Goal: Task Accomplishment & Management: Manage account settings

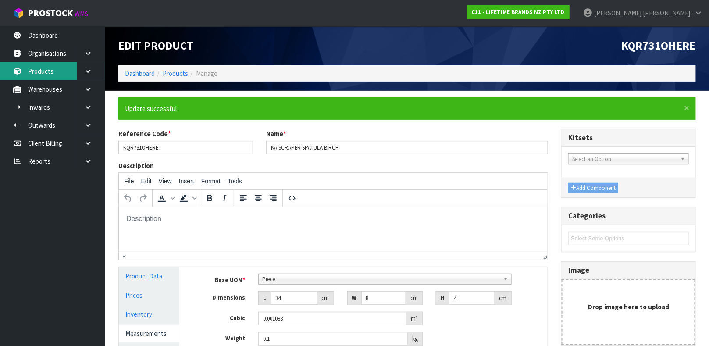
click at [59, 76] on link "Products" at bounding box center [52, 71] width 105 height 18
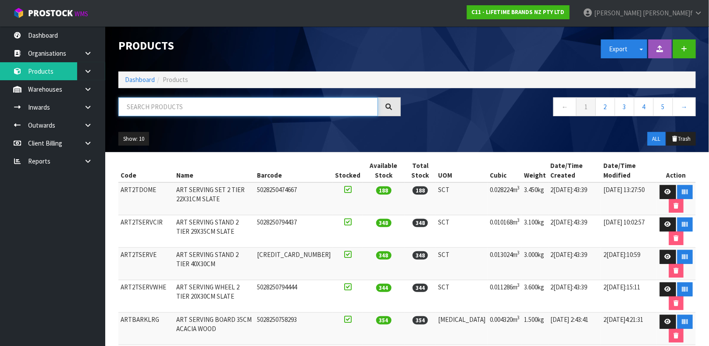
click at [159, 107] on input "text" at bounding box center [248, 106] width 260 height 19
type input "KA00012038"
type input "W11433177"
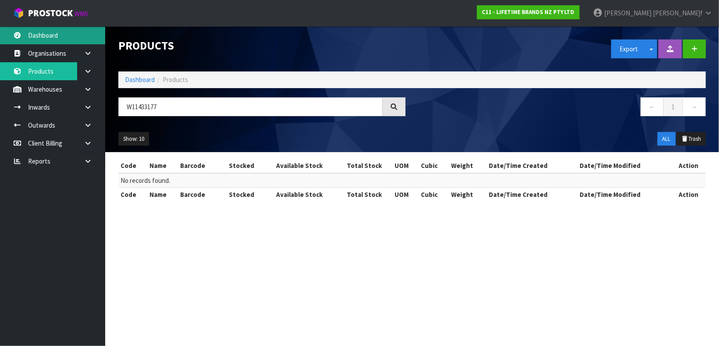
click at [52, 42] on link "Dashboard" at bounding box center [52, 35] width 105 height 18
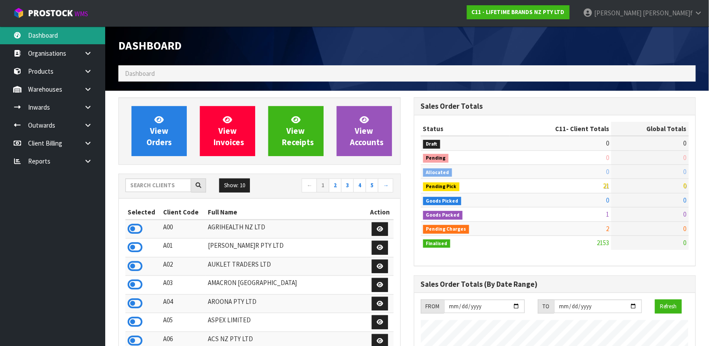
scroll to position [665, 295]
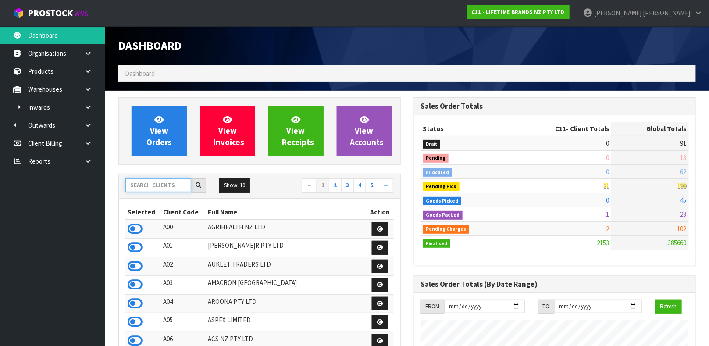
click at [163, 185] on input "text" at bounding box center [158, 185] width 66 height 14
click at [136, 185] on input "text" at bounding box center [158, 185] width 66 height 14
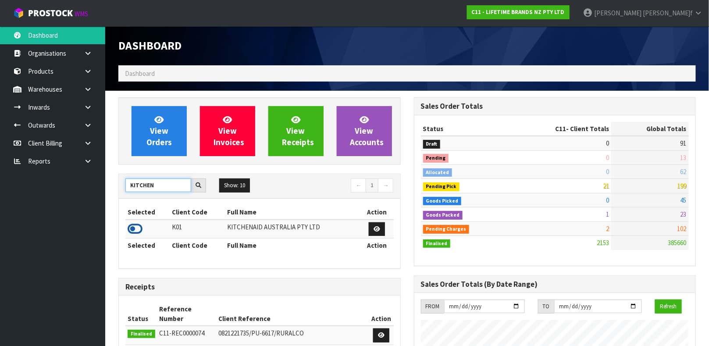
type input "KITCHEN"
click at [138, 232] on icon at bounding box center [135, 228] width 15 height 13
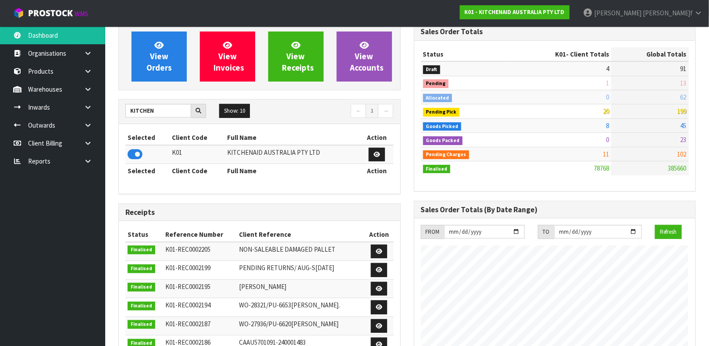
scroll to position [84, 0]
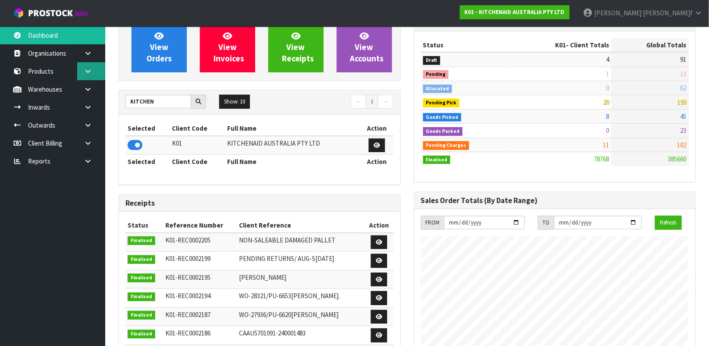
click at [86, 72] on icon at bounding box center [88, 71] width 8 height 7
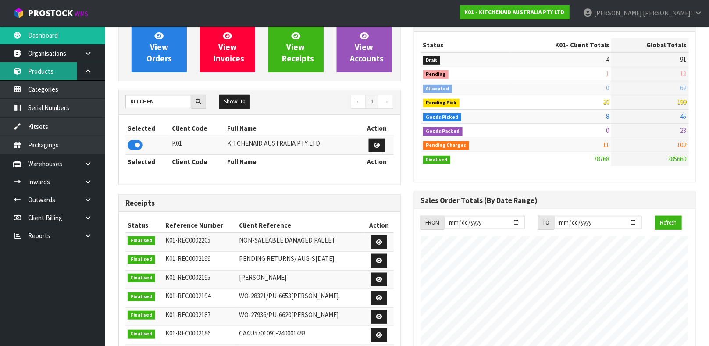
click at [53, 75] on link "Products" at bounding box center [52, 71] width 105 height 18
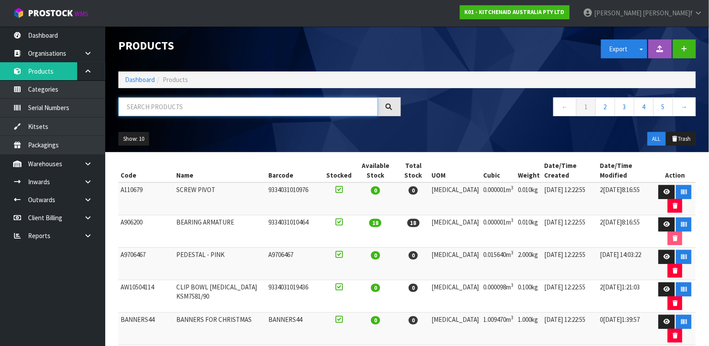
click at [162, 107] on input "text" at bounding box center [248, 106] width 260 height 19
type input "W11433177"
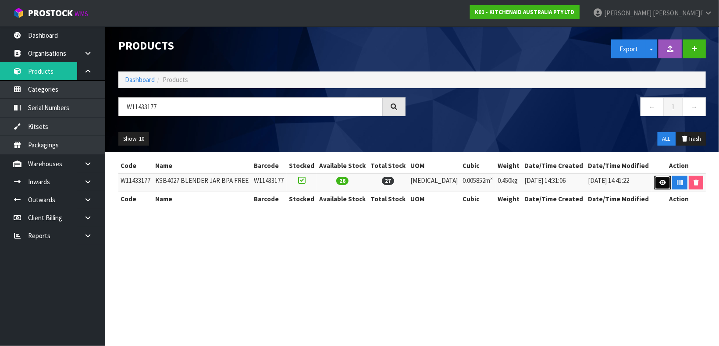
click at [660, 182] on icon at bounding box center [663, 183] width 7 height 6
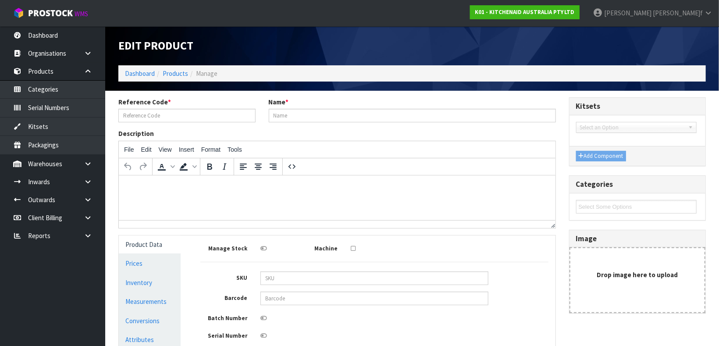
type input "W11433177"
type input "KSB4027 BLENDER JAR BPA FREE"
type input "W11433177"
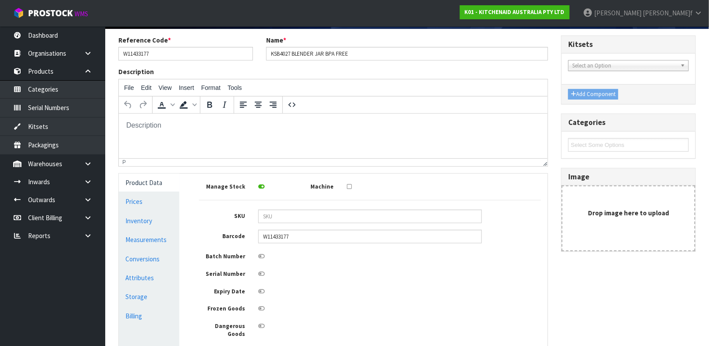
scroll to position [71, 0]
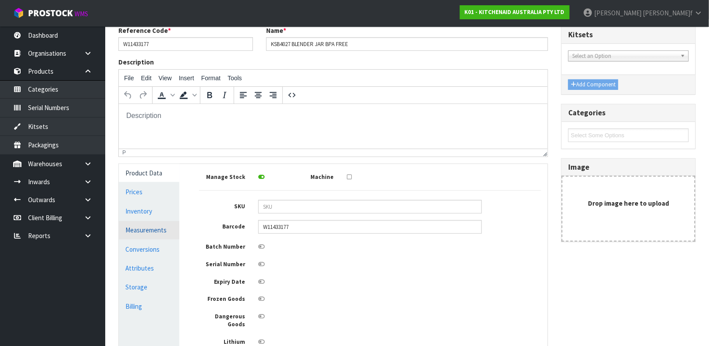
click at [136, 232] on link "Measurements" at bounding box center [149, 230] width 61 height 18
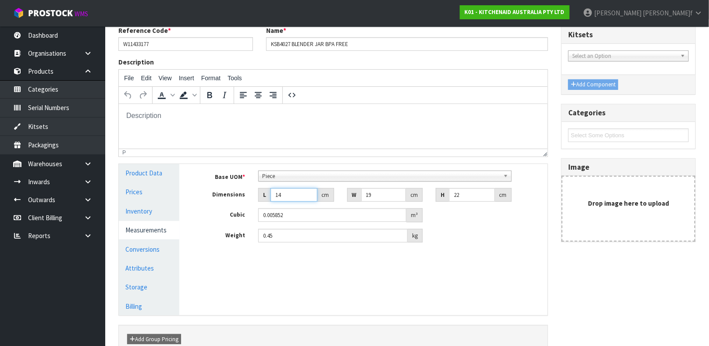
click at [285, 195] on input "14" at bounding box center [294, 195] width 47 height 14
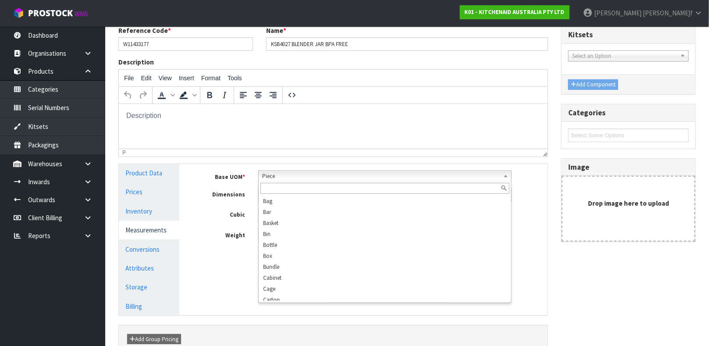
scroll to position [168, 0]
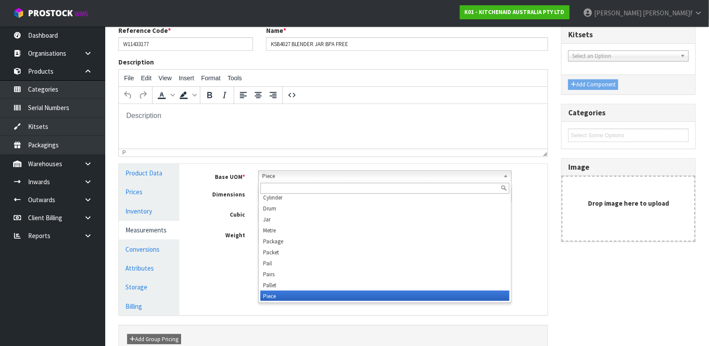
click at [313, 172] on span "Piece" at bounding box center [381, 176] width 238 height 11
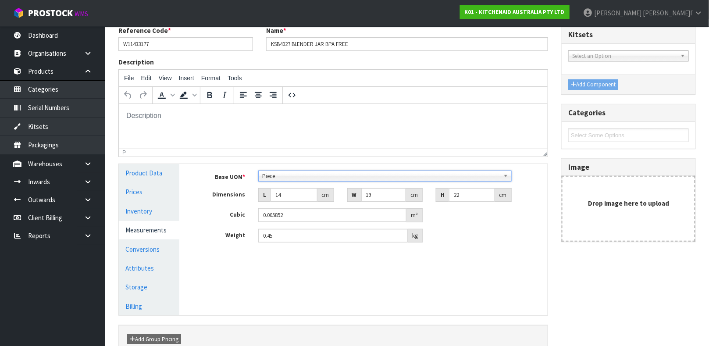
click at [313, 172] on span "Piece" at bounding box center [381, 176] width 238 height 11
click at [290, 200] on input "14" at bounding box center [294, 195] width 47 height 14
type input "2"
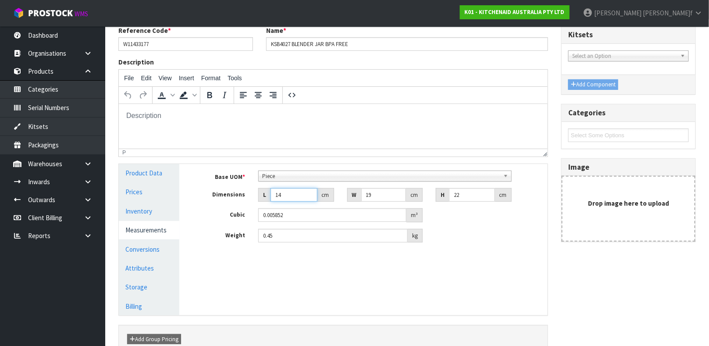
type input "0.000836"
type input "25"
type input "0.01045"
type input "25"
click at [387, 193] on input "19" at bounding box center [383, 195] width 45 height 14
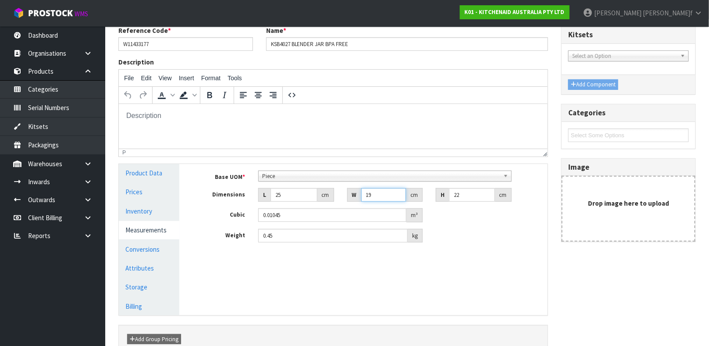
click at [387, 193] on input "19" at bounding box center [383, 195] width 45 height 14
type input "2"
type input "0.0011"
type input "25"
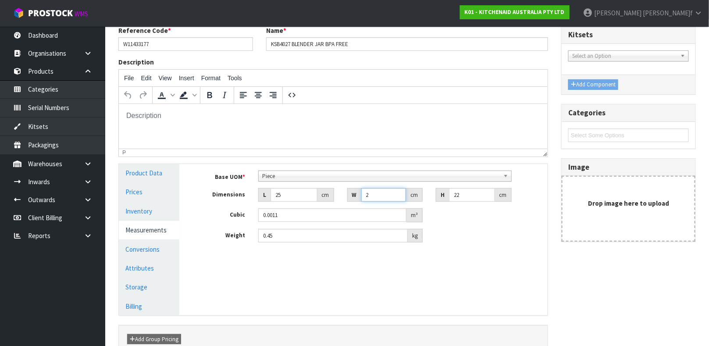
type input "0.01375"
type input "25"
click at [460, 198] on input "22" at bounding box center [472, 195] width 46 height 14
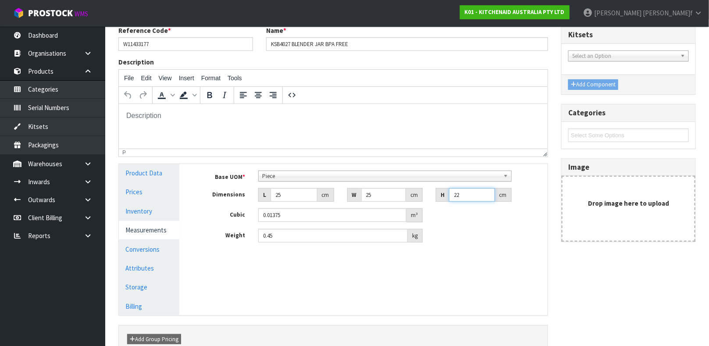
type input "3"
type input "0.001875"
type input "33"
type input "0.020625"
type input "33"
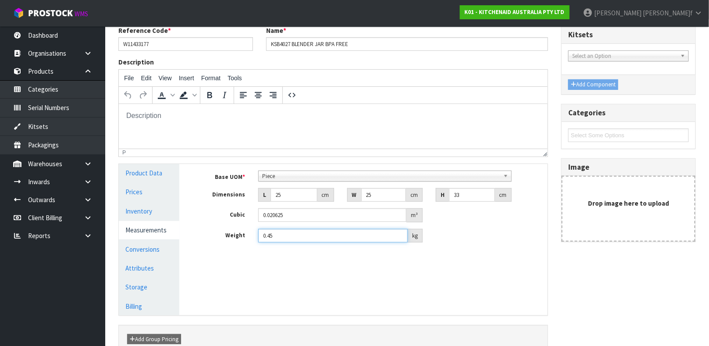
click at [370, 235] on input "0.45" at bounding box center [333, 236] width 150 height 14
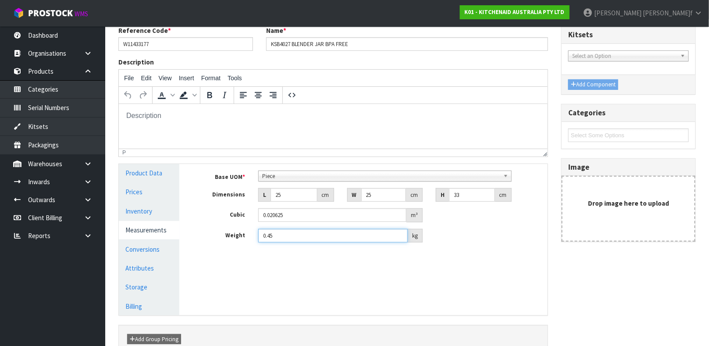
click at [370, 235] on input "0.45" at bounding box center [333, 236] width 150 height 14
type input "1"
click at [357, 259] on div "Manage Stock Machine SKU Barcode W11433177 Batch Number Serial Number Expiry Da…" at bounding box center [370, 239] width 368 height 151
click at [297, 195] on input "25" at bounding box center [294, 195] width 47 height 14
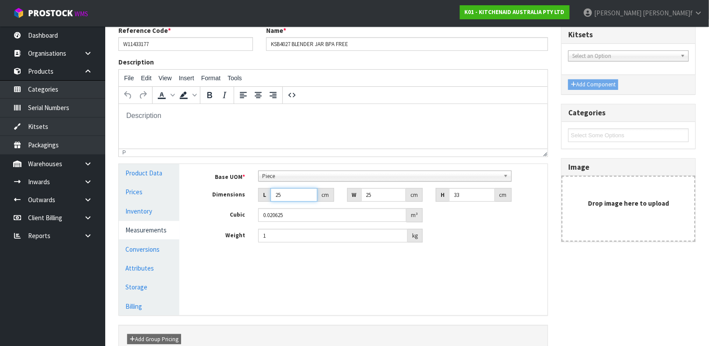
click at [297, 195] on input "25" at bounding box center [294, 195] width 47 height 14
type input "2"
type input "0.00165"
type input "26"
type input "0.02145"
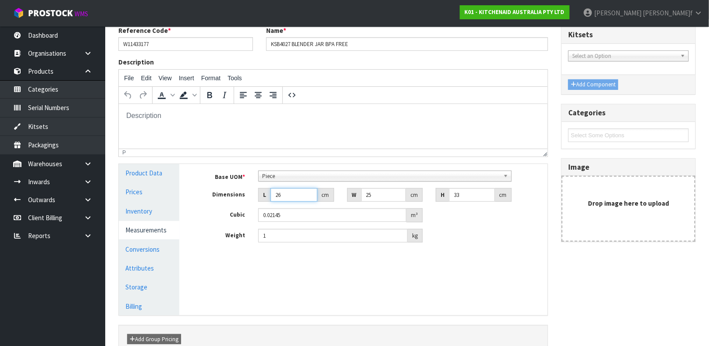
type input "26"
click at [460, 195] on input "33" at bounding box center [472, 195] width 46 height 14
type input "3"
type input "0.00195"
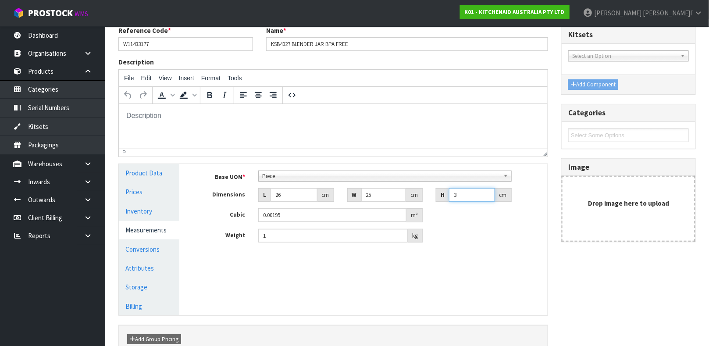
type input "32"
type input "0.0208"
type input "32"
click at [462, 243] on div "Base UOM * Bag Bar Basket Bin Bottle Box Bundle Cabinet Cage Carton Case Coil C…" at bounding box center [370, 210] width 355 height 92
click at [356, 233] on input "1" at bounding box center [333, 236] width 150 height 14
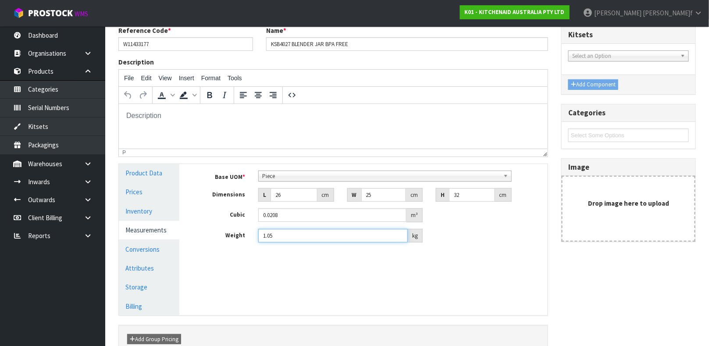
type input "1.05"
click at [367, 268] on div "Manage Stock Machine SKU Barcode W11433177 Batch Number Serial Number Expiry Da…" at bounding box center [370, 239] width 368 height 151
click at [367, 269] on div "Manage Stock Machine SKU Barcode W11433177 Batch Number Serial Number Expiry Da…" at bounding box center [370, 239] width 368 height 151
click at [149, 246] on link "Conversions" at bounding box center [149, 249] width 61 height 18
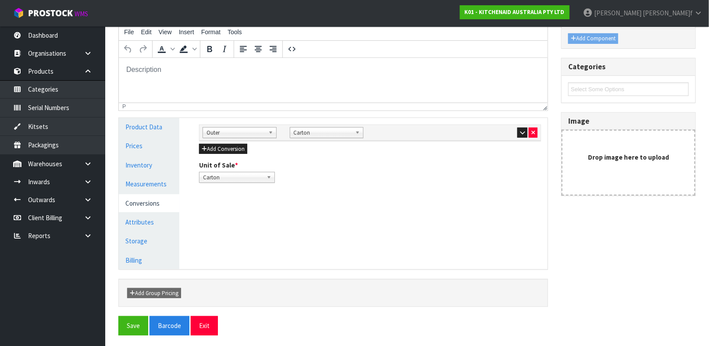
scroll to position [120, 0]
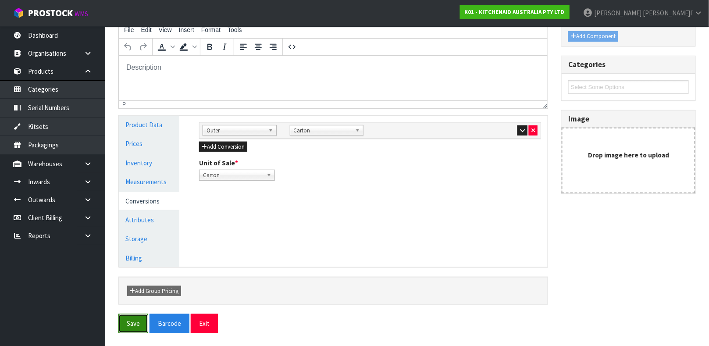
click at [130, 320] on button "Save" at bounding box center [133, 323] width 30 height 19
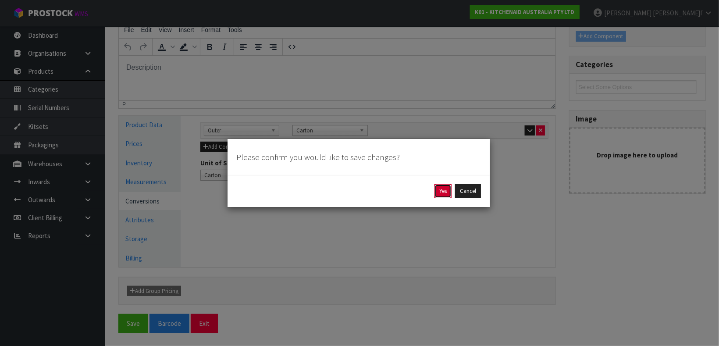
click at [442, 193] on button "Yes" at bounding box center [443, 191] width 17 height 14
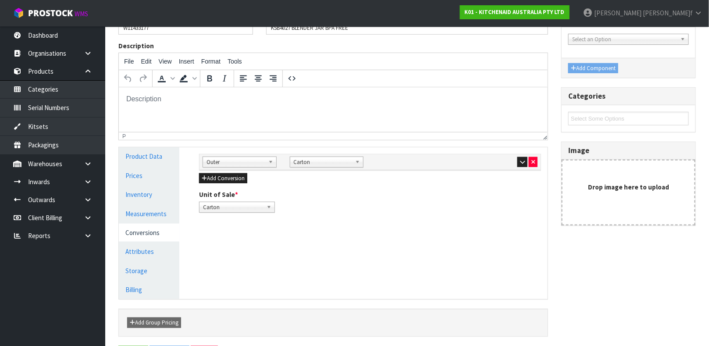
scroll to position [0, 0]
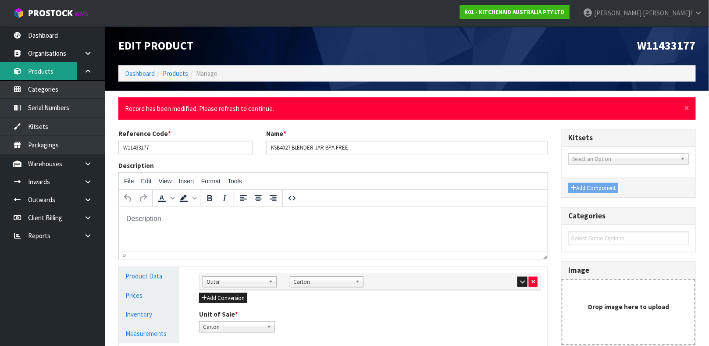
click at [56, 75] on link "Products" at bounding box center [52, 71] width 105 height 18
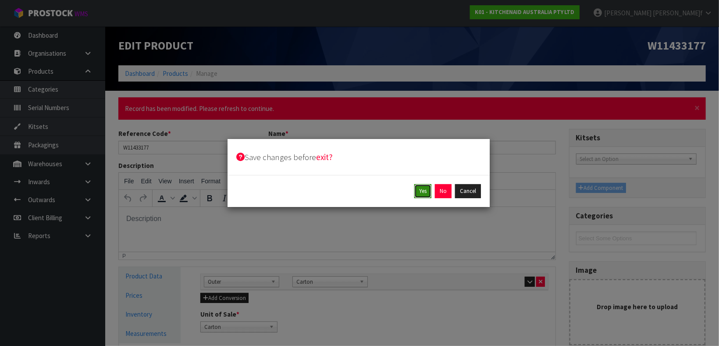
click at [422, 193] on button "Yes" at bounding box center [422, 191] width 17 height 14
click at [444, 193] on button "Yes" at bounding box center [443, 191] width 17 height 14
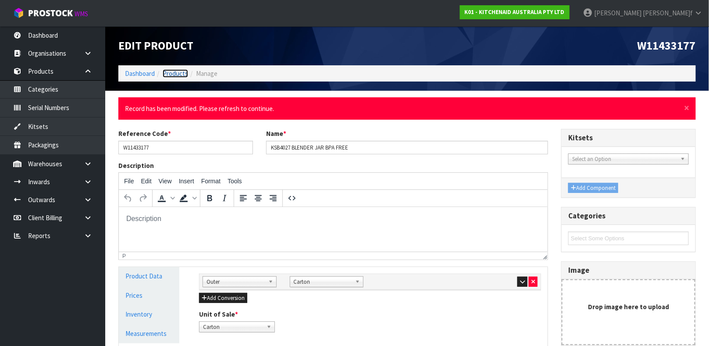
click at [172, 72] on link "Products" at bounding box center [175, 73] width 25 height 8
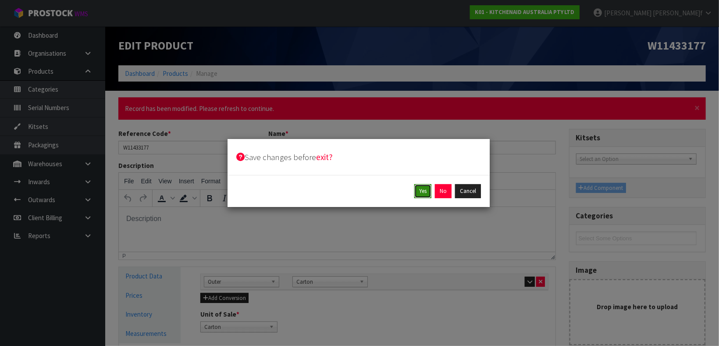
click at [418, 192] on button "Yes" at bounding box center [422, 191] width 17 height 14
click at [435, 190] on button "Yes" at bounding box center [443, 191] width 17 height 14
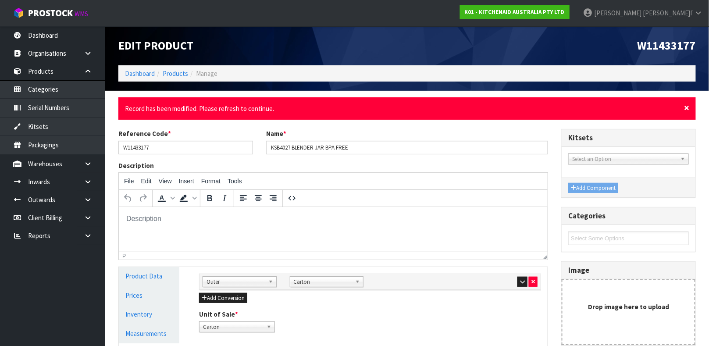
click at [689, 107] on span "×" at bounding box center [686, 108] width 5 height 12
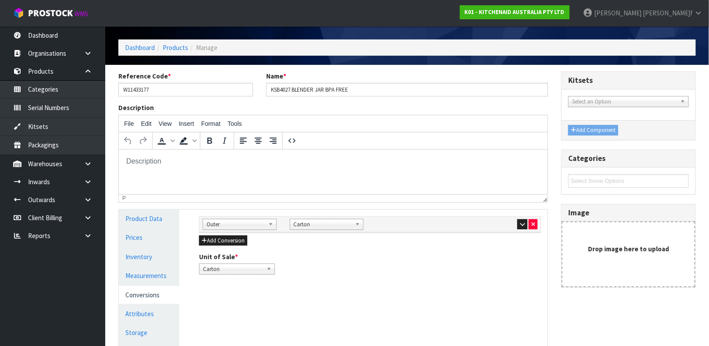
scroll to position [25, 0]
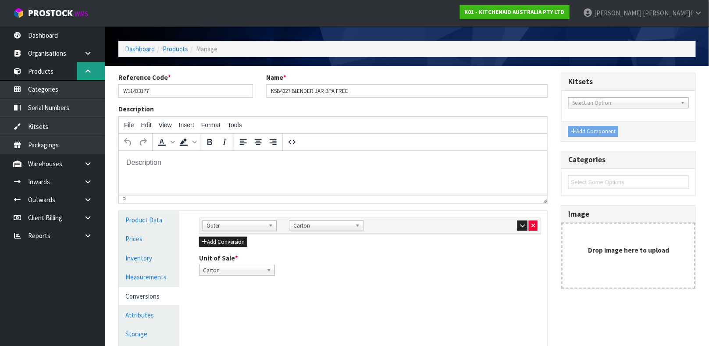
click at [85, 71] on icon at bounding box center [88, 71] width 8 height 7
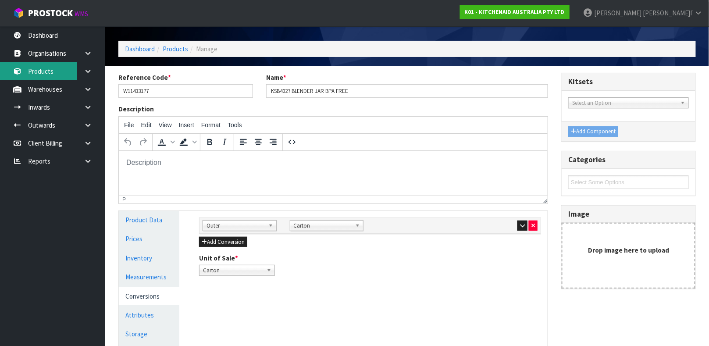
click at [44, 71] on link "Products" at bounding box center [52, 71] width 105 height 18
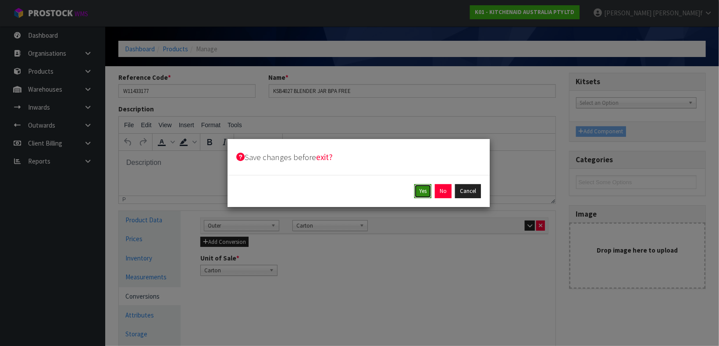
click at [419, 192] on button "Yes" at bounding box center [422, 191] width 17 height 14
click at [438, 190] on button "Yes" at bounding box center [443, 191] width 17 height 14
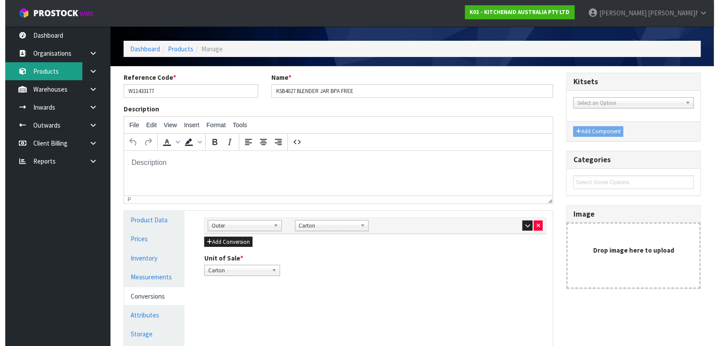
scroll to position [0, 0]
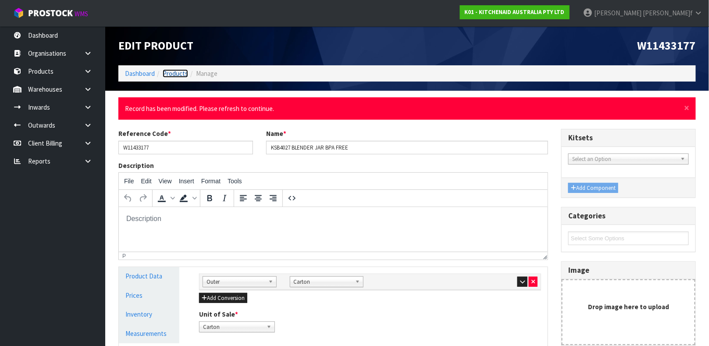
click at [175, 75] on link "Products" at bounding box center [175, 73] width 25 height 8
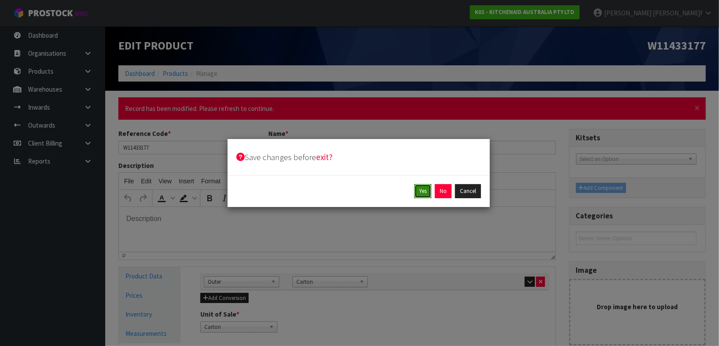
click at [419, 190] on button "Yes" at bounding box center [422, 191] width 17 height 14
click at [436, 191] on button "Yes" at bounding box center [443, 191] width 17 height 14
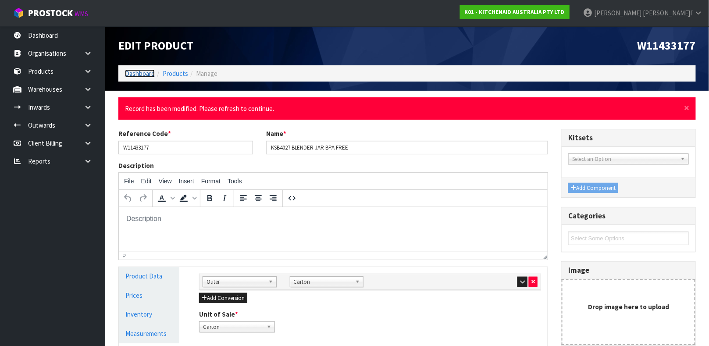
click at [141, 73] on link "Dashboard" at bounding box center [140, 73] width 30 height 8
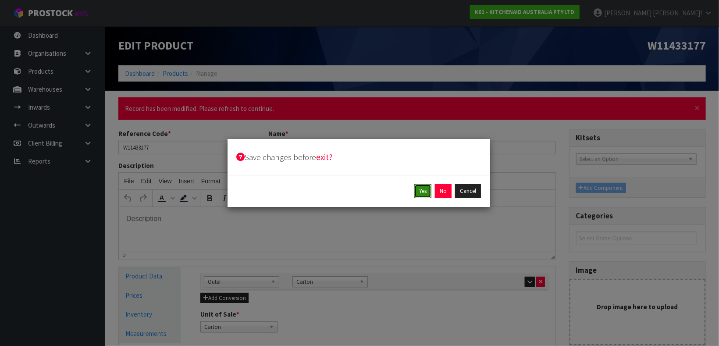
click at [428, 188] on button "Yes" at bounding box center [422, 191] width 17 height 14
click at [443, 192] on button "Yes" at bounding box center [443, 191] width 17 height 14
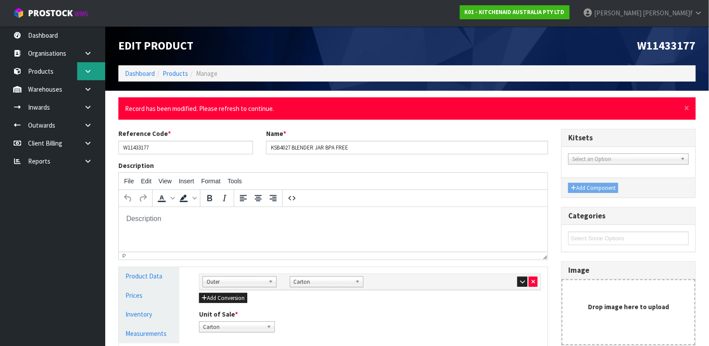
click at [86, 71] on icon at bounding box center [88, 71] width 8 height 7
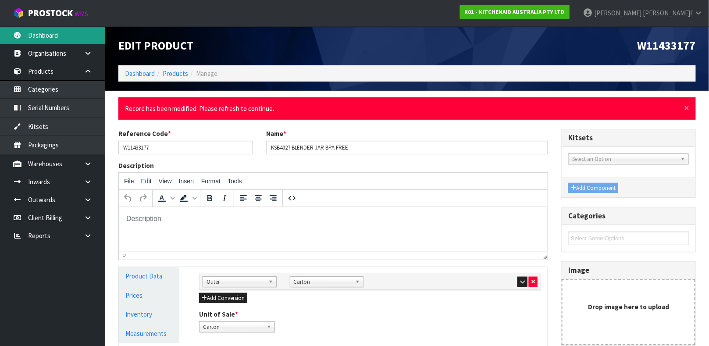
click at [49, 38] on link "Dashboard" at bounding box center [52, 35] width 105 height 18
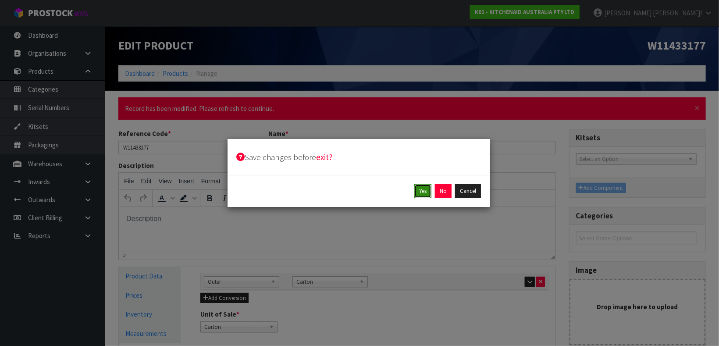
click at [422, 188] on button "Yes" at bounding box center [422, 191] width 17 height 14
click at [439, 190] on button "Yes" at bounding box center [443, 191] width 17 height 14
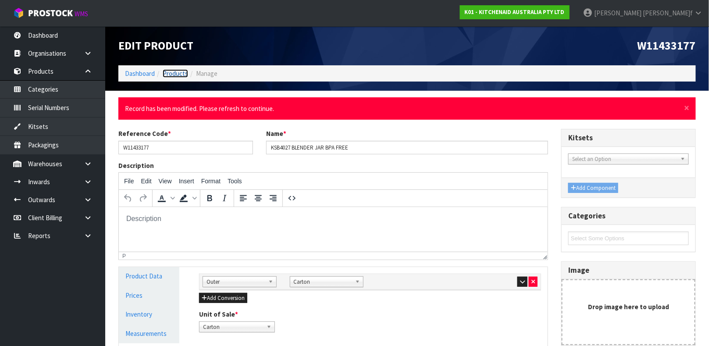
click at [172, 72] on link "Products" at bounding box center [175, 73] width 25 height 8
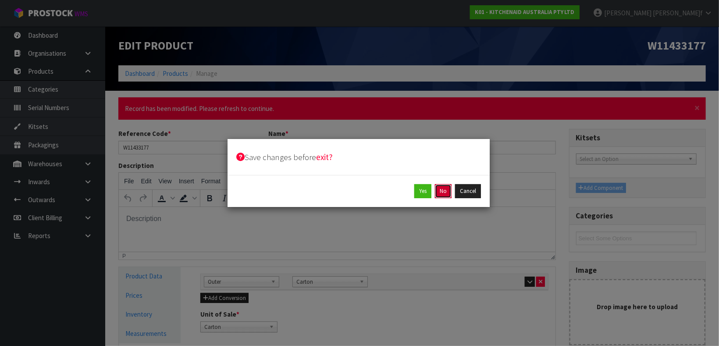
click at [449, 194] on button "No" at bounding box center [443, 191] width 17 height 14
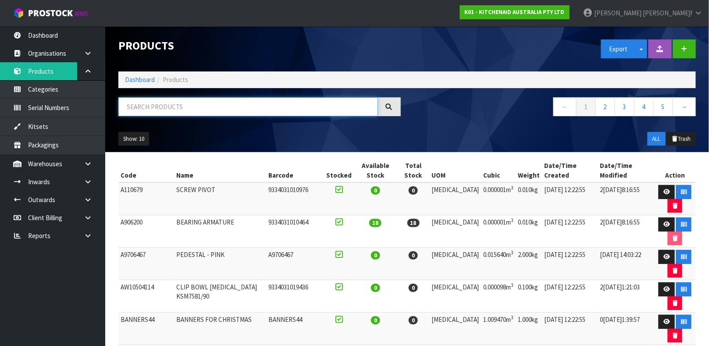
click at [253, 111] on input "text" at bounding box center [248, 106] width 260 height 19
type input "W11673714"
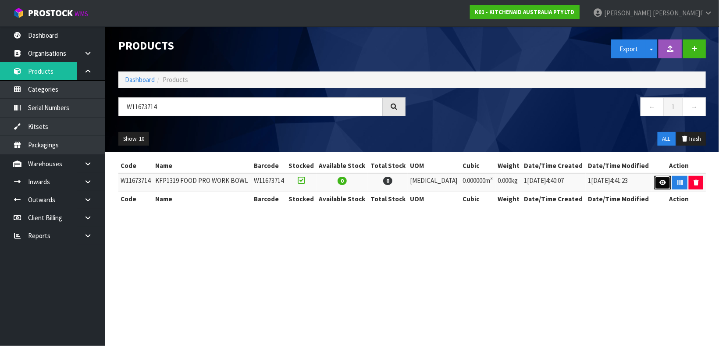
click at [660, 184] on icon at bounding box center [663, 183] width 7 height 6
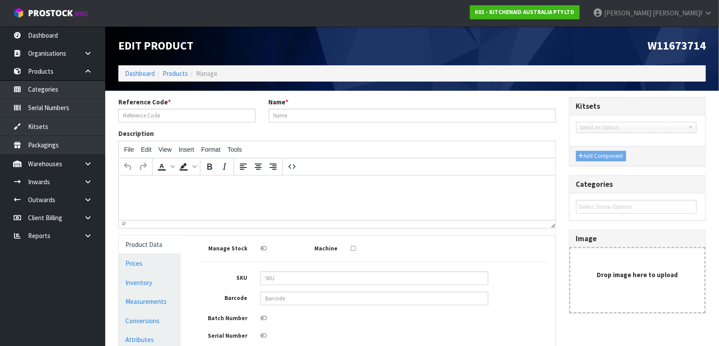
type input "W11673714"
type input "KFP1319 FOOD PRO WORK BOWL"
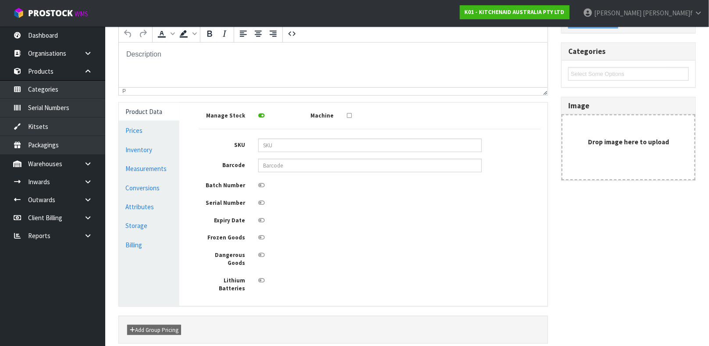
scroll to position [146, 0]
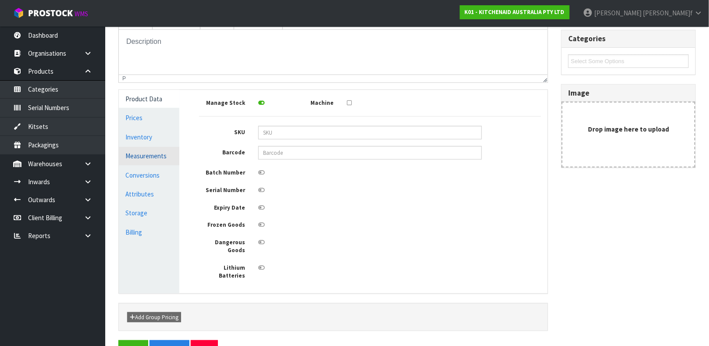
click at [152, 158] on link "Measurements" at bounding box center [149, 156] width 61 height 18
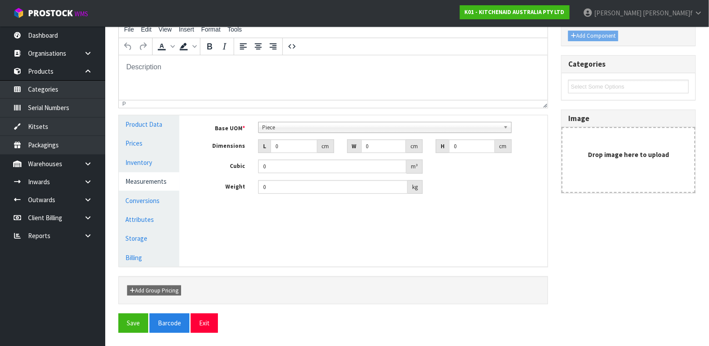
scroll to position [120, 0]
click at [284, 148] on input "0" at bounding box center [294, 147] width 47 height 14
type input "2"
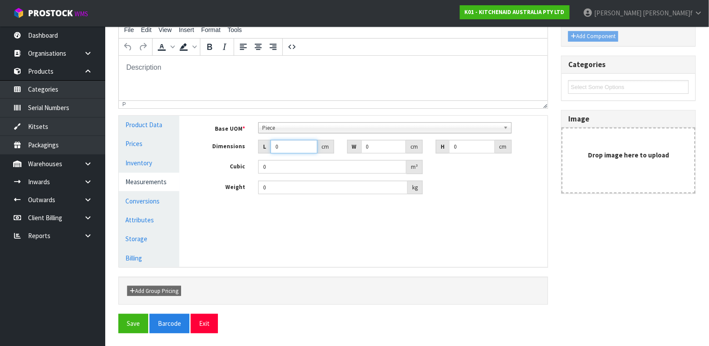
type input "0.000001"
type input "22"
type input "21"
type input "2"
type input "0.000924"
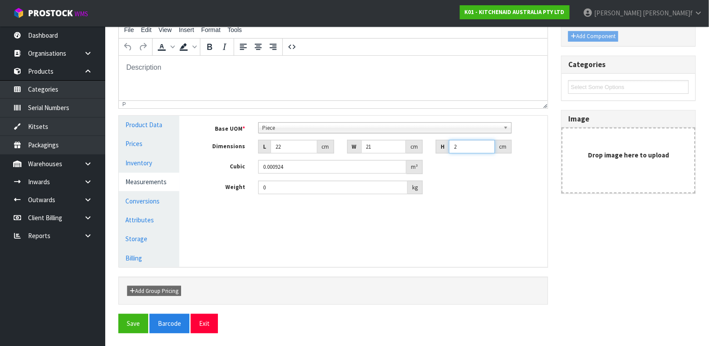
type input "20"
type input "0.00924"
type input "20"
click at [283, 193] on input "0" at bounding box center [333, 188] width 150 height 14
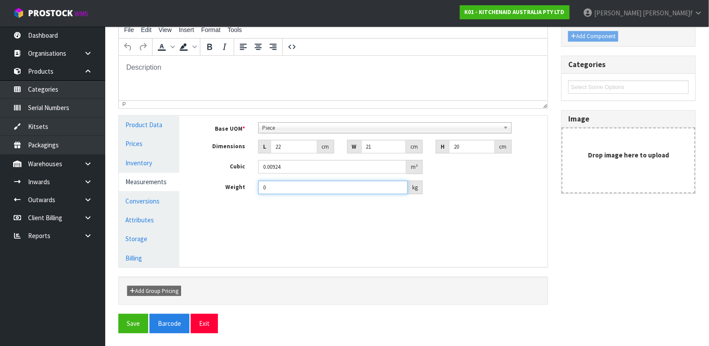
click at [283, 193] on input "0" at bounding box center [333, 188] width 150 height 14
type input "0.75"
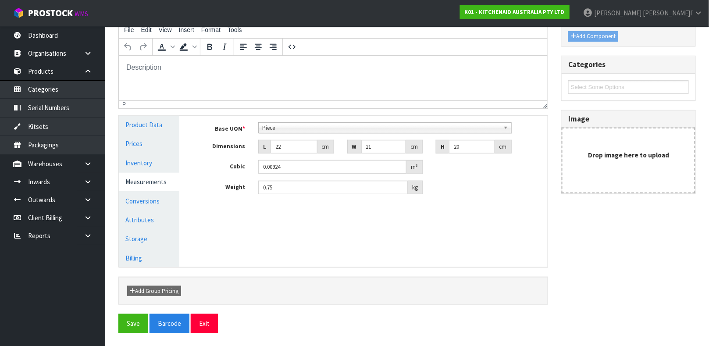
click at [271, 230] on div "Manage Stock Machine SKU Barcode Batch Number Serial Number Expiry Date Frozen …" at bounding box center [370, 191] width 368 height 151
click at [322, 239] on div "Manage Stock Machine SKU Barcode Batch Number Serial Number Expiry Date Frozen …" at bounding box center [370, 191] width 368 height 151
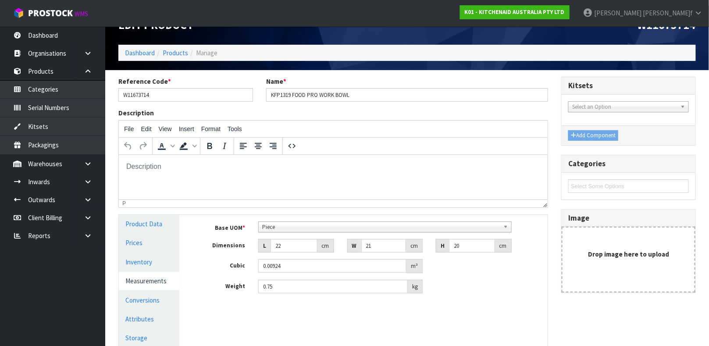
scroll to position [0, 0]
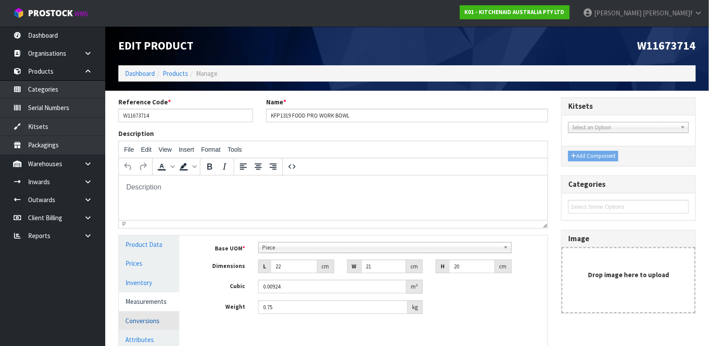
click at [144, 314] on link "Conversions" at bounding box center [149, 321] width 61 height 18
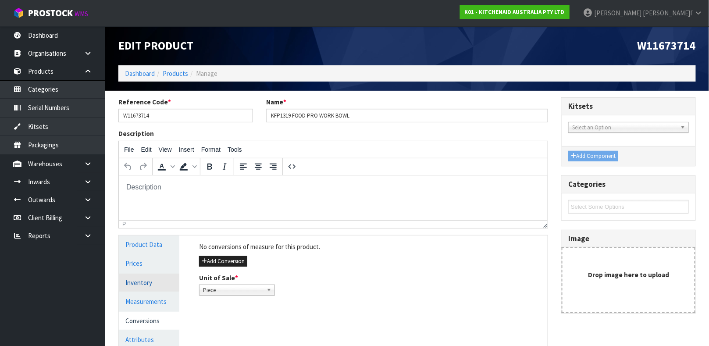
click at [149, 284] on link "Inventory" at bounding box center [149, 283] width 61 height 18
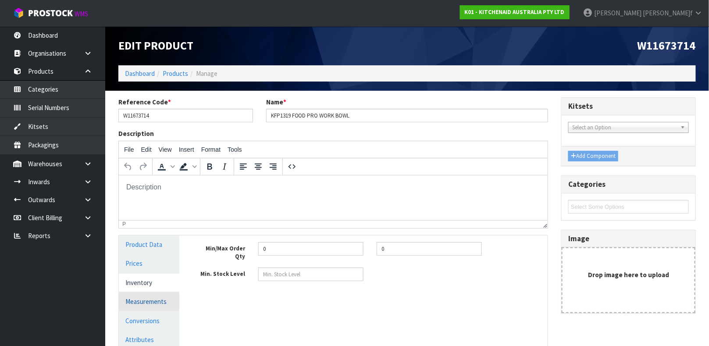
click at [144, 297] on link "Measurements" at bounding box center [149, 301] width 61 height 18
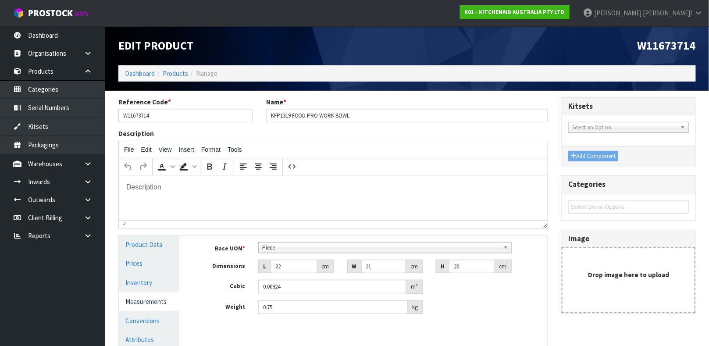
click at [271, 330] on div "Manage Stock Machine SKU Barcode Batch Number Serial Number Expiry Date Frozen …" at bounding box center [370, 310] width 368 height 151
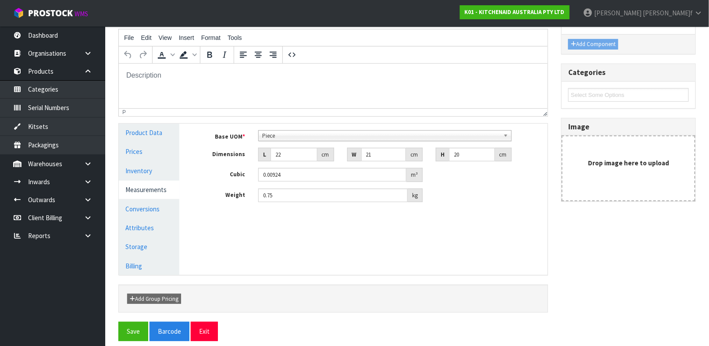
scroll to position [109, 0]
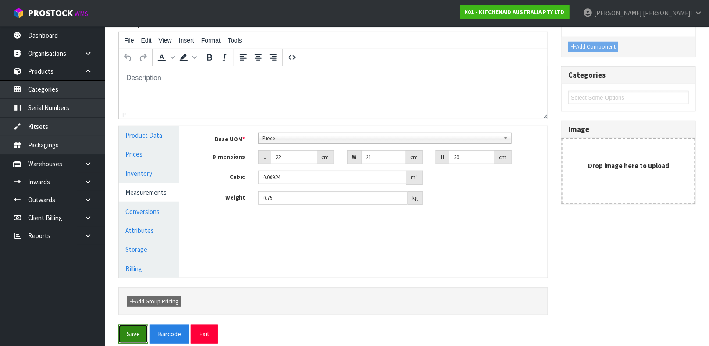
click at [134, 337] on button "Save" at bounding box center [133, 333] width 30 height 19
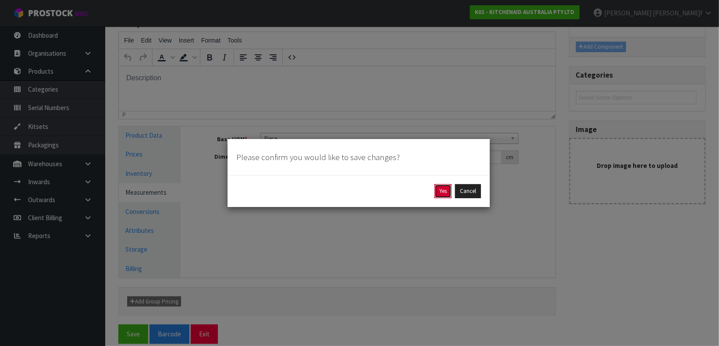
click at [441, 193] on button "Yes" at bounding box center [443, 191] width 17 height 14
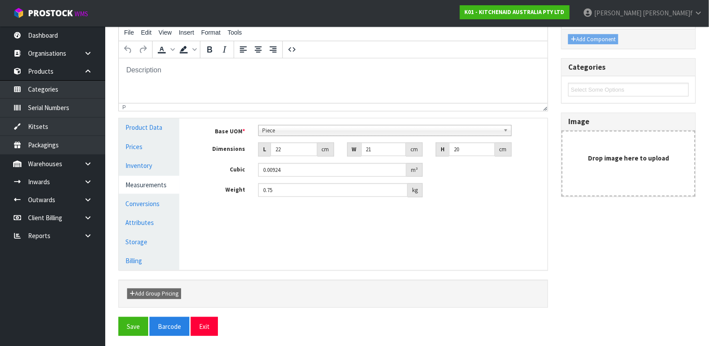
scroll to position [152, 0]
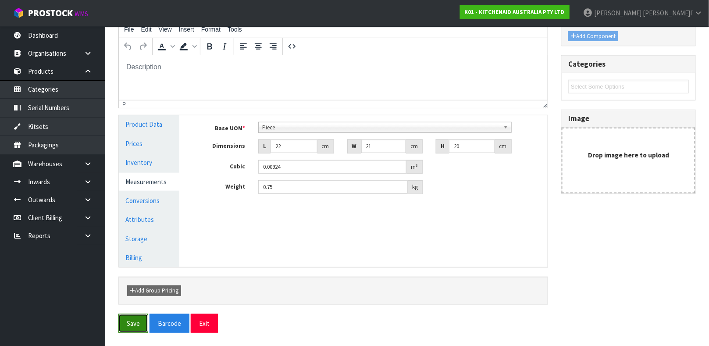
click at [129, 320] on button "Save" at bounding box center [133, 323] width 30 height 19
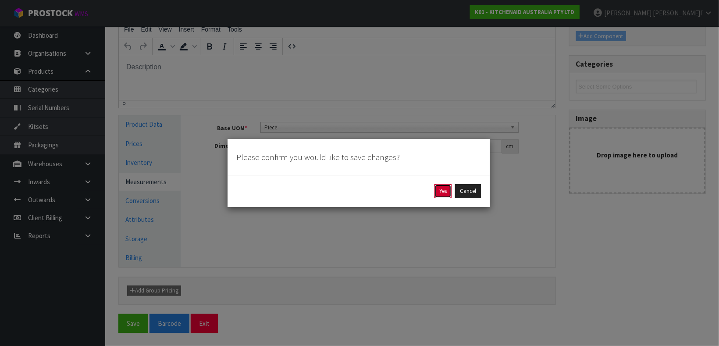
click at [443, 187] on button "Yes" at bounding box center [443, 191] width 17 height 14
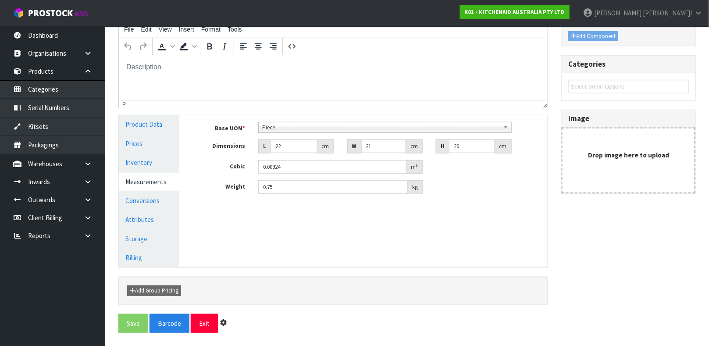
scroll to position [0, 0]
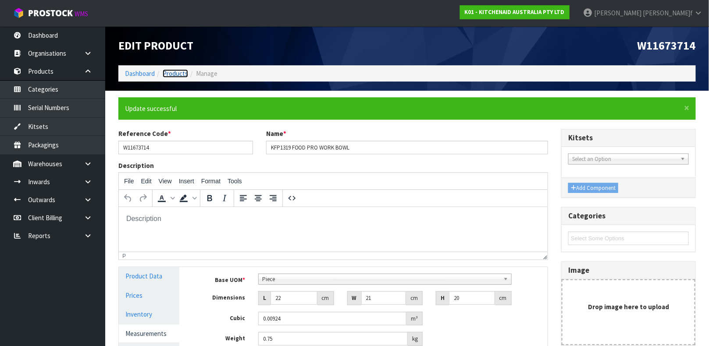
click at [171, 72] on link "Products" at bounding box center [175, 73] width 25 height 8
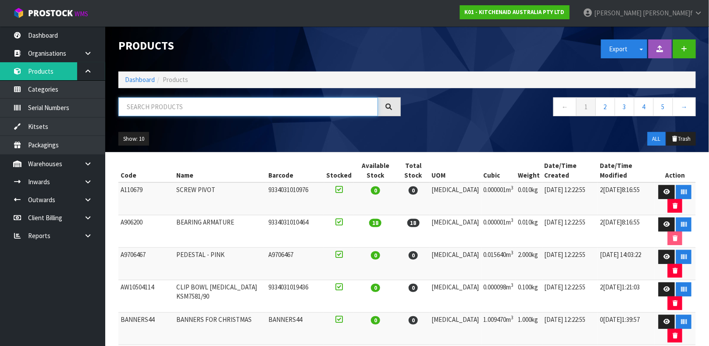
click at [162, 107] on input "text" at bounding box center [248, 106] width 260 height 19
type input "WPW10112253VP"
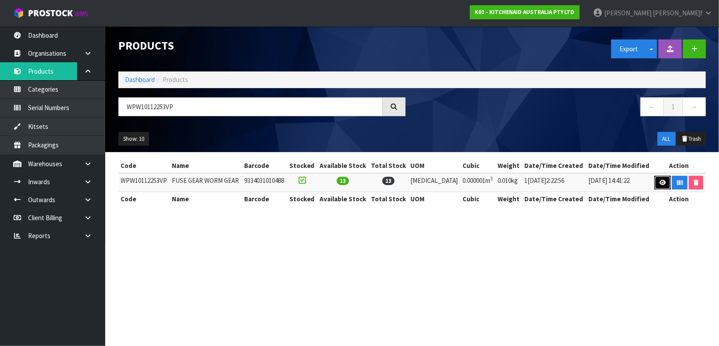
click at [660, 180] on icon at bounding box center [663, 183] width 7 height 6
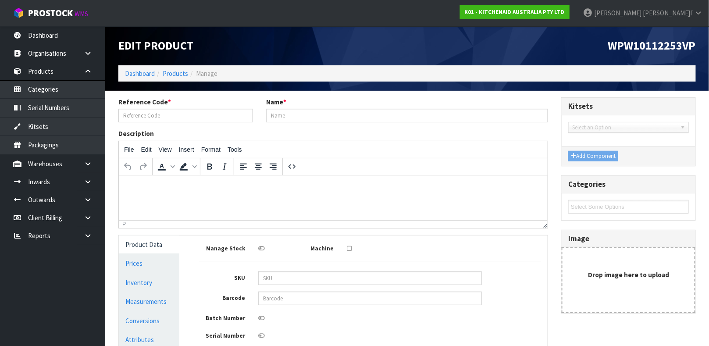
type input "WPW10112253VP"
type input "FUSE GEAR WORM GEAR"
type input "9334031010488"
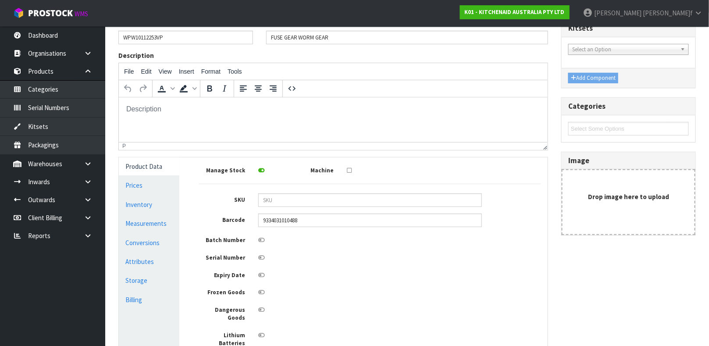
scroll to position [78, 0]
drag, startPoint x: 392, startPoint y: 207, endPoint x: 389, endPoint y: 200, distance: 8.0
click at [389, 200] on div "Manage Stock Machine SKU Barcode 9334031010488 Batch Number Serial Number Expir…" at bounding box center [370, 256] width 342 height 184
click at [389, 200] on input "text" at bounding box center [370, 200] width 224 height 14
click at [152, 221] on link "Measurements" at bounding box center [149, 223] width 61 height 18
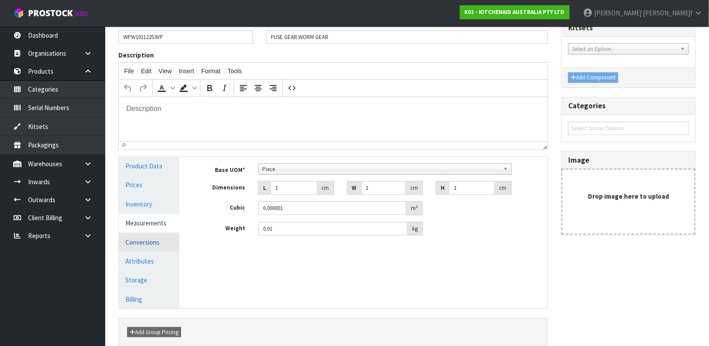
click at [148, 236] on link "Conversions" at bounding box center [149, 242] width 61 height 18
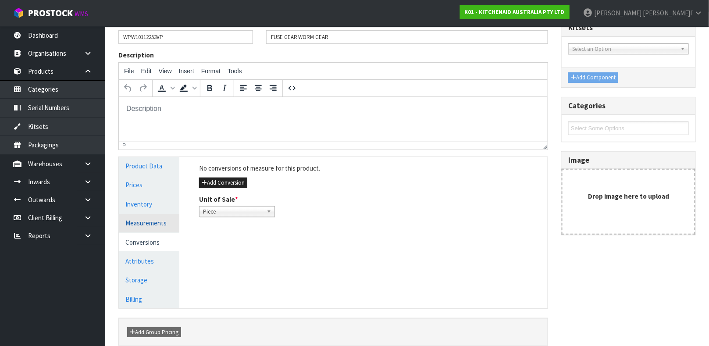
click at [152, 221] on link "Measurements" at bounding box center [149, 223] width 61 height 18
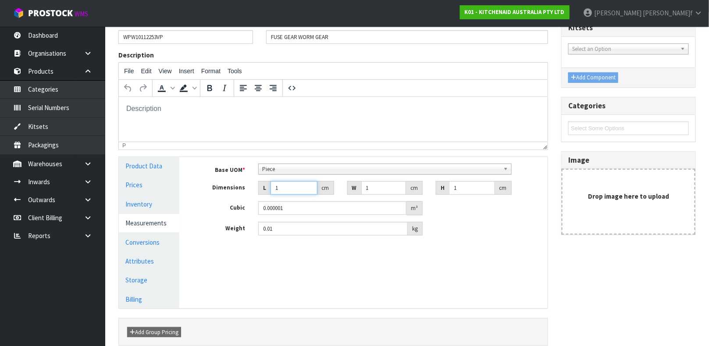
click at [295, 189] on input "1" at bounding box center [294, 188] width 47 height 14
type input "1.5"
click at [385, 192] on input "1" at bounding box center [383, 188] width 45 height 14
type input "1.5"
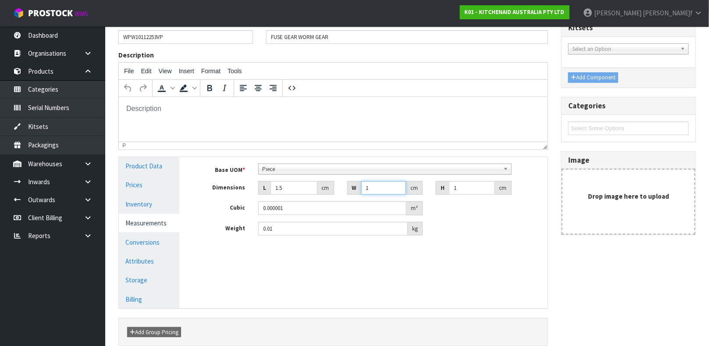
type input "0.000002"
type input "1.5"
click at [455, 187] on input "1" at bounding box center [472, 188] width 46 height 14
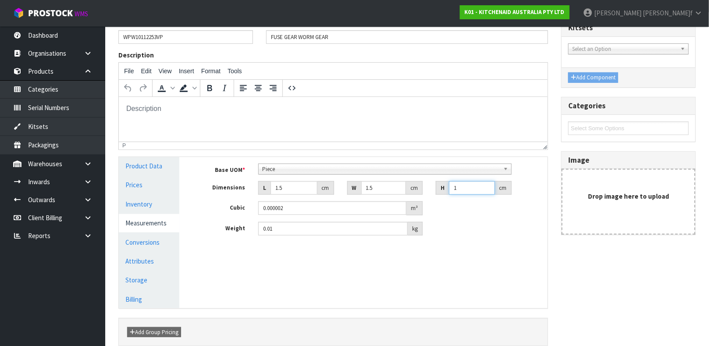
type input "0"
type input "0.000001"
type input "0.5"
click at [376, 255] on div "Manage Stock Machine SKU Barcode 9334031010488 Batch Number Serial Number Expir…" at bounding box center [370, 232] width 368 height 151
click at [151, 239] on link "Conversions" at bounding box center [149, 242] width 61 height 18
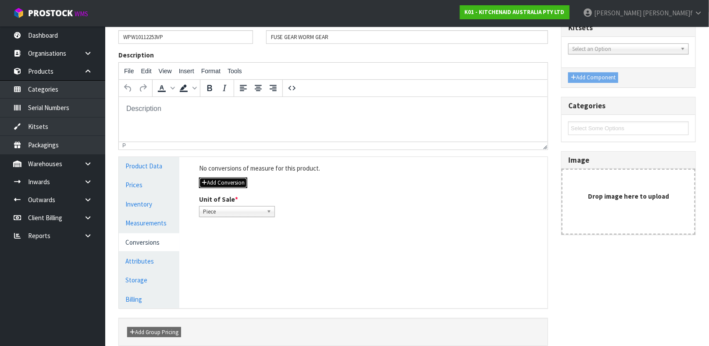
click at [219, 182] on button "Add Conversion" at bounding box center [223, 183] width 48 height 11
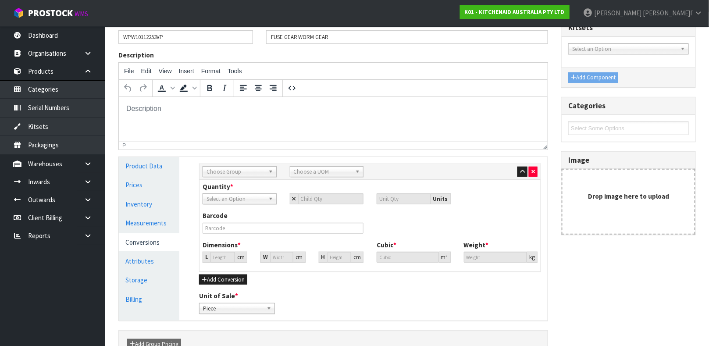
click at [240, 174] on span "Choose Group" at bounding box center [236, 172] width 58 height 11
click at [220, 214] on li "Outer" at bounding box center [240, 218] width 70 height 11
click at [309, 172] on span "Choose a UOM" at bounding box center [323, 172] width 58 height 11
type input "p"
click at [314, 207] on li "P acket" at bounding box center [327, 207] width 70 height 11
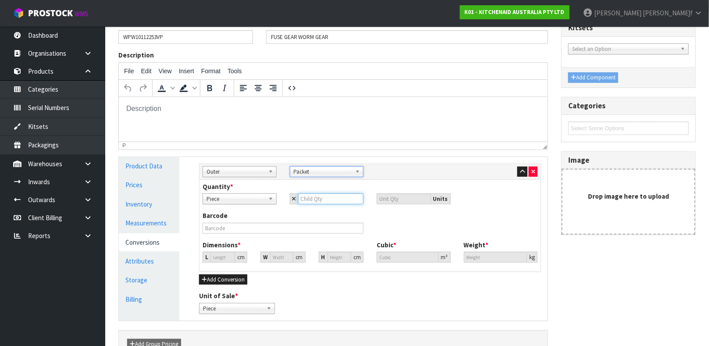
click at [325, 198] on input "number" at bounding box center [331, 198] width 66 height 11
type input "2"
type input "20"
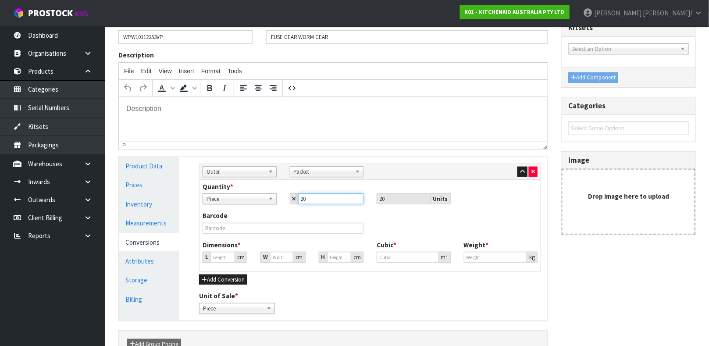
type input "20"
type input "2.714"
type input "0.00002"
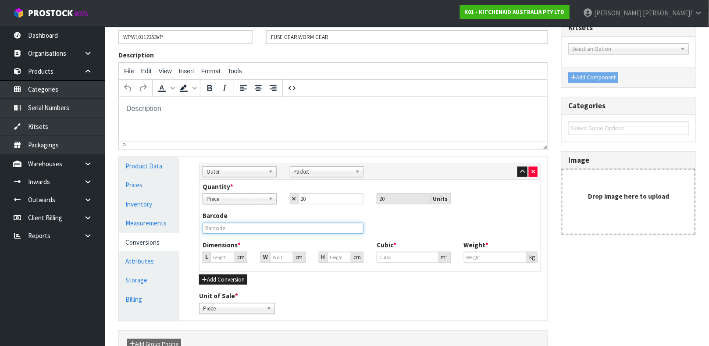
type input "0.2"
click at [277, 228] on input "text" at bounding box center [283, 228] width 161 height 11
type input "WPW10112253VP"
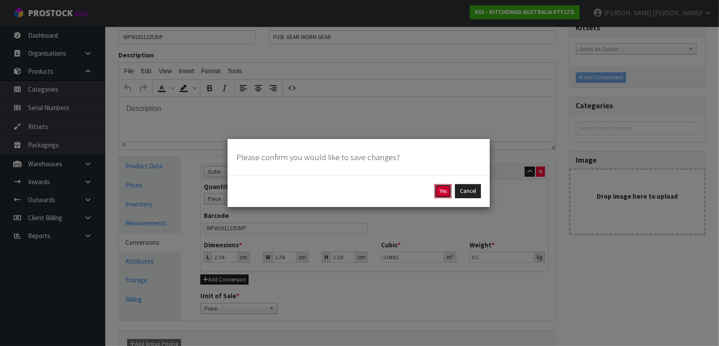
click at [438, 191] on button "Yes" at bounding box center [443, 191] width 17 height 14
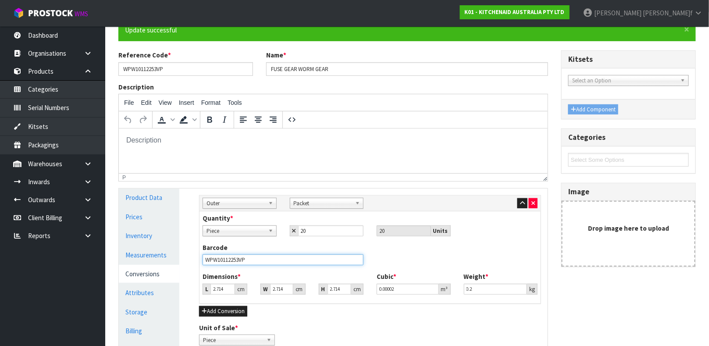
scroll to position [0, 0]
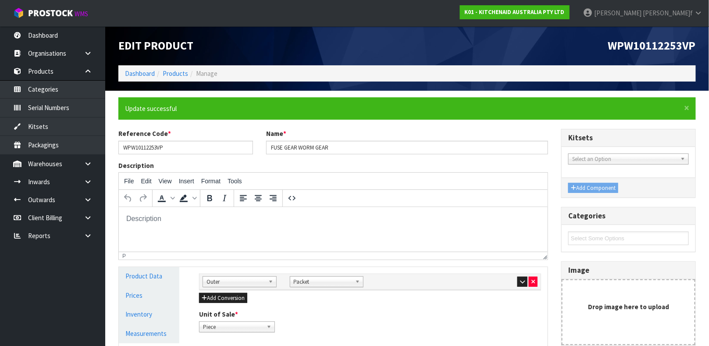
click at [346, 231] on html at bounding box center [332, 219] width 429 height 24
click at [386, 277] on div "Sub Inner Inner Outer Pallet Outer Bag Bar Basket Bin Bottle Box Bundle Cabinet…" at bounding box center [370, 281] width 348 height 11
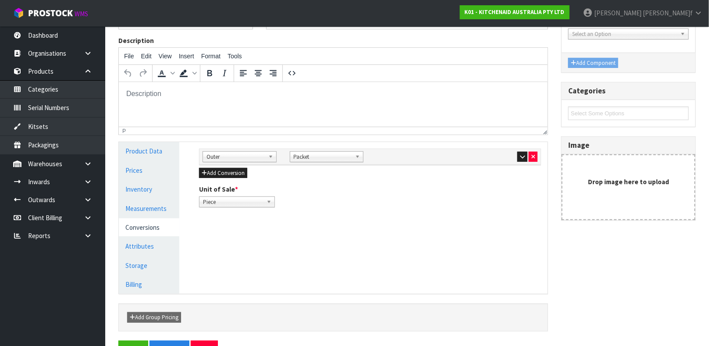
scroll to position [125, 0]
click at [153, 208] on link "Measurements" at bounding box center [149, 208] width 61 height 18
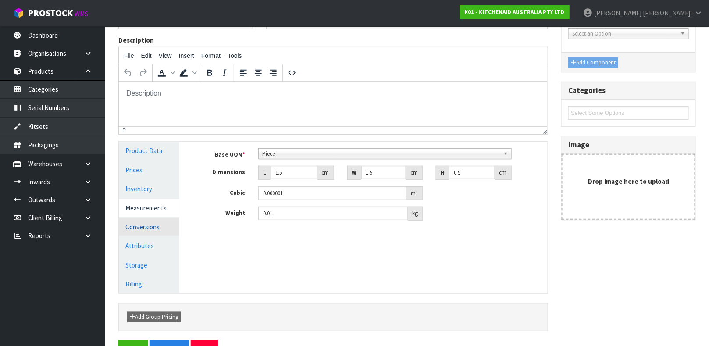
click at [149, 230] on link "Conversions" at bounding box center [149, 227] width 61 height 18
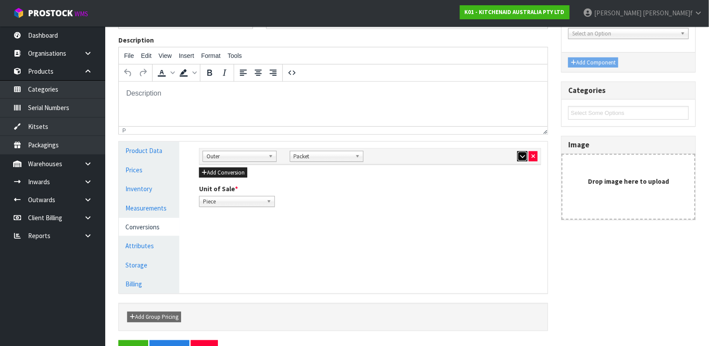
click at [521, 154] on icon "button" at bounding box center [522, 156] width 5 height 6
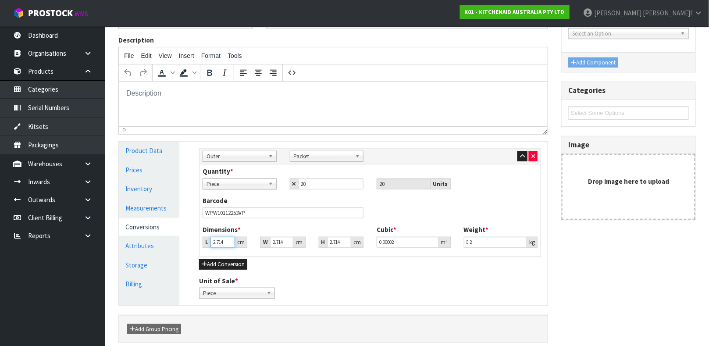
click at [223, 245] on input "2.714" at bounding box center [222, 242] width 25 height 11
click at [477, 238] on input "0.2" at bounding box center [496, 242] width 64 height 11
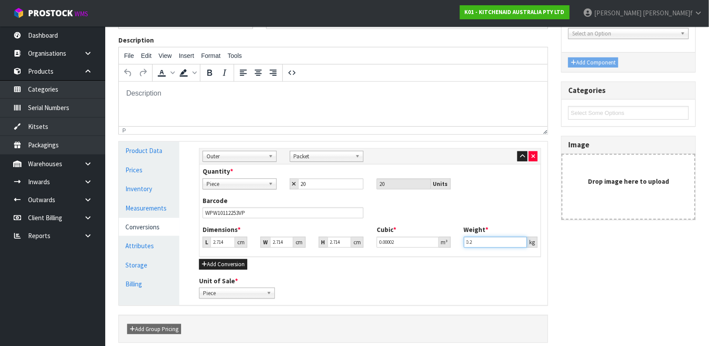
click at [477, 238] on input "0.2" at bounding box center [496, 242] width 64 height 11
type input "0.4"
click at [148, 203] on link "Measurements" at bounding box center [149, 208] width 61 height 18
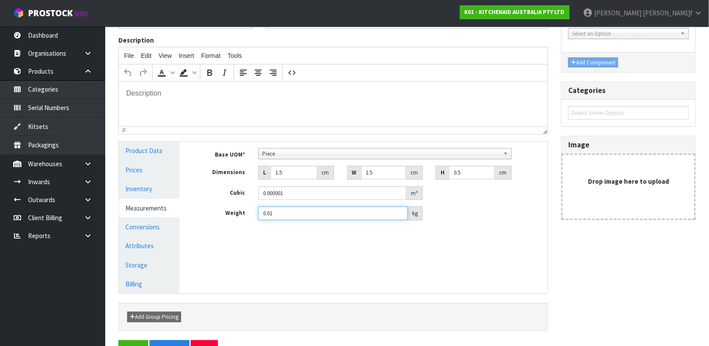
click at [333, 220] on input "0.01" at bounding box center [333, 214] width 150 height 14
type input "0.02"
click at [148, 228] on link "Conversions" at bounding box center [149, 227] width 61 height 18
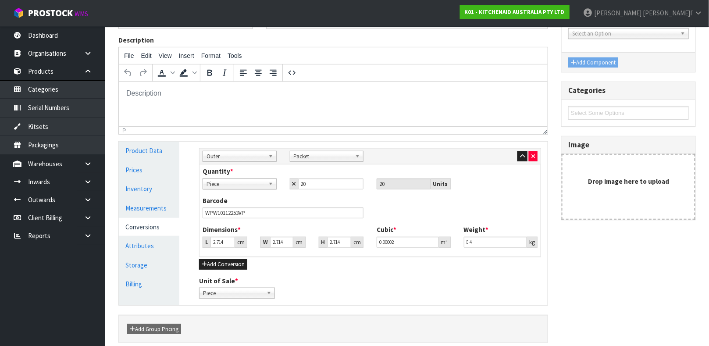
click at [291, 259] on div "Add Conversion" at bounding box center [370, 264] width 342 height 11
click at [214, 240] on input "2.714" at bounding box center [222, 242] width 25 height 11
type input "1"
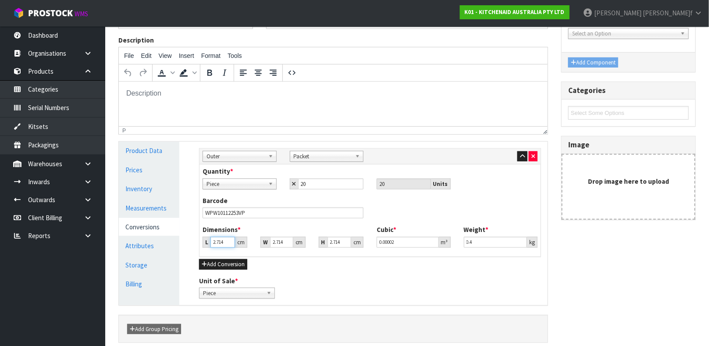
type input "0.000007"
type input "15"
type input "0.00011"
type input "15"
type input "2"
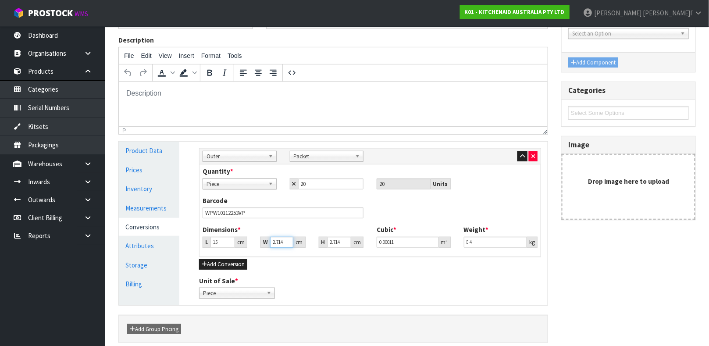
type input "0.000081"
type input "20"
type input "0.000814"
type input "20"
type input "5"
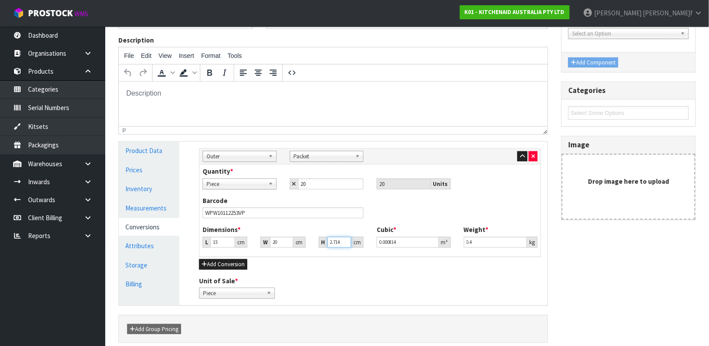
type input "0.0015"
type input "5"
click at [307, 262] on div "Add Conversion" at bounding box center [370, 264] width 342 height 11
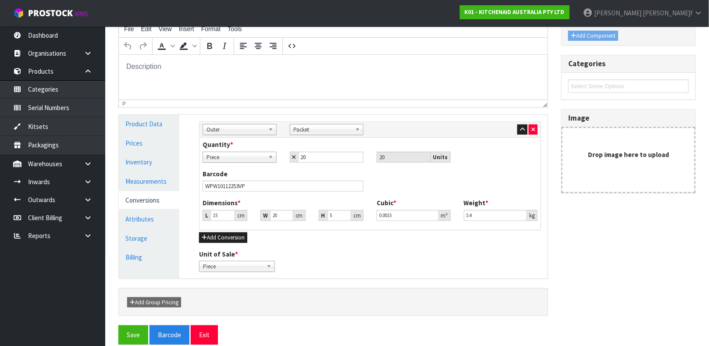
scroll to position [164, 0]
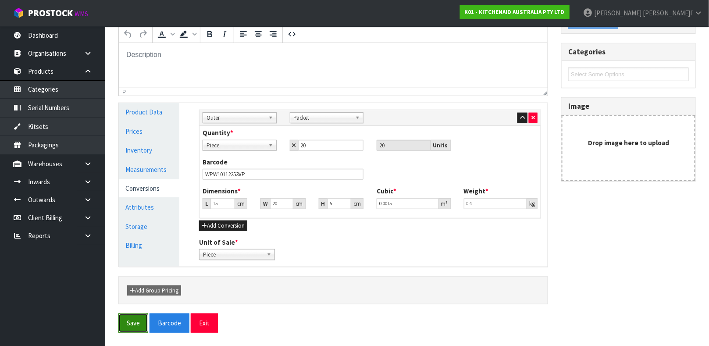
click at [125, 316] on button "Save" at bounding box center [133, 323] width 30 height 19
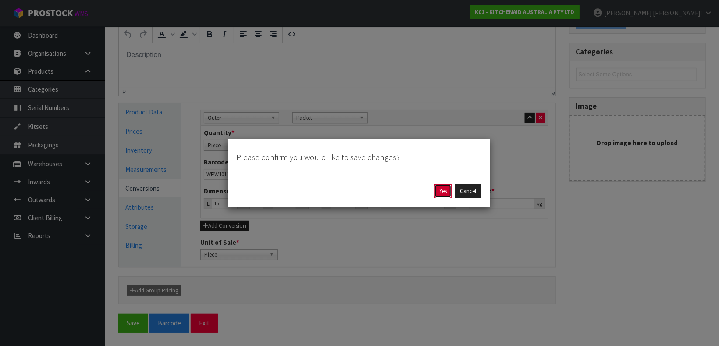
click at [444, 189] on button "Yes" at bounding box center [443, 191] width 17 height 14
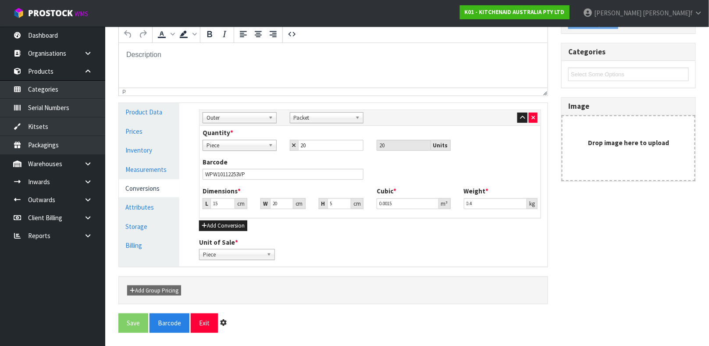
scroll to position [0, 0]
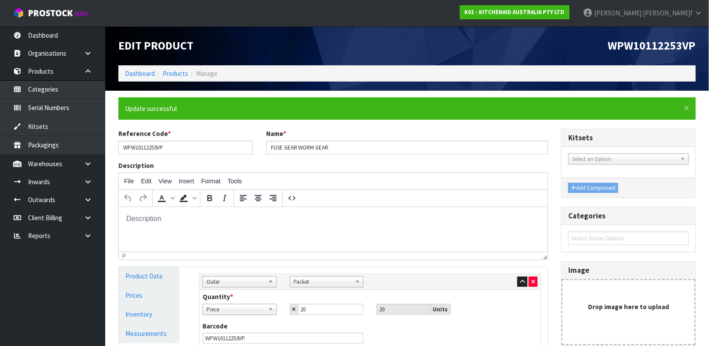
click at [435, 231] on html at bounding box center [332, 219] width 429 height 24
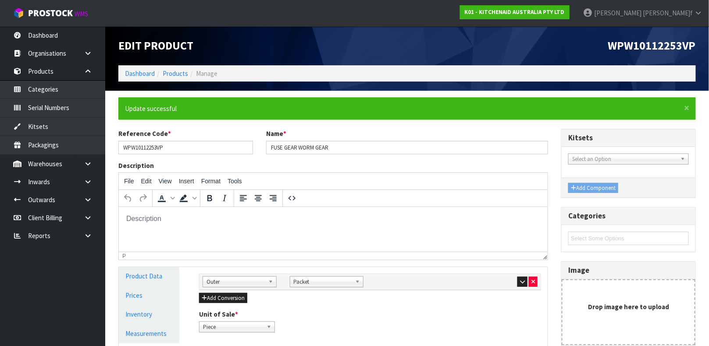
click at [438, 307] on div "Sub Inner Inner Outer Pallet Outer Bag Bar Basket Bin Bottle Box Bundle Cabinet…" at bounding box center [370, 303] width 355 height 72
click at [179, 75] on link "Products" at bounding box center [175, 73] width 25 height 8
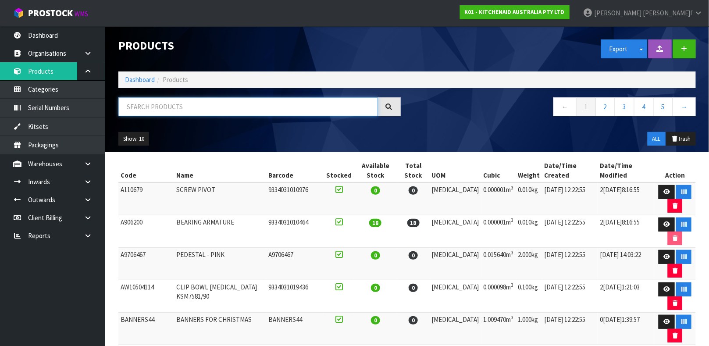
click at [175, 108] on input "text" at bounding box center [248, 106] width 260 height 19
type input "WPW10119326"
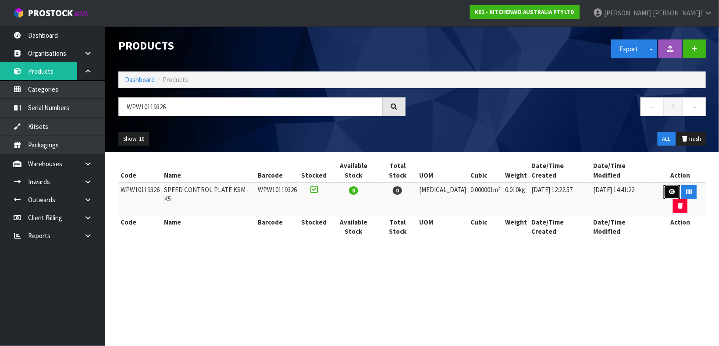
click at [664, 185] on link at bounding box center [672, 192] width 16 height 14
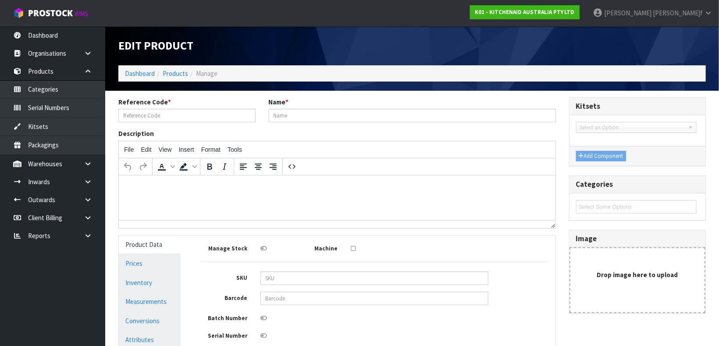
type input "WPW10119326"
type input "SPEED CONTROL PLATE KSM - K5"
type input "WPW10119326"
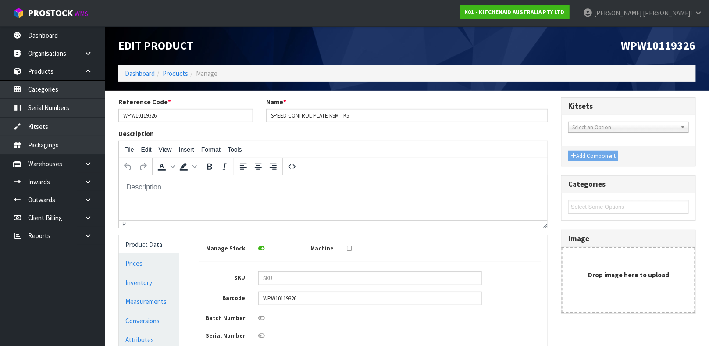
click at [377, 251] on div "Manage Stock Machine" at bounding box center [370, 247] width 355 height 11
click at [377, 252] on div "Manage Stock Machine" at bounding box center [370, 247] width 355 height 11
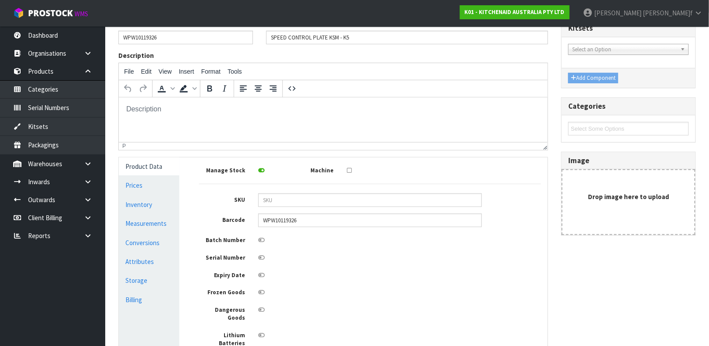
scroll to position [90, 0]
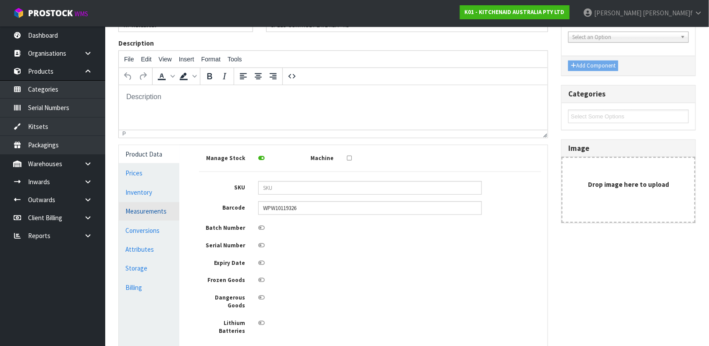
click at [151, 213] on link "Measurements" at bounding box center [149, 211] width 61 height 18
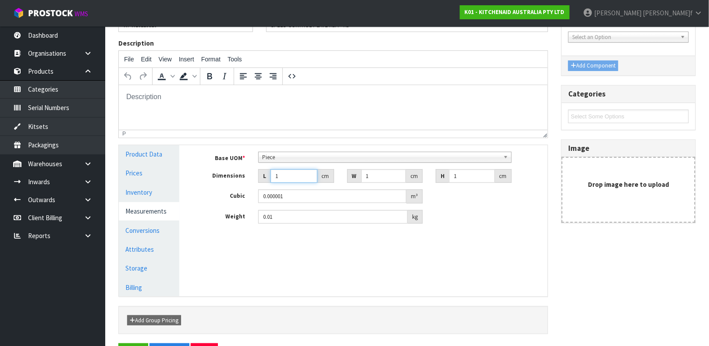
click at [288, 177] on input "1" at bounding box center [294, 176] width 47 height 14
type input "6"
type input "0.000006"
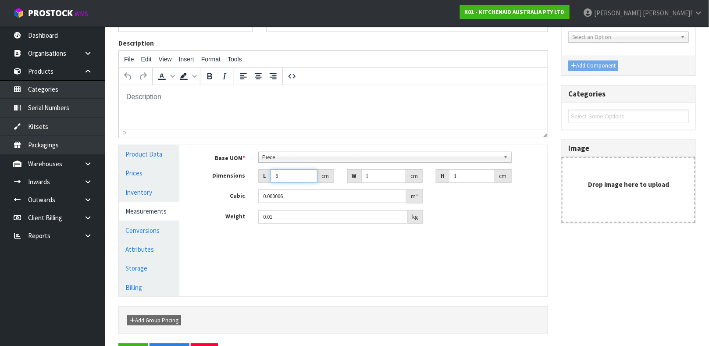
type input "6"
type input "2"
type input "0.000012"
type input "2"
type input "8"
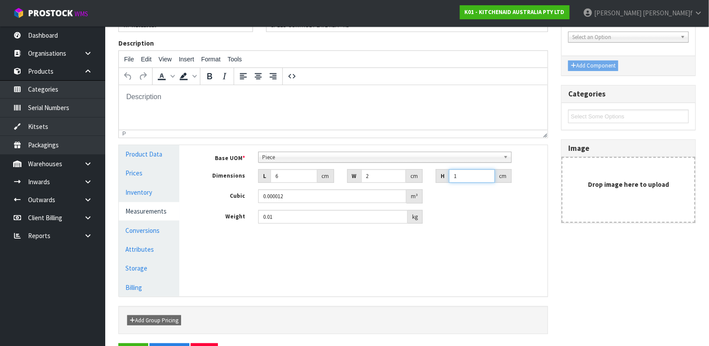
type input "0.000096"
type input "8"
click at [272, 214] on input "0.01" at bounding box center [333, 217] width 150 height 14
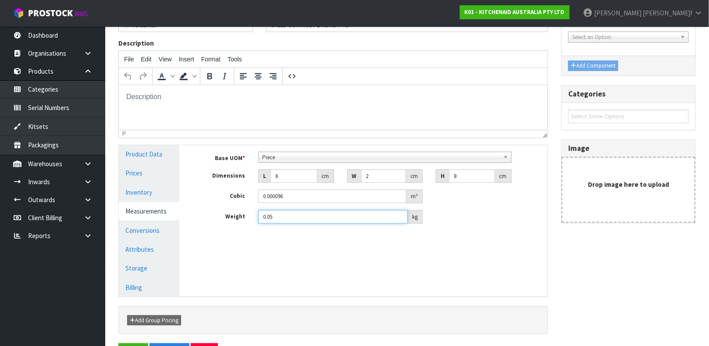
type input "0.05"
click at [277, 244] on div "Manage Stock Machine SKU Barcode WPW10119326 Batch Number Serial Number Expiry …" at bounding box center [370, 220] width 368 height 151
click at [341, 264] on div "Manage Stock Machine SKU Barcode WPW10119326 Batch Number Serial Number Expiry …" at bounding box center [370, 220] width 368 height 151
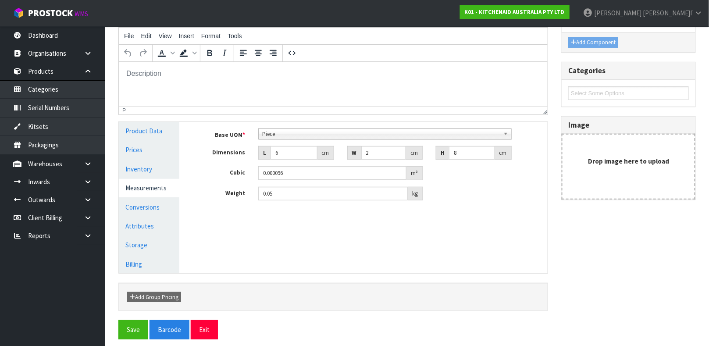
scroll to position [120, 0]
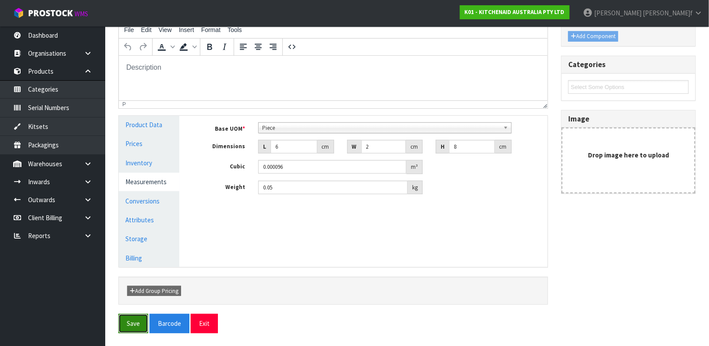
click at [140, 319] on button "Save" at bounding box center [133, 323] width 30 height 19
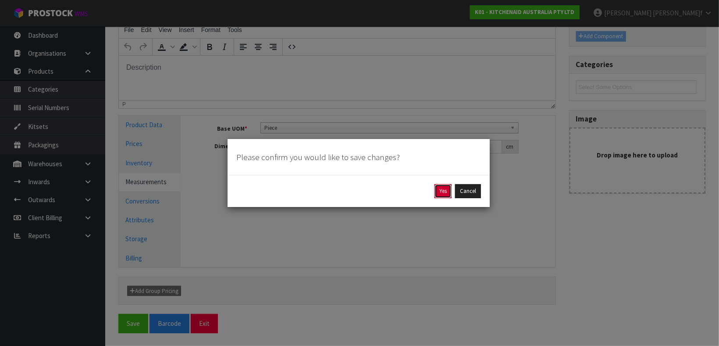
click at [438, 192] on button "Yes" at bounding box center [443, 191] width 17 height 14
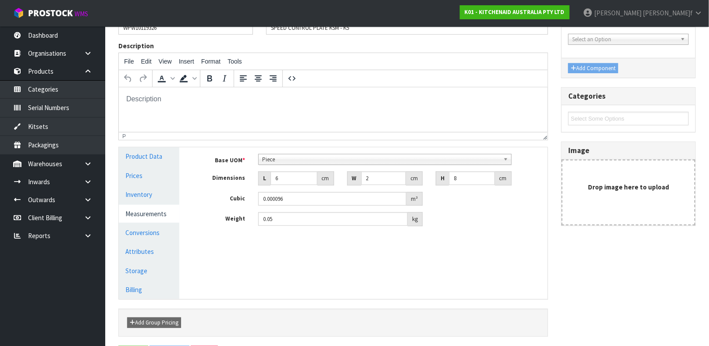
scroll to position [0, 0]
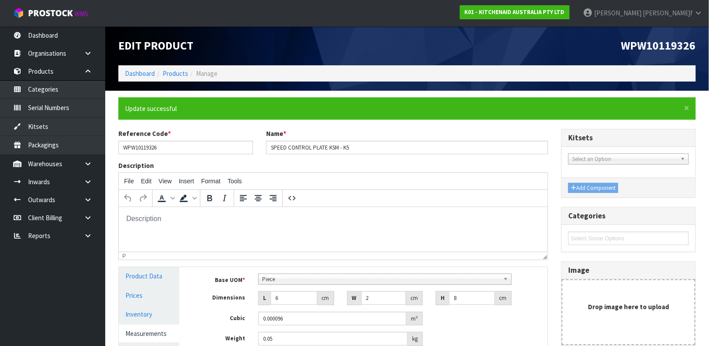
click at [389, 231] on html at bounding box center [332, 219] width 429 height 24
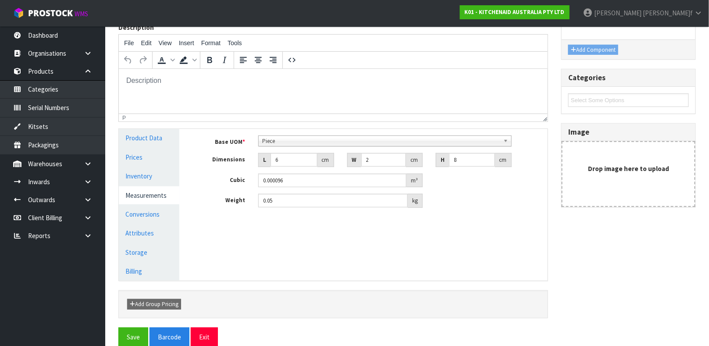
scroll to position [152, 0]
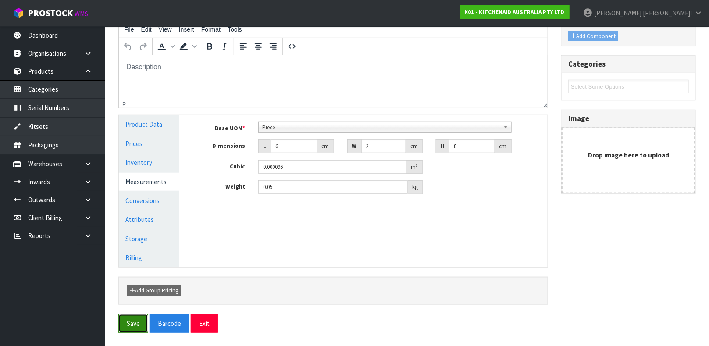
click at [132, 320] on button "Save" at bounding box center [133, 323] width 30 height 19
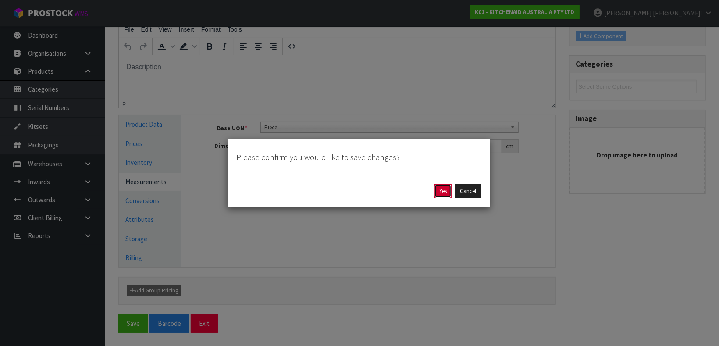
click at [445, 189] on button "Yes" at bounding box center [443, 191] width 17 height 14
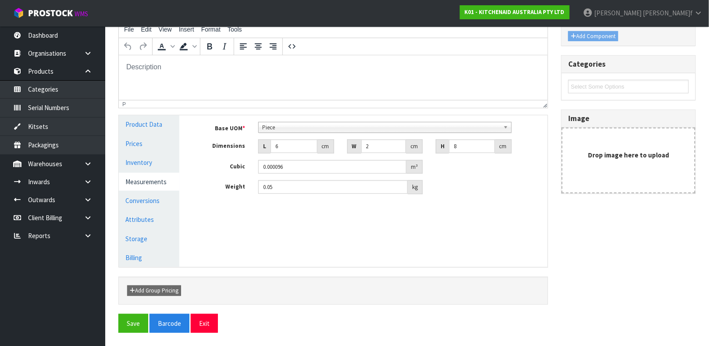
scroll to position [0, 0]
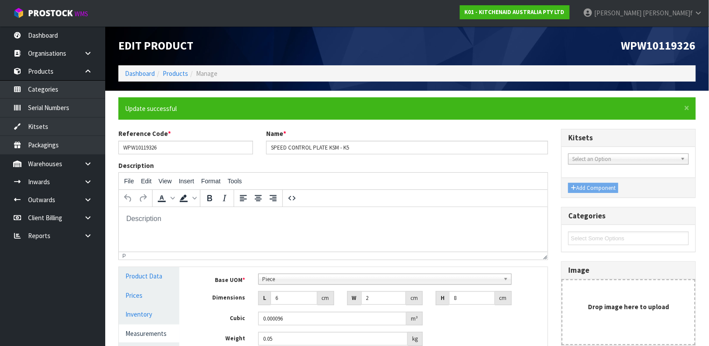
click at [363, 254] on div "p" at bounding box center [331, 256] width 418 height 6
click at [168, 73] on link "Products" at bounding box center [175, 73] width 25 height 8
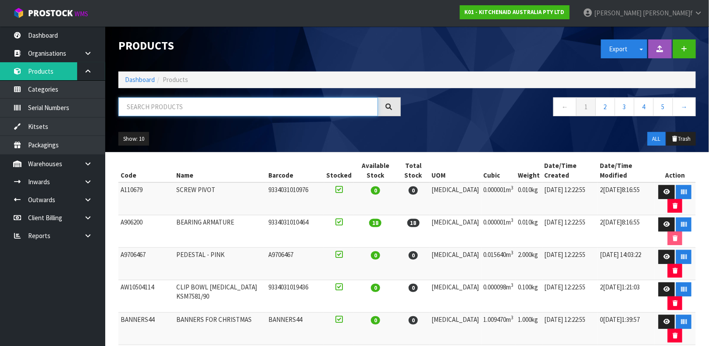
click at [181, 111] on input "text" at bounding box center [248, 106] width 260 height 19
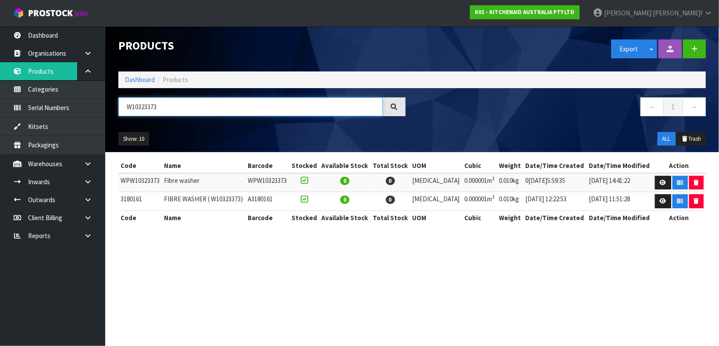
type input "W10323373"
click at [399, 103] on div at bounding box center [394, 106] width 23 height 19
click at [660, 187] on link at bounding box center [663, 183] width 16 height 14
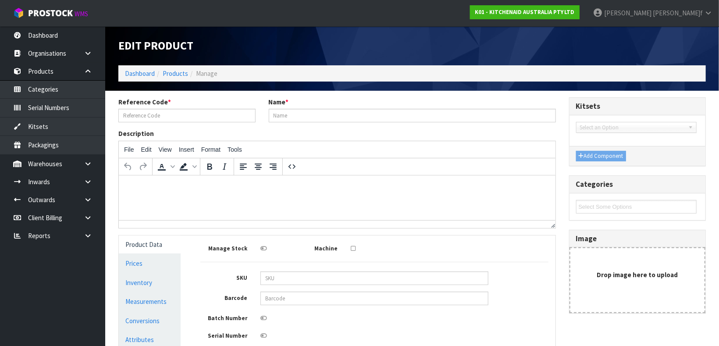
type input "WPW10323373"
type input "Fibre washer"
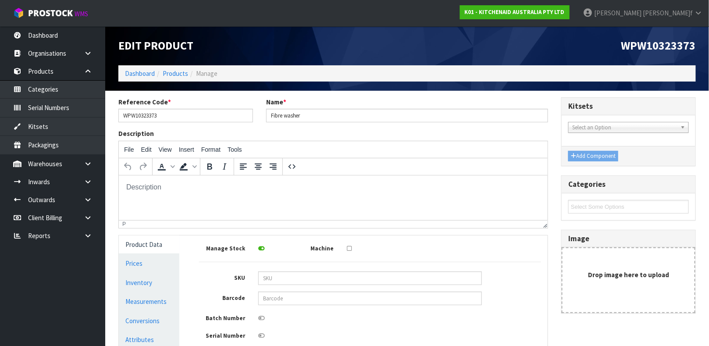
click at [432, 261] on div "Manage Stock Machine SKU Barcode Batch Number Serial Number Expiry Date Frozen …" at bounding box center [370, 334] width 342 height 184
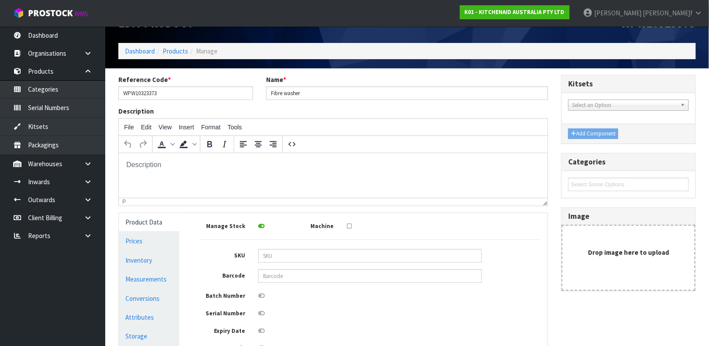
scroll to position [26, 0]
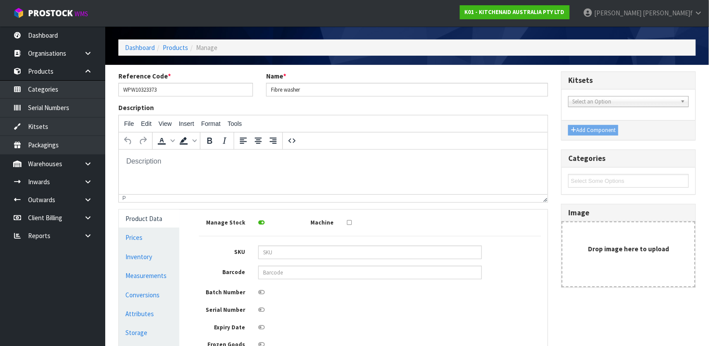
click at [517, 253] on div "SKU" at bounding box center [370, 253] width 355 height 14
click at [146, 277] on link "Measurements" at bounding box center [149, 276] width 61 height 18
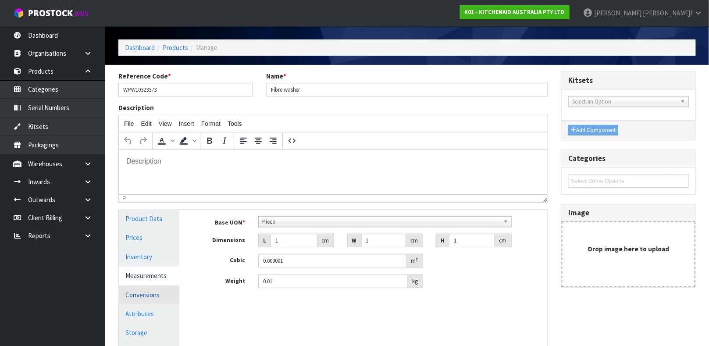
click at [147, 292] on link "Conversions" at bounding box center [149, 295] width 61 height 18
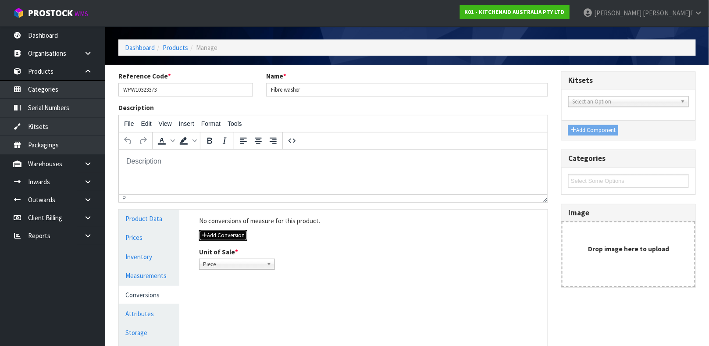
click at [232, 230] on button "Add Conversion" at bounding box center [223, 235] width 48 height 11
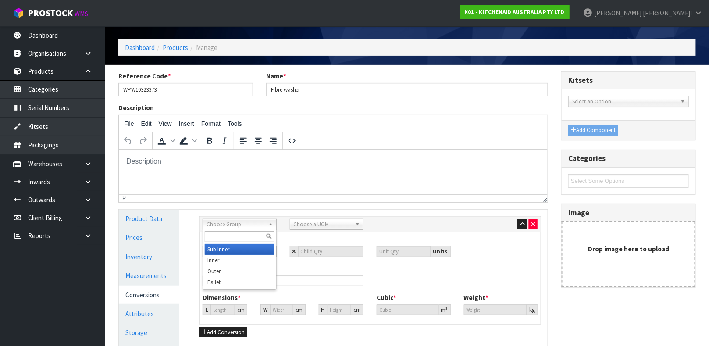
click at [249, 226] on span "Choose Group" at bounding box center [236, 224] width 58 height 11
click at [225, 268] on li "Outer" at bounding box center [240, 271] width 70 height 11
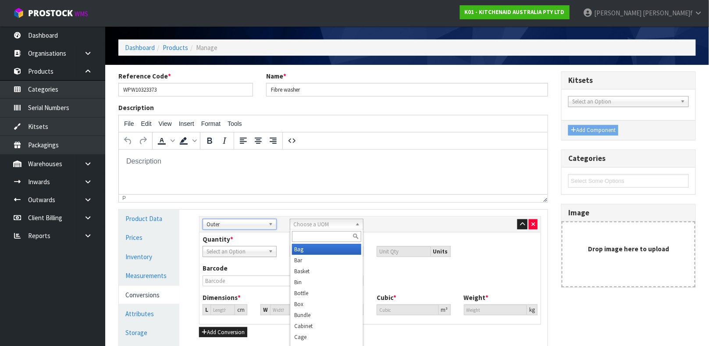
click at [323, 226] on span "Choose a UOM" at bounding box center [323, 224] width 58 height 11
type input "p"
click at [317, 263] on li "P acket" at bounding box center [327, 260] width 70 height 11
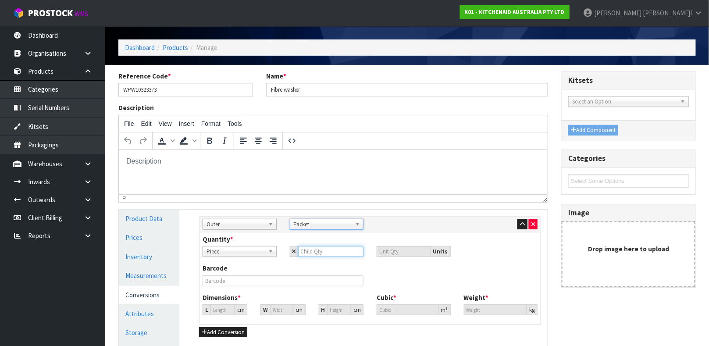
click at [314, 250] on input "number" at bounding box center [331, 251] width 66 height 11
type input "2"
type input "25"
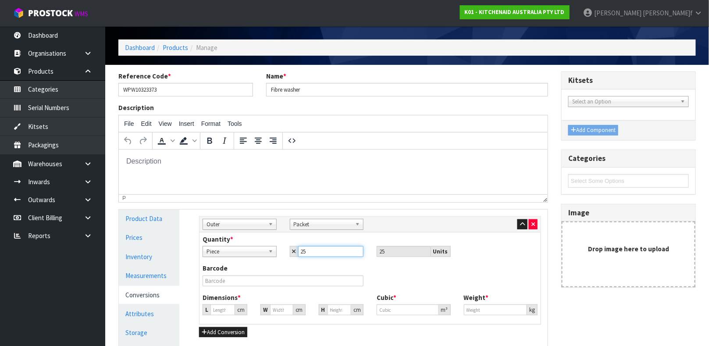
type input "25"
type input "2.924"
type input "0.000025"
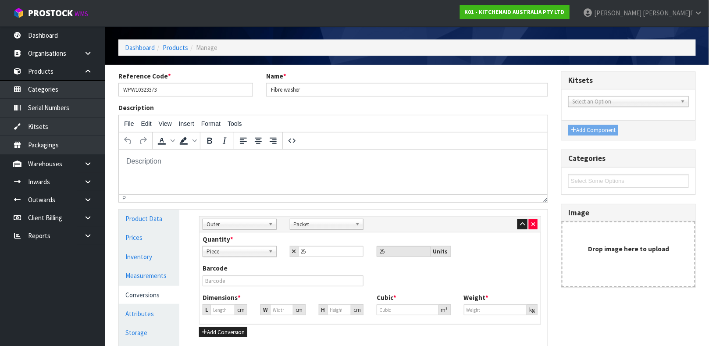
type input "0.25"
click at [301, 264] on div "Barcode" at bounding box center [283, 275] width 174 height 22
click at [404, 269] on div "Barcode" at bounding box center [370, 278] width 348 height 29
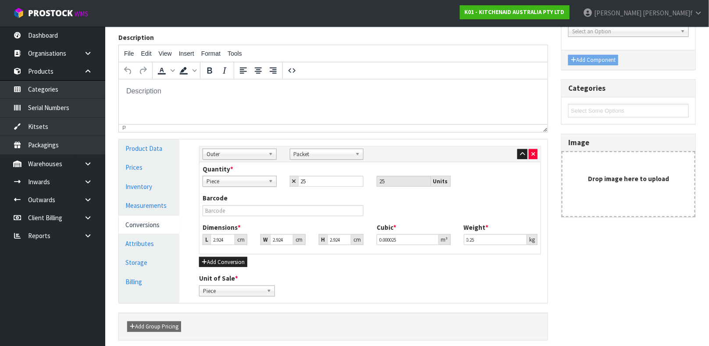
scroll to position [103, 0]
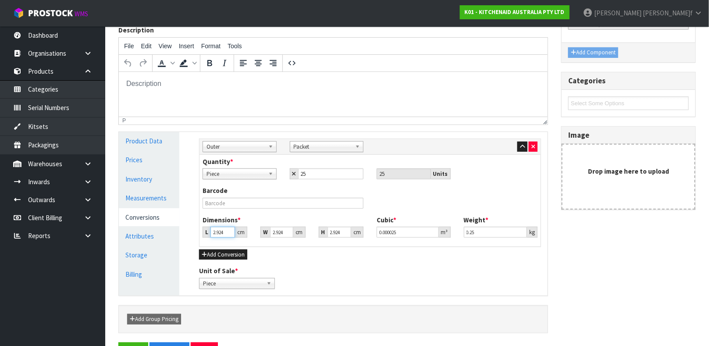
click at [224, 232] on input "2.924" at bounding box center [222, 232] width 25 height 11
type input "2"
type input "0.000017"
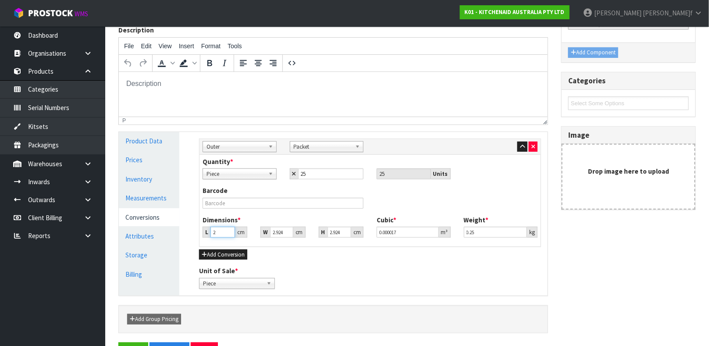
type input "26"
type input "0.000222"
type input "26"
click at [277, 230] on input "2.924" at bounding box center [281, 232] width 23 height 11
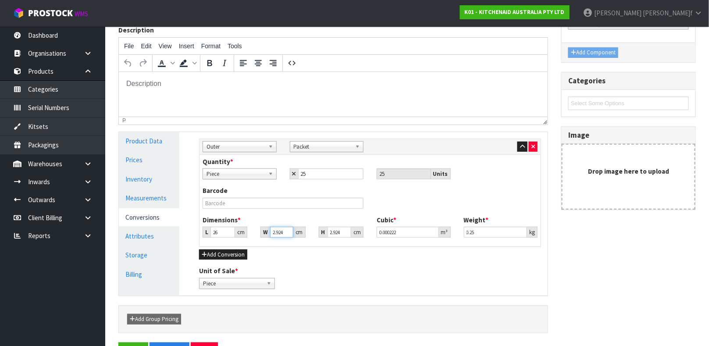
click at [277, 230] on input "2.924" at bounding box center [281, 232] width 23 height 11
type input "3"
type input "0.000228"
type input "3"
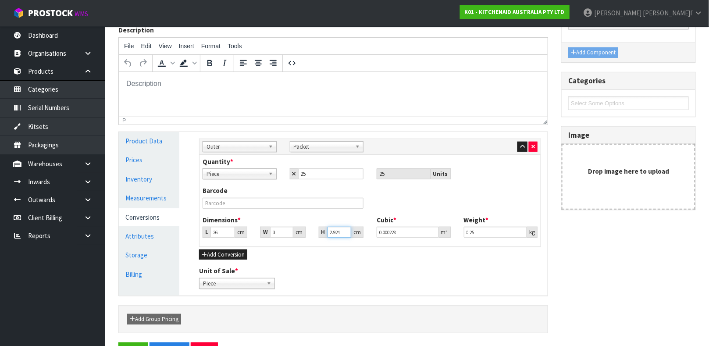
click at [335, 232] on input "2.924" at bounding box center [340, 232] width 24 height 11
type input "1"
type input "0.000078"
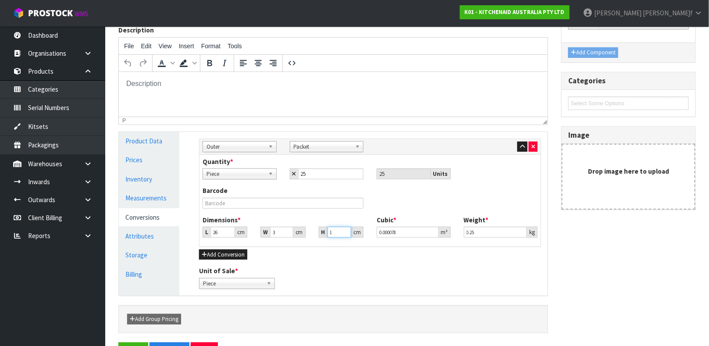
type input "18"
type input "0.001404"
type input "18"
click at [478, 234] on input "0.25" at bounding box center [496, 232] width 64 height 11
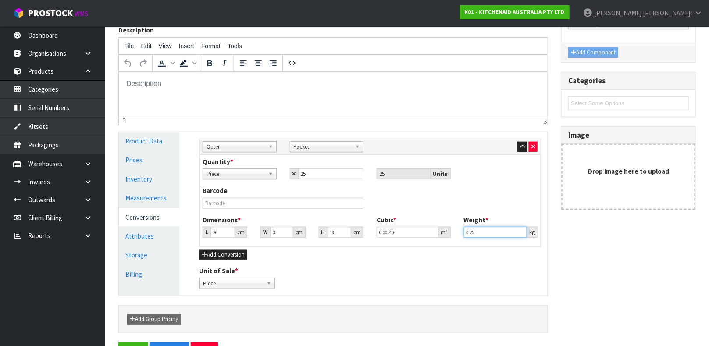
click at [478, 234] on input "0.25" at bounding box center [496, 232] width 64 height 11
type input "0.05"
click at [440, 272] on div "Unit of Sale * Piece Packet Piece" at bounding box center [370, 277] width 355 height 22
click at [162, 193] on link "Measurements" at bounding box center [149, 198] width 61 height 18
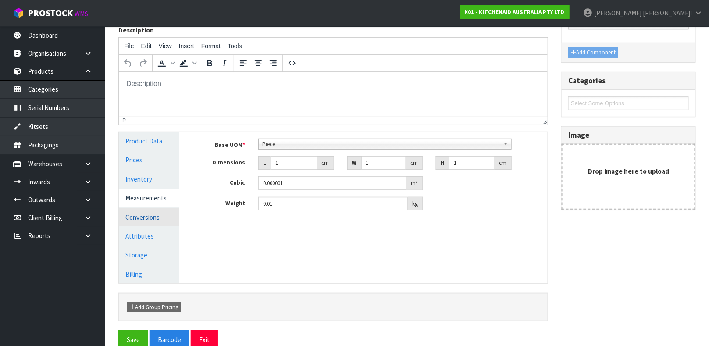
click at [144, 221] on link "Conversions" at bounding box center [149, 217] width 61 height 18
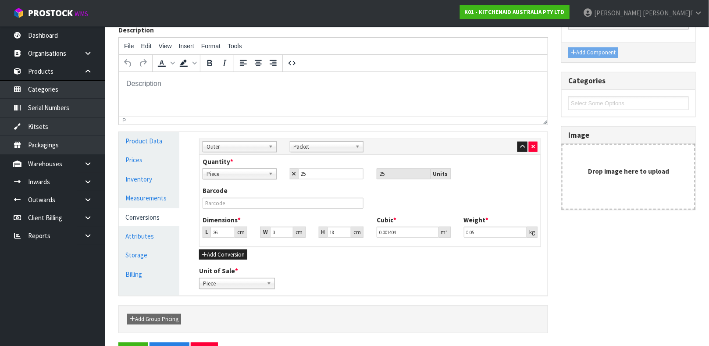
click at [320, 293] on div "Sub Inner Inner Outer Pallet Outer Sub Inner Inner Outer Pallet Bag Bar Basket …" at bounding box center [370, 214] width 355 height 164
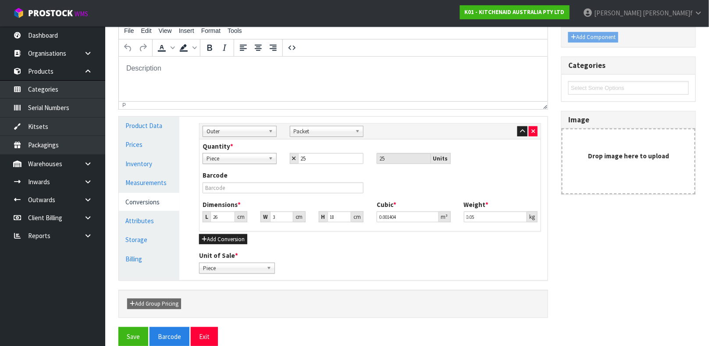
scroll to position [132, 0]
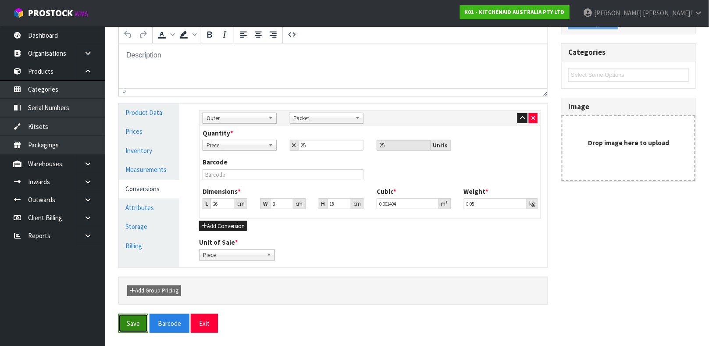
click at [132, 321] on button "Save" at bounding box center [133, 323] width 30 height 19
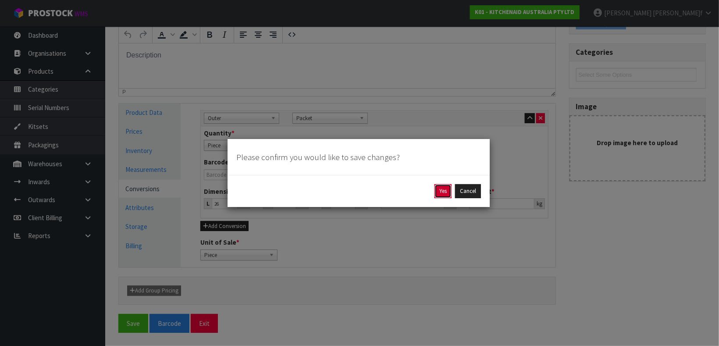
click at [443, 185] on button "Yes" at bounding box center [443, 191] width 17 height 14
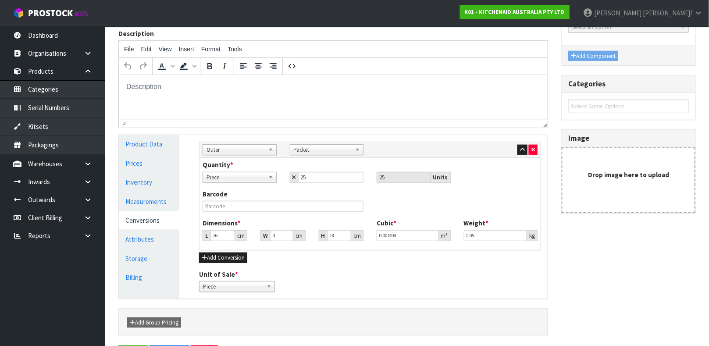
scroll to position [0, 0]
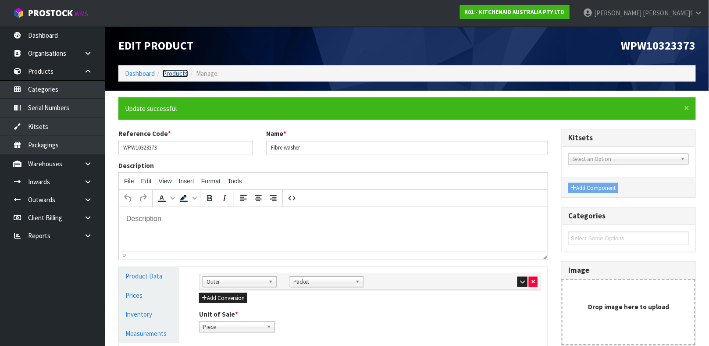
click at [174, 75] on link "Products" at bounding box center [175, 73] width 25 height 8
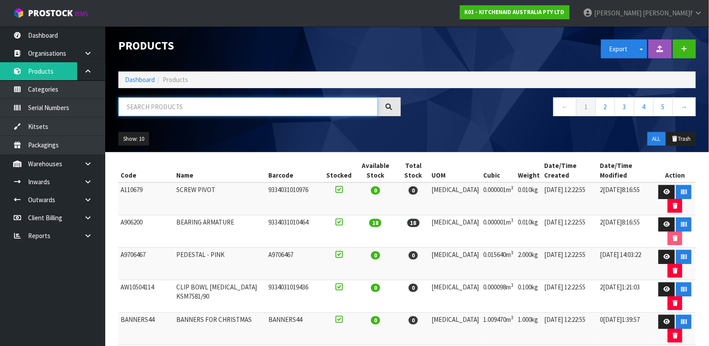
click at [170, 106] on input "text" at bounding box center [248, 106] width 260 height 19
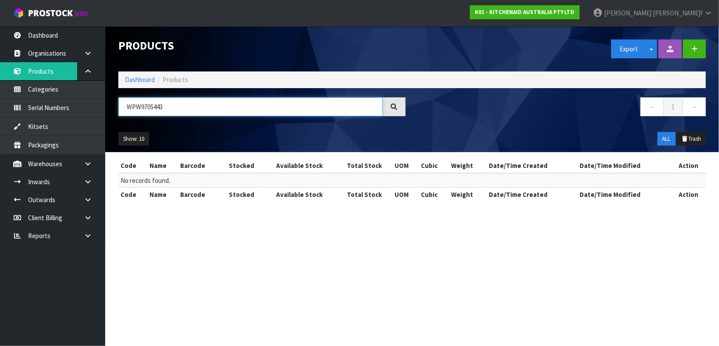
click at [135, 108] on input "WPW9705443" at bounding box center [250, 106] width 264 height 19
type input "W9705443"
click at [394, 104] on icon at bounding box center [394, 106] width 7 height 7
click at [394, 107] on icon at bounding box center [394, 106] width 7 height 7
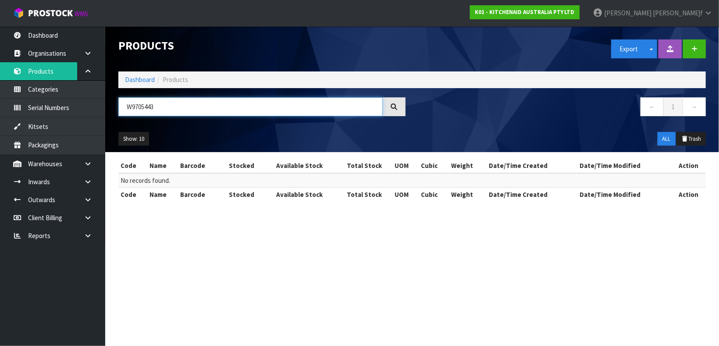
click at [340, 107] on input "W9705443" at bounding box center [250, 106] width 264 height 19
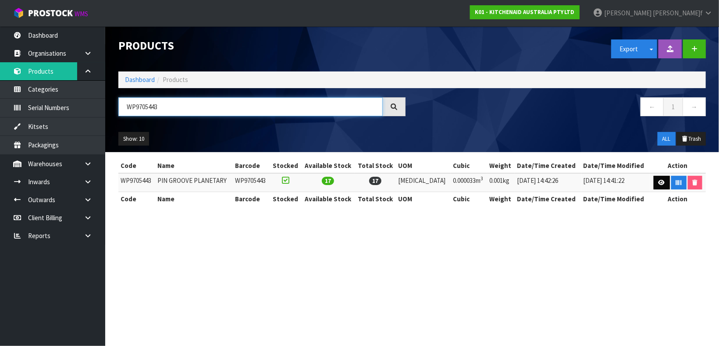
type input "WP9705443"
click at [659, 182] on icon at bounding box center [662, 183] width 7 height 6
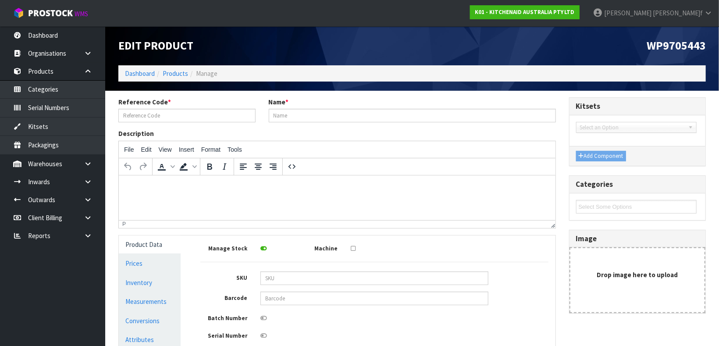
type input "WP9705443"
type input "PIN GROOVE PLANETARY"
type input "WP9705443"
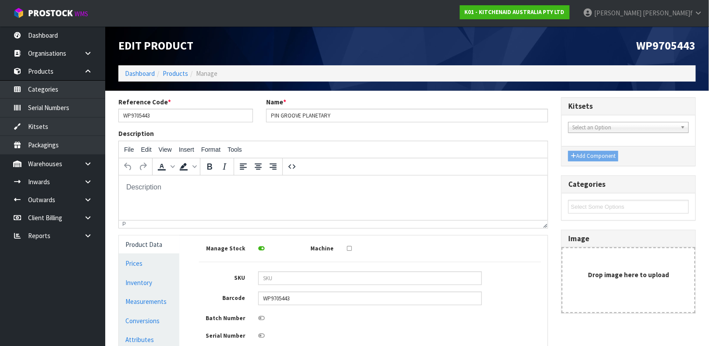
click at [557, 244] on div "Kitsets 103993 - LEVER LATCH SCREW 103994 - SCREW K45/K5 PLANETARY 11007471 - S…" at bounding box center [629, 209] width 148 height 225
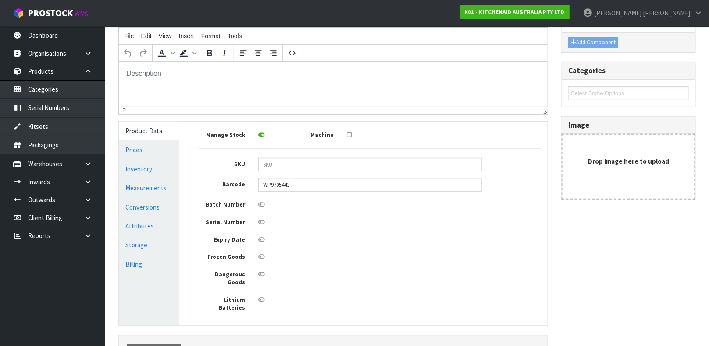
scroll to position [131, 0]
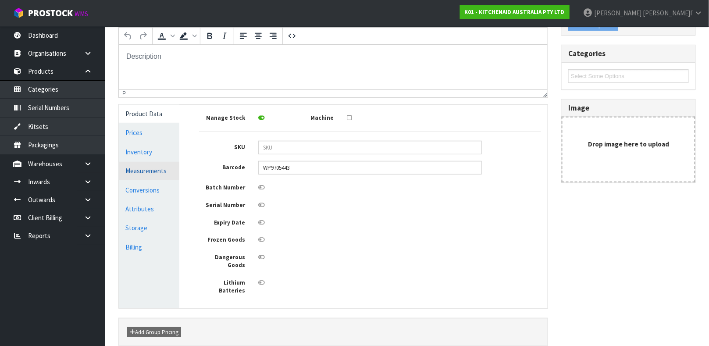
click at [156, 169] on link "Measurements" at bounding box center [149, 171] width 61 height 18
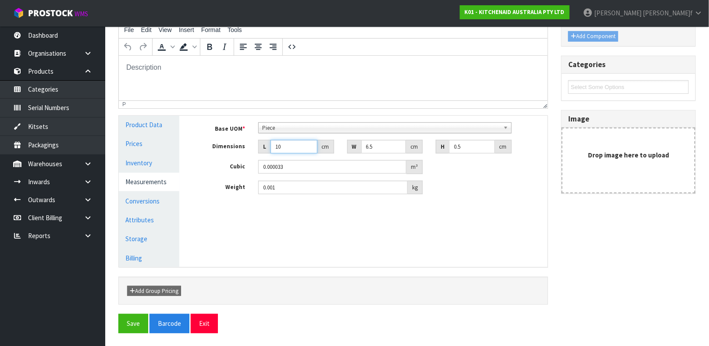
click at [281, 147] on input "10" at bounding box center [294, 147] width 47 height 14
type input "3"
type input "0.00001"
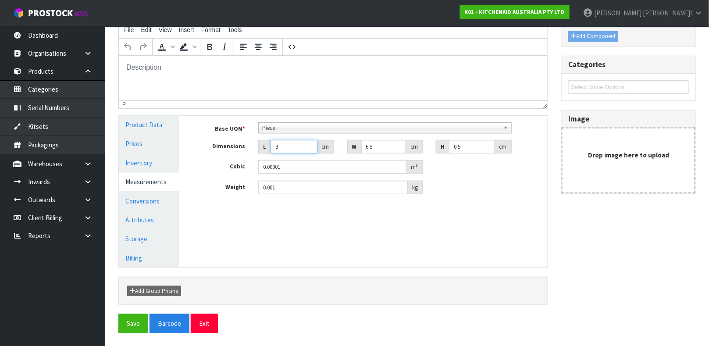
type input "3"
click at [373, 144] on input "6.5" at bounding box center [383, 147] width 45 height 14
type input "1"
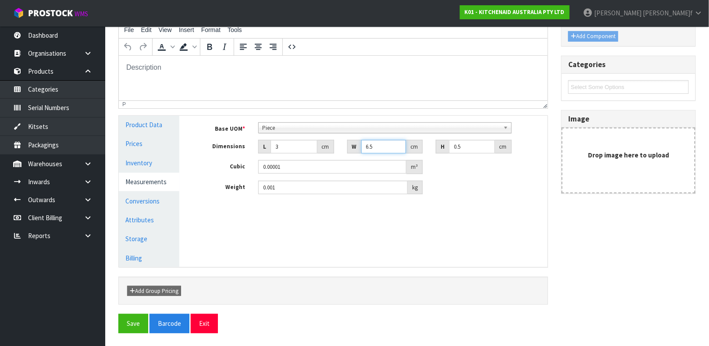
type input "0.000001"
type input "1"
click at [459, 145] on input "0.5" at bounding box center [472, 147] width 46 height 14
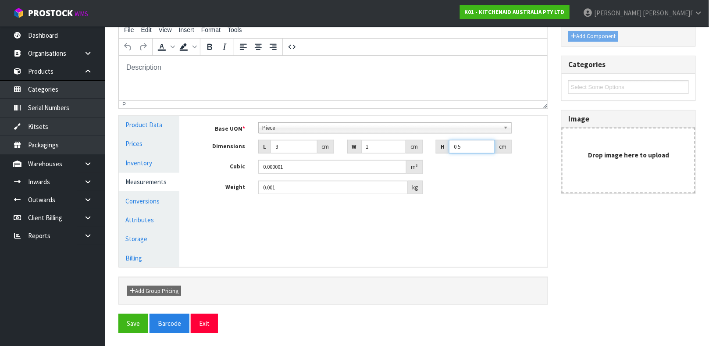
type input "1"
type input "0.000003"
type input "1"
click at [375, 148] on input "1" at bounding box center [383, 147] width 45 height 14
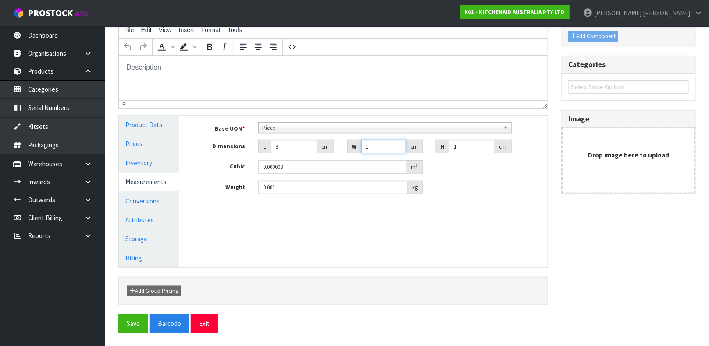
click at [375, 148] on input "1" at bounding box center [383, 147] width 45 height 14
type input "0"
type input "0.000001"
type input "0.01"
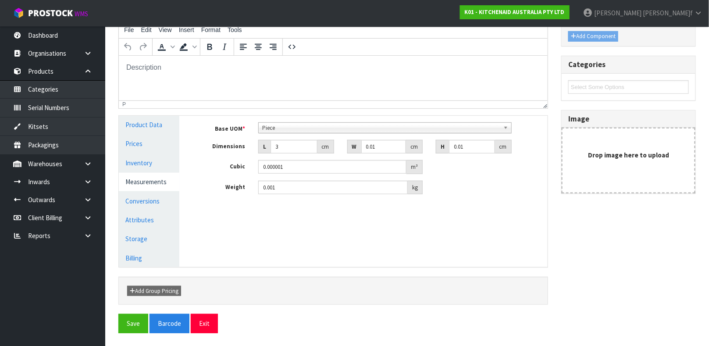
click at [320, 234] on div "Manage Stock Machine SKU Barcode WP9705443 Batch Number Serial Number Expiry Da…" at bounding box center [370, 191] width 368 height 151
click at [145, 201] on link "Conversions" at bounding box center [149, 201] width 61 height 18
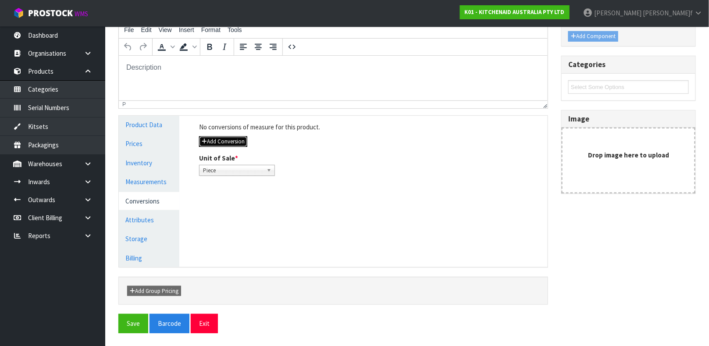
click at [223, 139] on button "Add Conversion" at bounding box center [223, 141] width 48 height 11
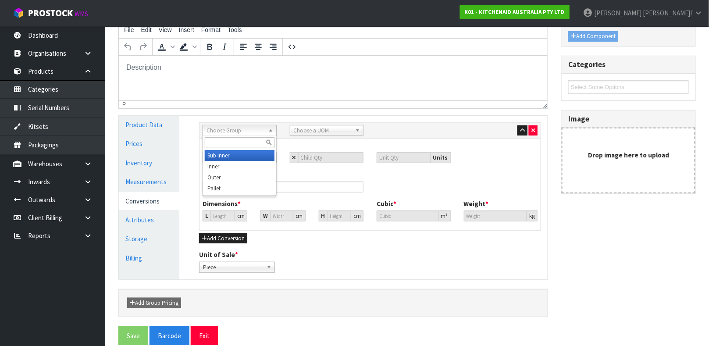
click at [236, 132] on span "Choose Group" at bounding box center [236, 130] width 58 height 11
click at [219, 176] on li "Outer" at bounding box center [240, 177] width 70 height 11
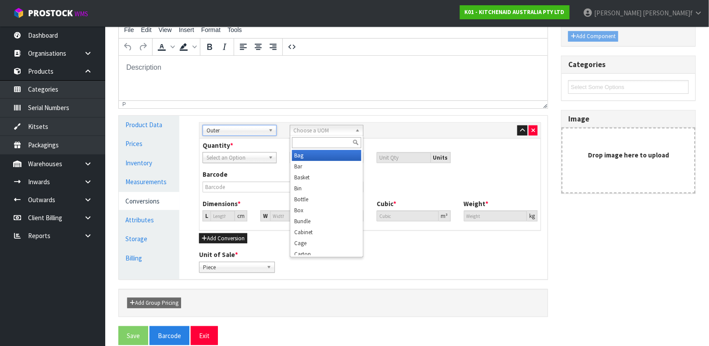
click at [319, 130] on span "Choose a UOM" at bounding box center [323, 130] width 58 height 11
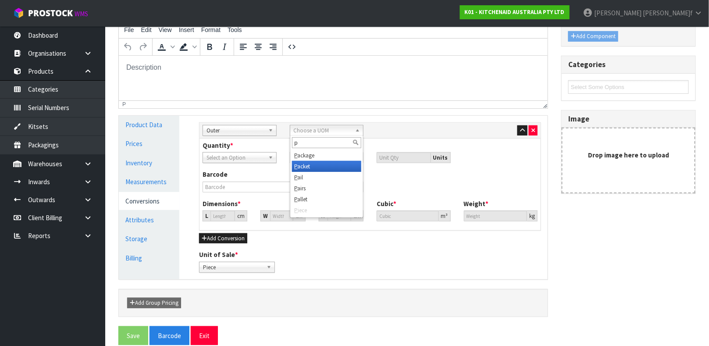
type input "p"
click at [318, 164] on li "P acket" at bounding box center [327, 166] width 70 height 11
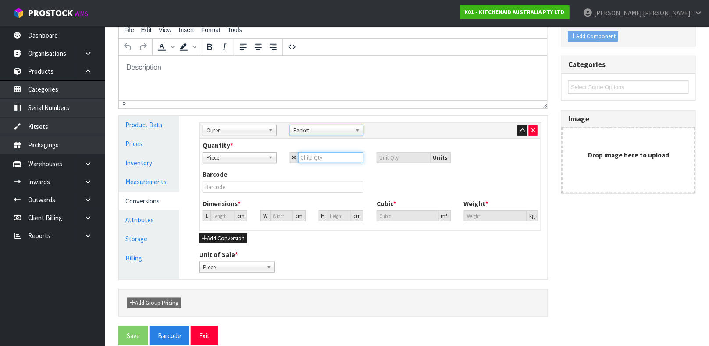
click at [319, 159] on input "number" at bounding box center [331, 157] width 66 height 11
type input "5"
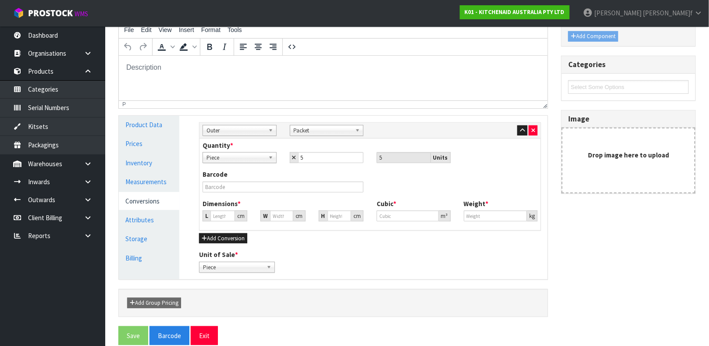
type input "1.71"
type input "0.000005"
type input "0.005"
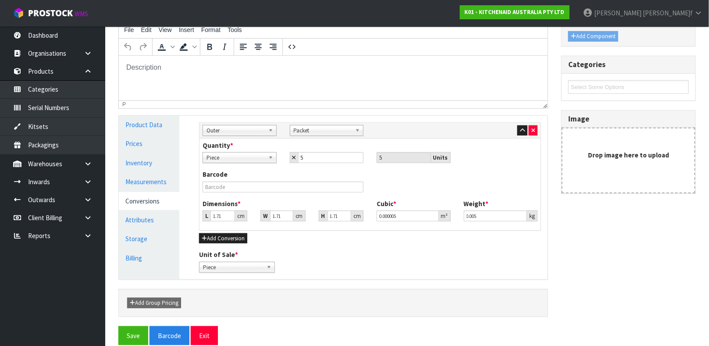
click at [328, 169] on div "Quantity * Piece Packet Piece 5 5 Units" at bounding box center [370, 155] width 348 height 29
click at [219, 212] on input "1.71" at bounding box center [222, 215] width 25 height 11
type input "2"
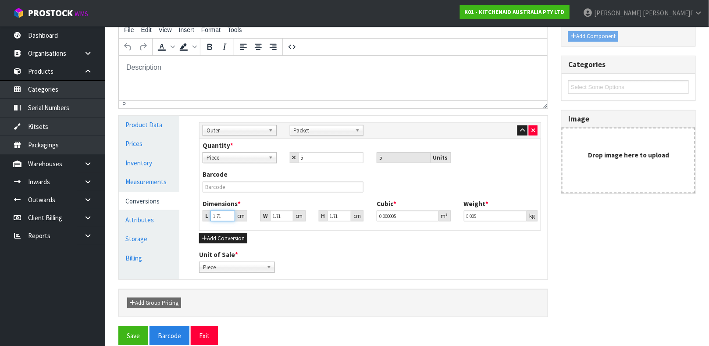
type input "0.000006"
type input "20"
type input "0.000058"
type input "20"
type input "2"
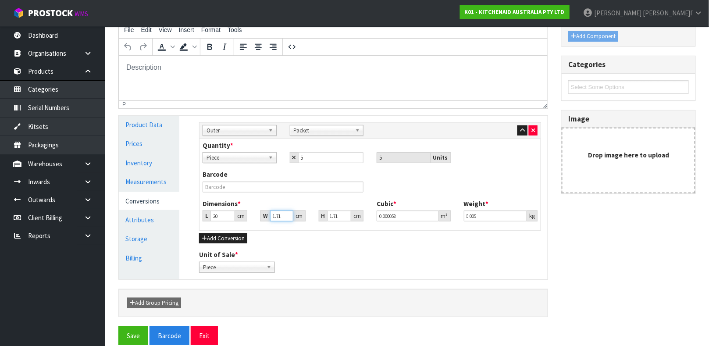
type input "0.000068"
type input "2"
type input "1"
type input "0.00004"
type input "15"
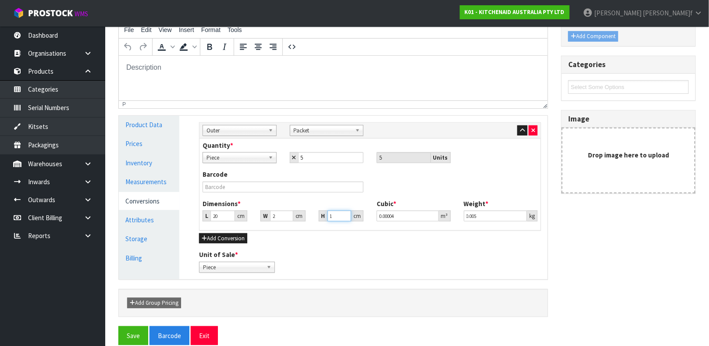
type input "0.0006"
type input "15"
click at [490, 217] on input "0.005" at bounding box center [496, 215] width 64 height 11
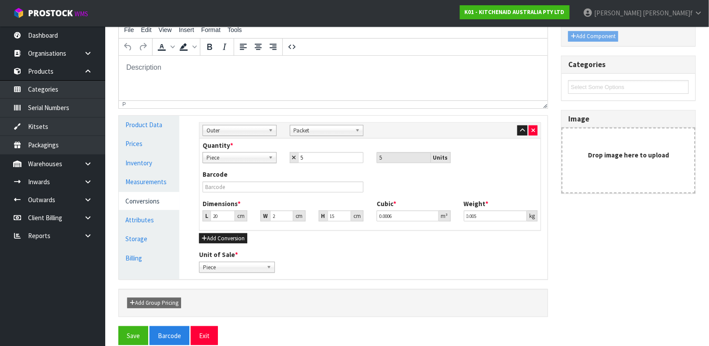
click at [437, 256] on div "Unit of Sale * Piece Packet Piece" at bounding box center [370, 261] width 355 height 22
click at [138, 333] on button "Save" at bounding box center [133, 335] width 30 height 19
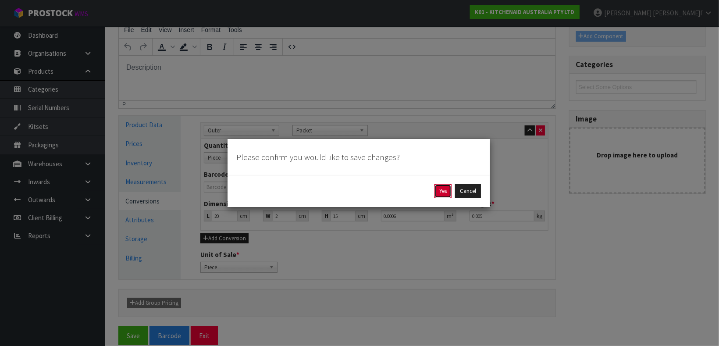
click at [442, 190] on button "Yes" at bounding box center [443, 191] width 17 height 14
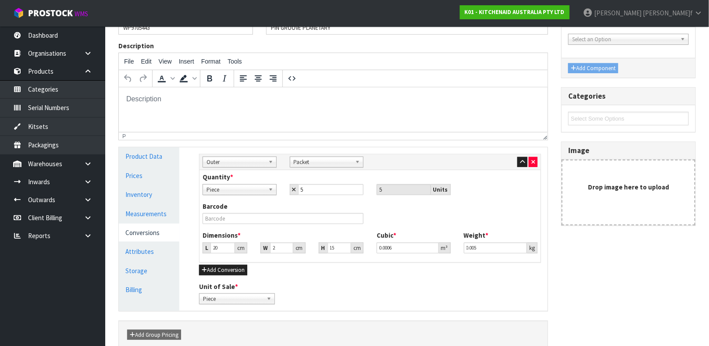
scroll to position [0, 0]
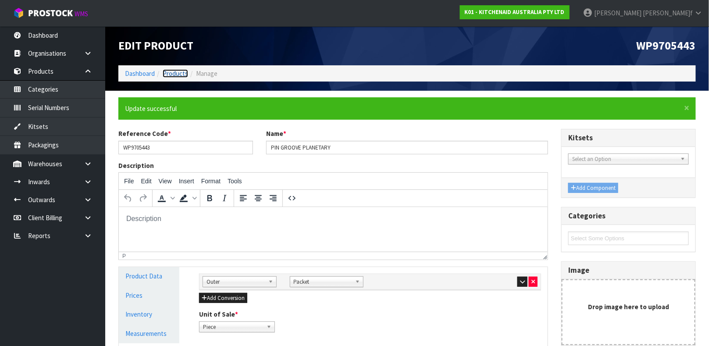
click at [171, 72] on link "Products" at bounding box center [175, 73] width 25 height 8
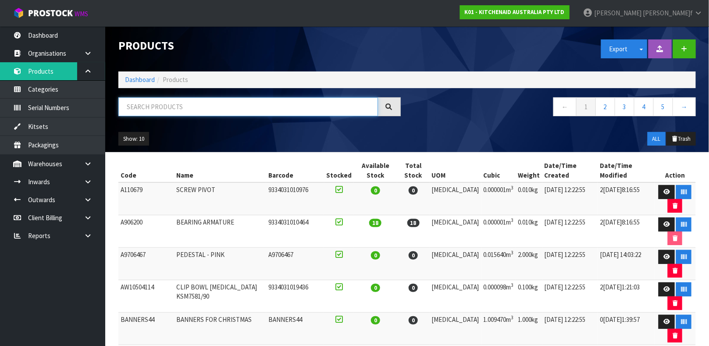
click at [171, 105] on input "text" at bounding box center [248, 106] width 260 height 19
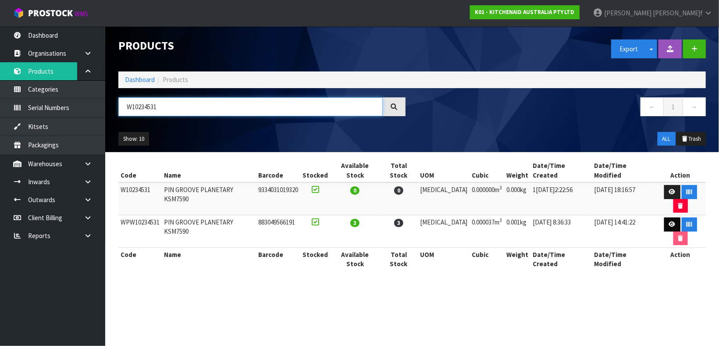
type input "W10234531"
click at [669, 221] on icon at bounding box center [672, 224] width 7 height 6
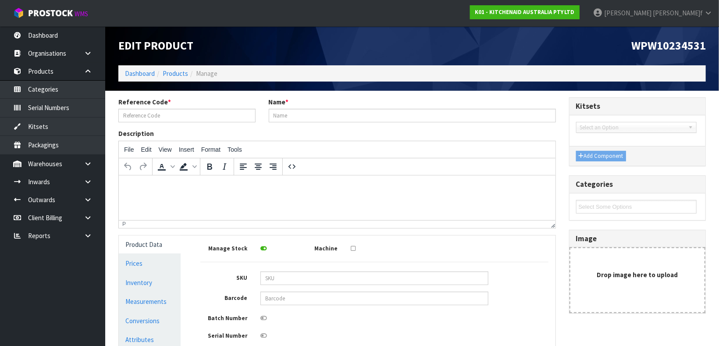
type input "WPW10234531"
type input "PIN GROOVE PLANETARY KSM7590"
type input "883049566191"
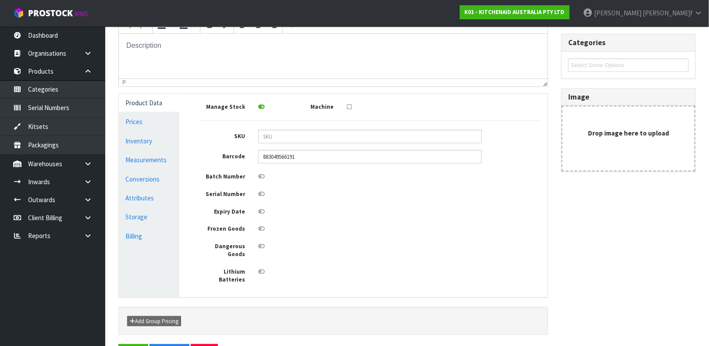
scroll to position [149, 0]
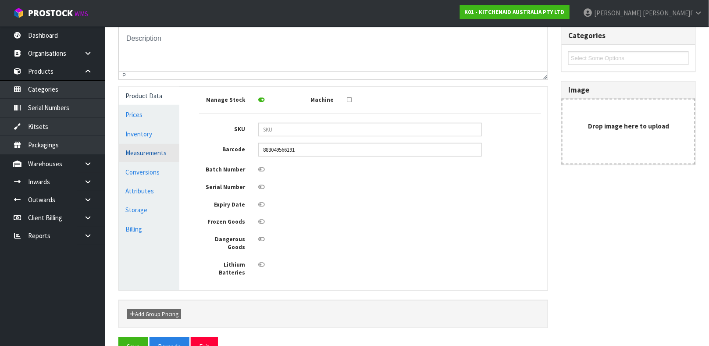
click at [138, 152] on link "Measurements" at bounding box center [149, 153] width 61 height 18
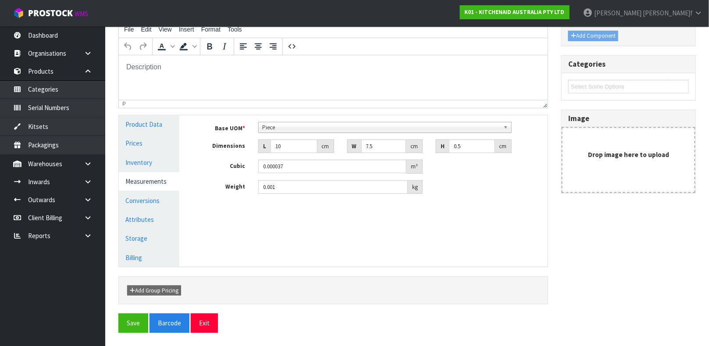
scroll to position [120, 0]
click at [294, 150] on input "10" at bounding box center [294, 147] width 47 height 14
type input "1"
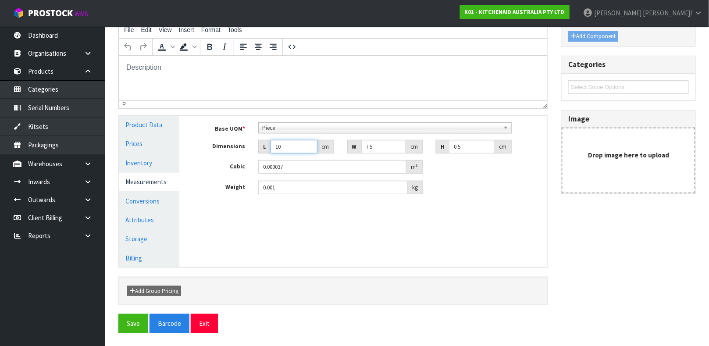
type input "0.000004"
type input "1"
click at [375, 147] on input "7.5" at bounding box center [383, 147] width 45 height 14
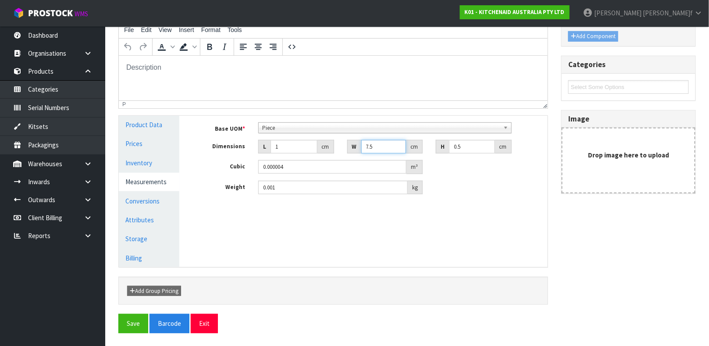
type input "0"
type input "0.000001"
type input "0.1"
click at [301, 145] on input "1" at bounding box center [294, 147] width 47 height 14
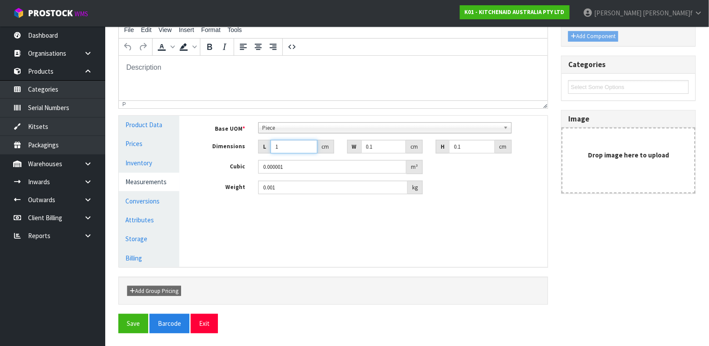
click at [301, 145] on input "1" at bounding box center [294, 147] width 47 height 14
type input "3"
click at [146, 199] on link "Conversions" at bounding box center [149, 201] width 61 height 18
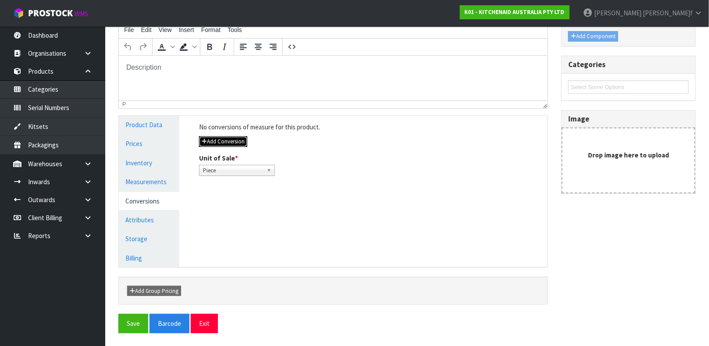
click at [219, 140] on button "Add Conversion" at bounding box center [223, 141] width 48 height 11
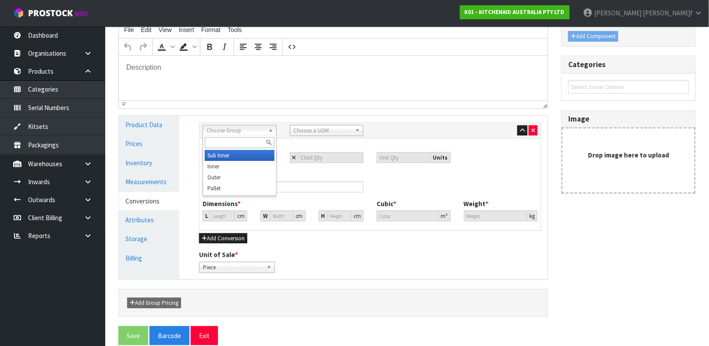
click at [238, 130] on span "Choose Group" at bounding box center [236, 130] width 58 height 11
click at [223, 172] on li "Outer" at bounding box center [240, 177] width 70 height 11
click at [300, 130] on span "Choose a UOM" at bounding box center [323, 130] width 58 height 11
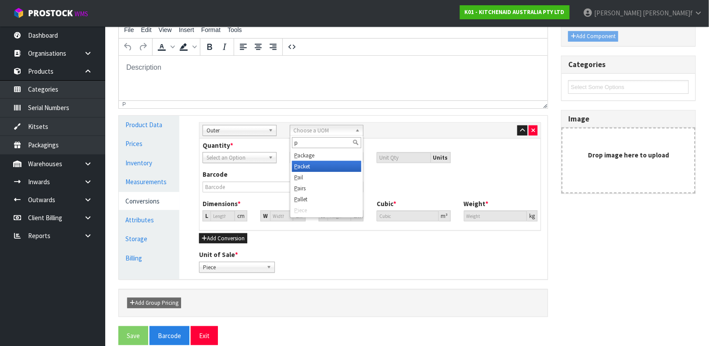
type input "p"
click at [315, 169] on li "P acket" at bounding box center [327, 166] width 70 height 11
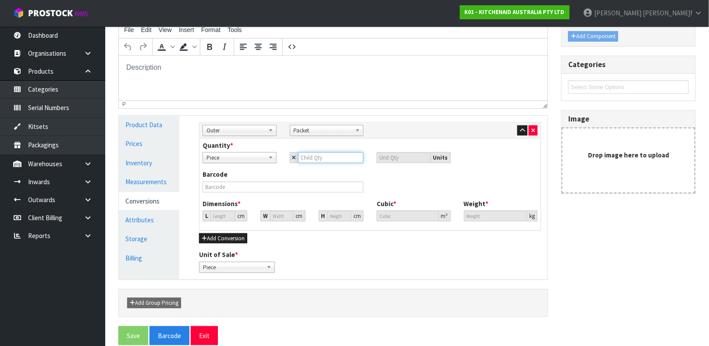
click at [311, 156] on input "number" at bounding box center [331, 157] width 66 height 11
type input "5"
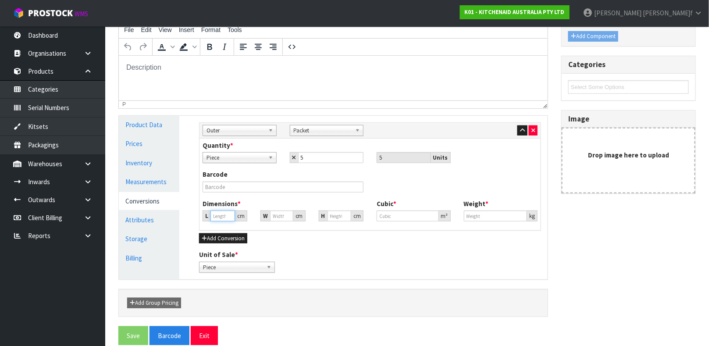
type input "1.71"
type input "0.000005"
type input "0.005"
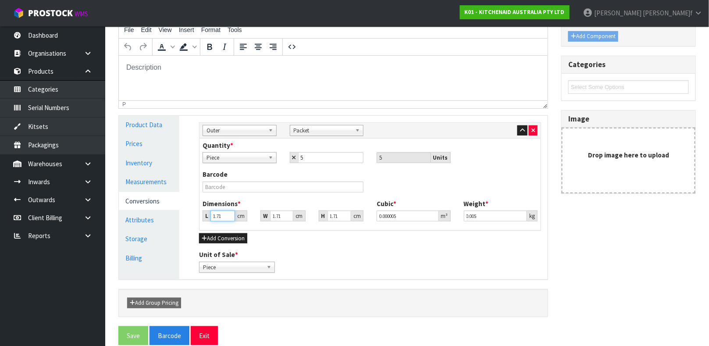
click at [220, 214] on input "1.71" at bounding box center [222, 215] width 25 height 11
type input "1.1"
type input "0.000003"
type input "11"
type input "0.000032"
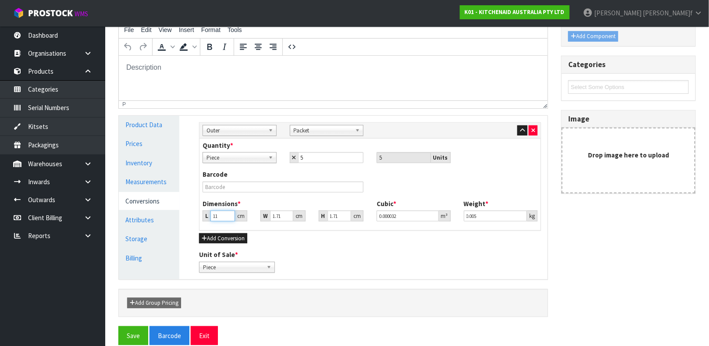
type input "1"
type input "0.000003"
click at [342, 243] on div "Add Conversion" at bounding box center [370, 238] width 342 height 11
click at [134, 332] on button "Save" at bounding box center [133, 335] width 30 height 19
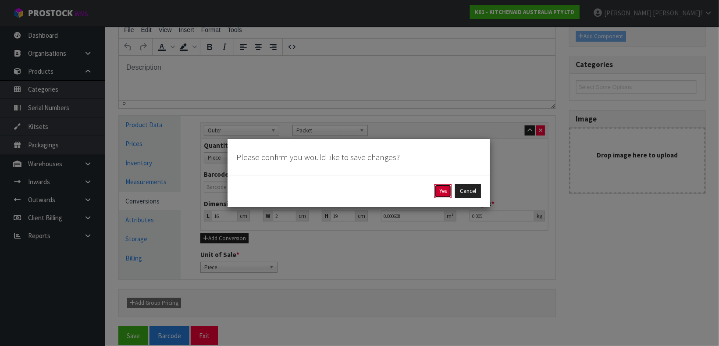
click at [444, 188] on button "Yes" at bounding box center [443, 191] width 17 height 14
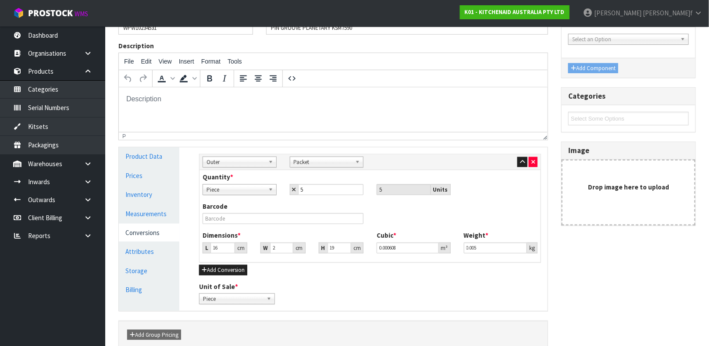
scroll to position [0, 0]
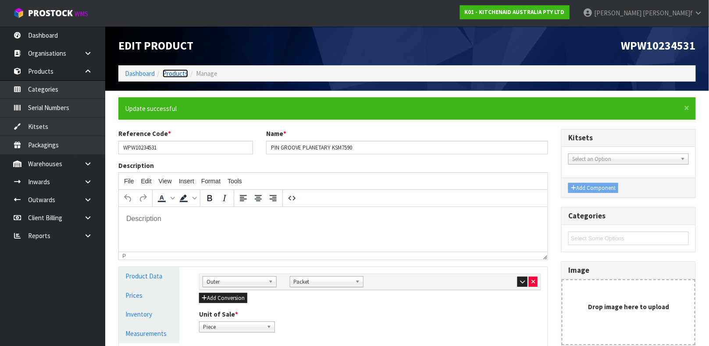
click at [181, 74] on link "Products" at bounding box center [175, 73] width 25 height 8
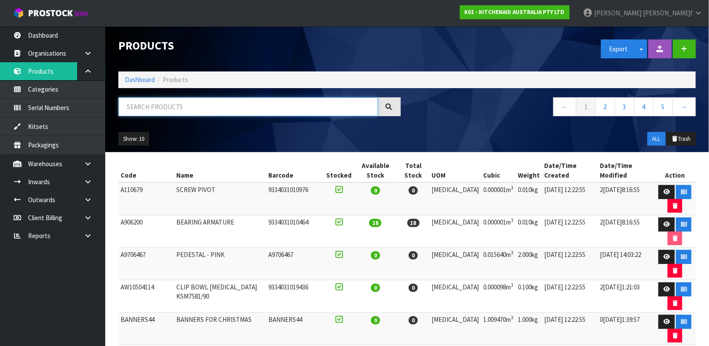
click at [168, 114] on input "text" at bounding box center [248, 106] width 260 height 19
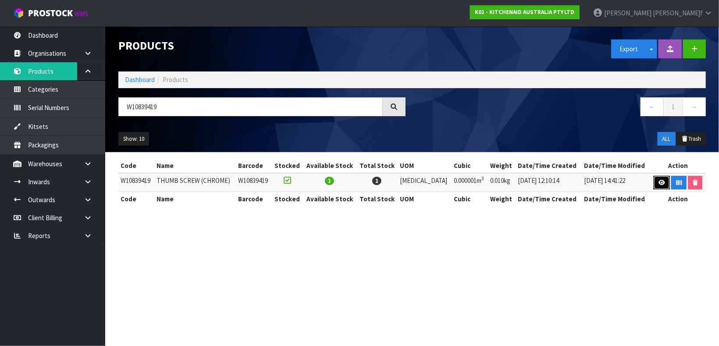
click at [654, 181] on link at bounding box center [662, 183] width 16 height 14
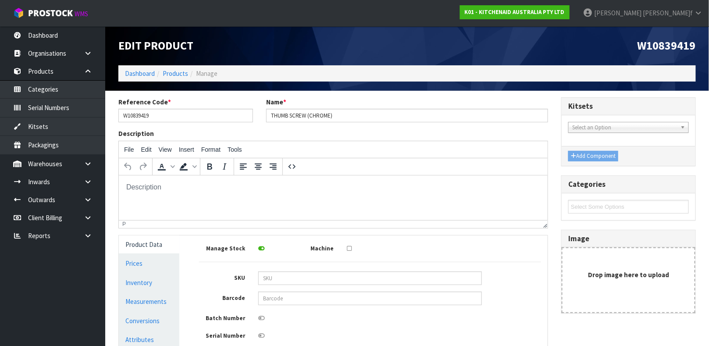
drag, startPoint x: 399, startPoint y: 243, endPoint x: 378, endPoint y: 255, distance: 23.6
click at [378, 255] on div "Manage Stock Machine SKU Barcode Batch Number Serial Number Expiry Date Frozen …" at bounding box center [370, 334] width 342 height 184
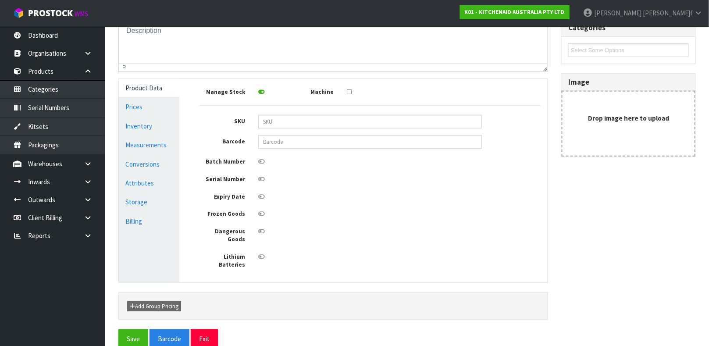
scroll to position [157, 0]
click at [146, 143] on link "Measurements" at bounding box center [149, 144] width 61 height 18
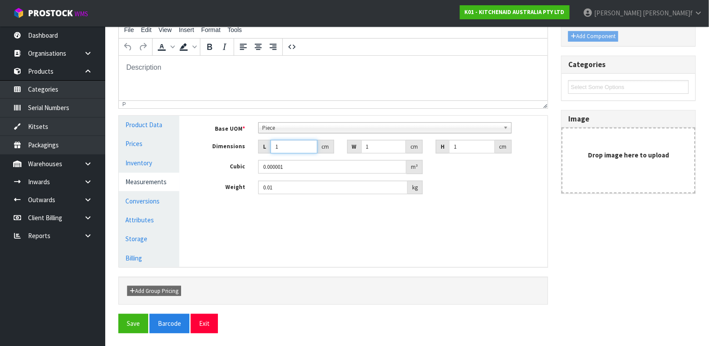
click at [283, 151] on input "1" at bounding box center [294, 147] width 47 height 14
click at [282, 189] on input "0.01" at bounding box center [333, 188] width 150 height 14
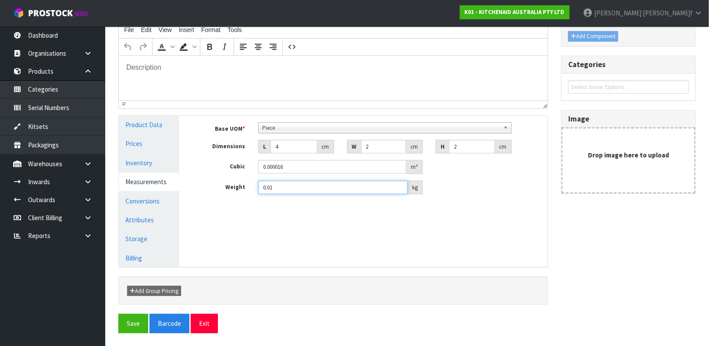
click at [282, 189] on input "0.01" at bounding box center [333, 188] width 150 height 14
click at [286, 210] on div "Manage Stock Machine SKU Barcode Batch Number Serial Number Expiry Date Frozen …" at bounding box center [370, 191] width 368 height 151
click at [159, 205] on link "Conversions" at bounding box center [149, 201] width 61 height 18
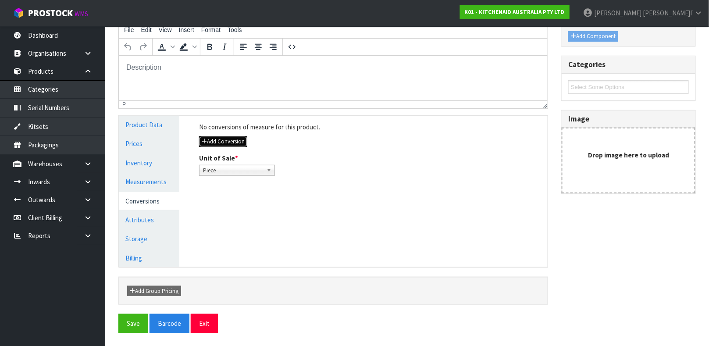
click at [227, 143] on button "Add Conversion" at bounding box center [223, 141] width 48 height 11
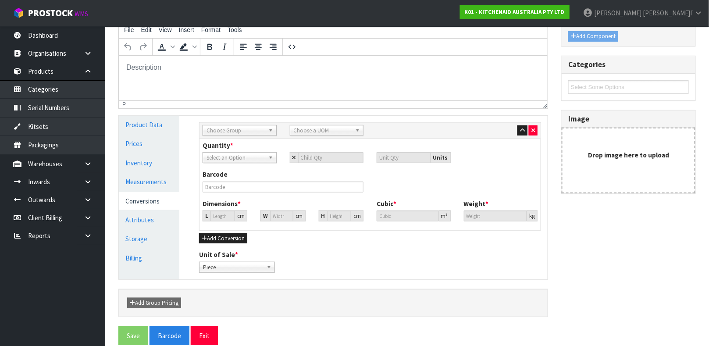
click at [240, 132] on span "Choose Group" at bounding box center [236, 130] width 58 height 11
click at [219, 178] on li "Outer" at bounding box center [240, 177] width 70 height 11
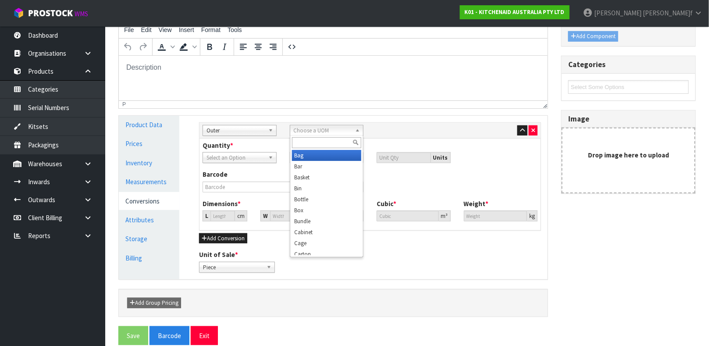
click at [304, 129] on span "Choose a UOM" at bounding box center [323, 130] width 58 height 11
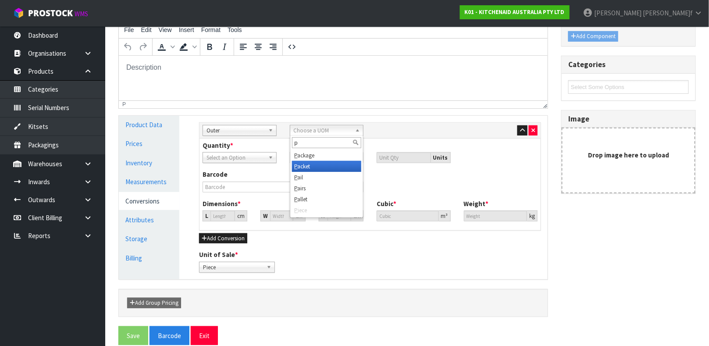
click at [315, 166] on li "P acket" at bounding box center [327, 166] width 70 height 11
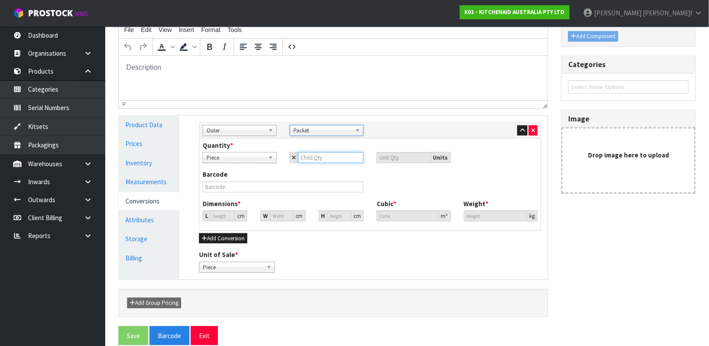
click at [319, 152] on input "number" at bounding box center [331, 157] width 66 height 11
click at [324, 175] on div "Barcode" at bounding box center [283, 181] width 174 height 22
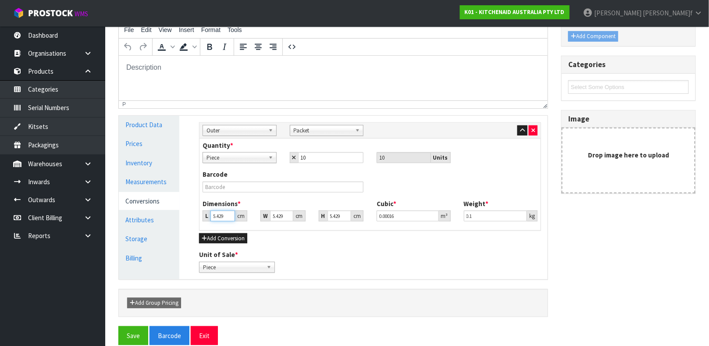
click at [224, 213] on input "5.429" at bounding box center [222, 215] width 25 height 11
click at [353, 254] on div "Unit of Sale * Piece Packet Piece" at bounding box center [370, 261] width 355 height 22
click at [481, 215] on input "0.1" at bounding box center [496, 215] width 64 height 11
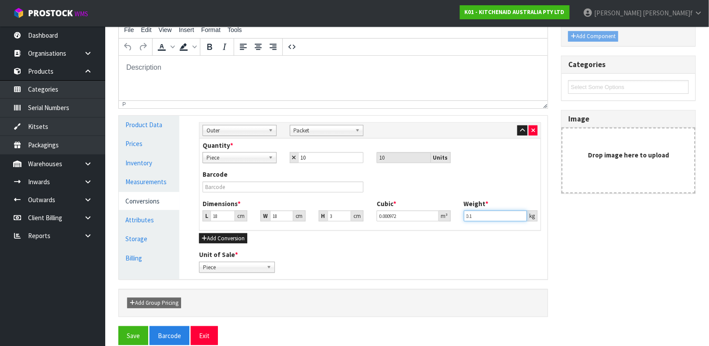
click at [481, 215] on input "0.1" at bounding box center [496, 215] width 64 height 11
click at [409, 253] on div "Unit of Sale * Piece Packet Piece" at bounding box center [370, 261] width 355 height 22
click at [125, 335] on button "Save" at bounding box center [133, 335] width 30 height 19
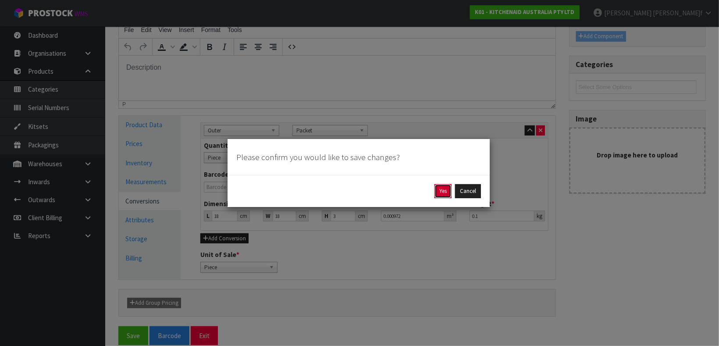
click at [441, 188] on button "Yes" at bounding box center [443, 191] width 17 height 14
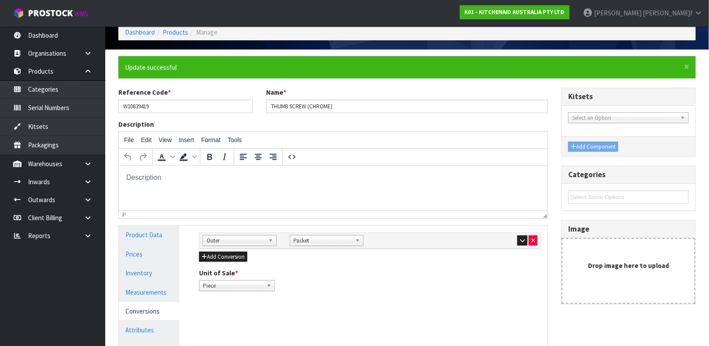
scroll to position [46, 0]
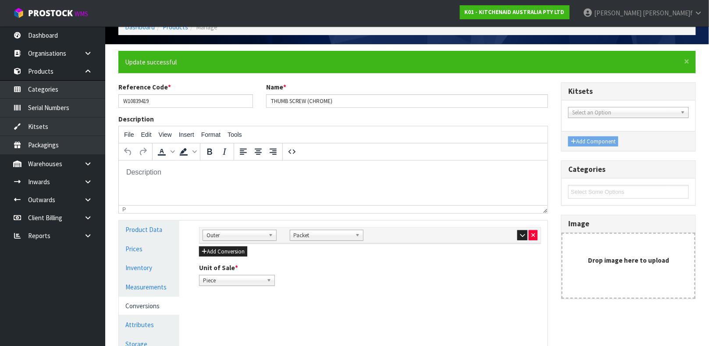
click at [386, 285] on div "Unit of Sale * Piece Packet Piece" at bounding box center [370, 274] width 355 height 22
click at [520, 232] on icon "button" at bounding box center [522, 235] width 5 height 6
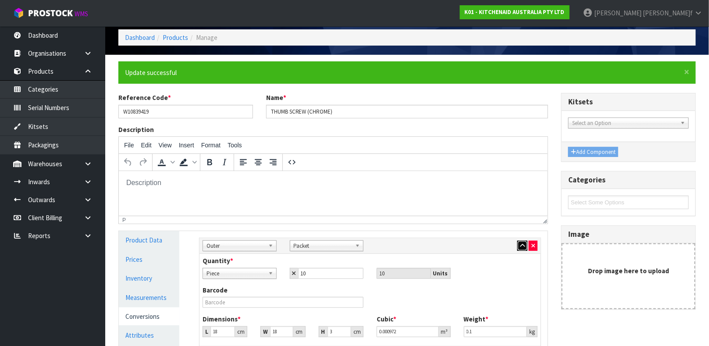
scroll to position [0, 0]
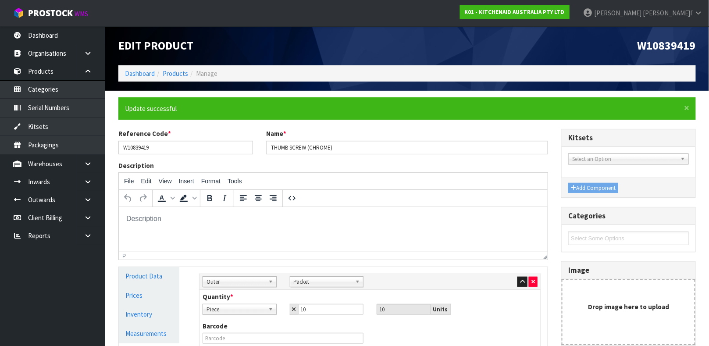
click at [442, 122] on form "× Close Update successful Reference Code * W10839419 Name * THUMB SCREW (CHROME…" at bounding box center [407, 296] width 578 height 399
click at [177, 70] on link "Products" at bounding box center [175, 73] width 25 height 8
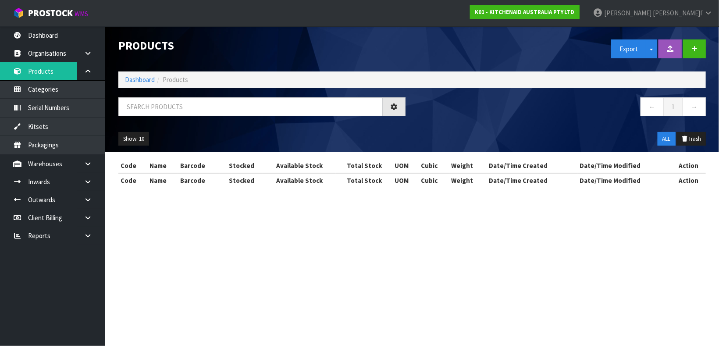
click at [141, 74] on ol "Dashboard Products" at bounding box center [412, 79] width 588 height 16
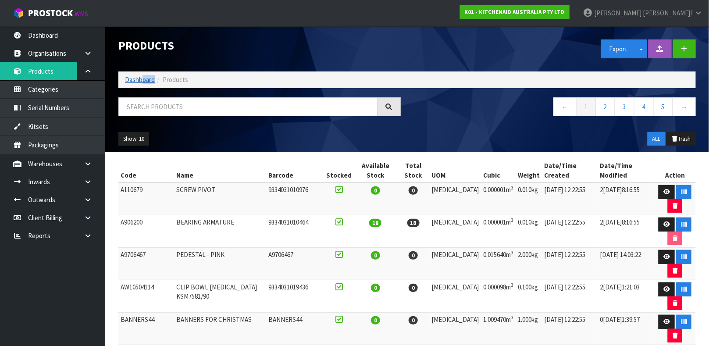
click at [142, 82] on ol "Dashboard Products" at bounding box center [407, 79] width 578 height 16
click at [142, 82] on link "Dashboard" at bounding box center [140, 79] width 30 height 8
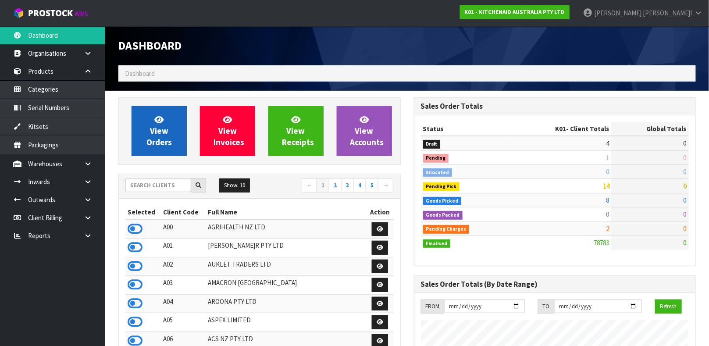
scroll to position [665, 295]
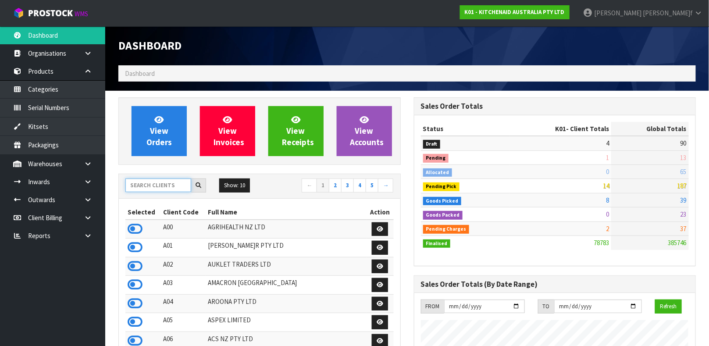
click at [147, 189] on input "text" at bounding box center [158, 185] width 66 height 14
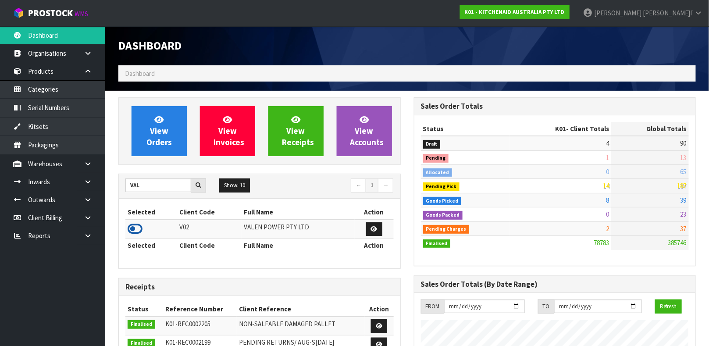
click at [135, 228] on icon at bounding box center [135, 228] width 15 height 13
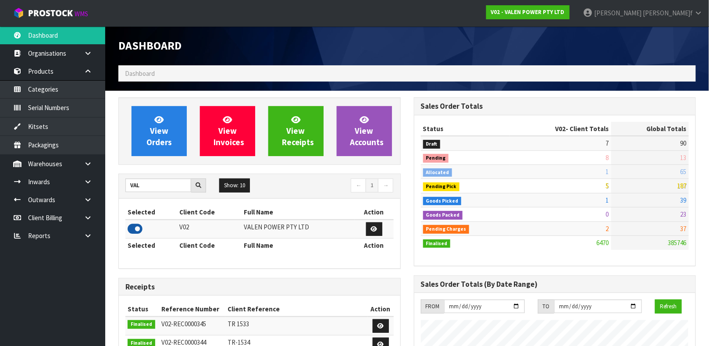
scroll to position [693, 295]
click at [62, 69] on link "Products" at bounding box center [52, 71] width 105 height 18
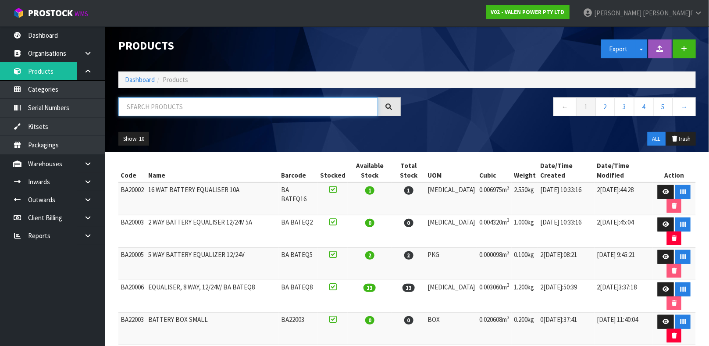
click at [141, 109] on input "text" at bounding box center [248, 106] width 260 height 19
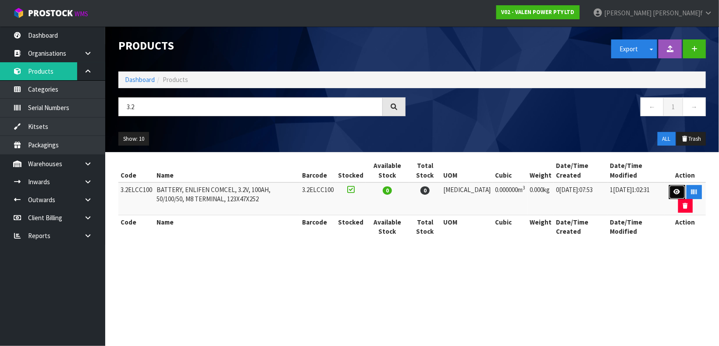
click at [674, 192] on icon at bounding box center [677, 192] width 7 height 6
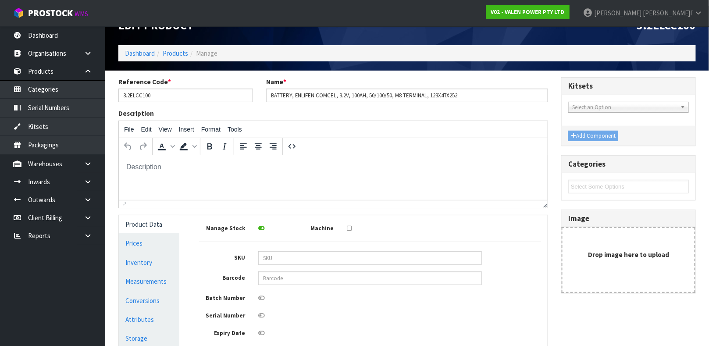
scroll to position [157, 0]
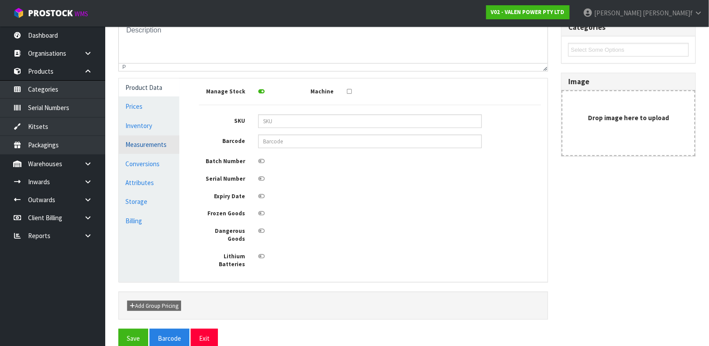
click at [144, 146] on link "Measurements" at bounding box center [149, 144] width 61 height 18
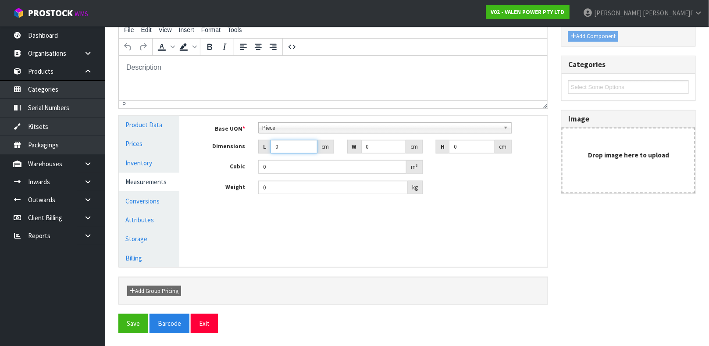
click at [279, 143] on input "0" at bounding box center [294, 147] width 47 height 14
click at [165, 200] on link "Conversions" at bounding box center [149, 201] width 61 height 18
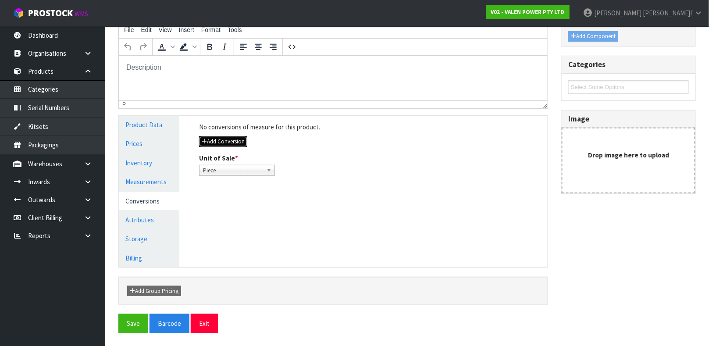
click at [228, 142] on button "Add Conversion" at bounding box center [223, 141] width 48 height 11
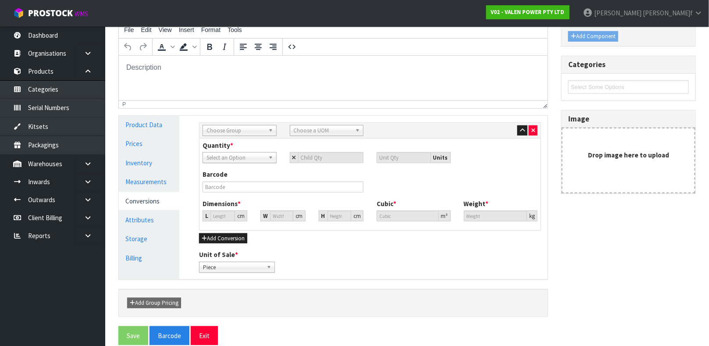
click at [235, 131] on span "Choose Group" at bounding box center [236, 130] width 58 height 11
click at [216, 159] on li "Outer" at bounding box center [240, 155] width 70 height 11
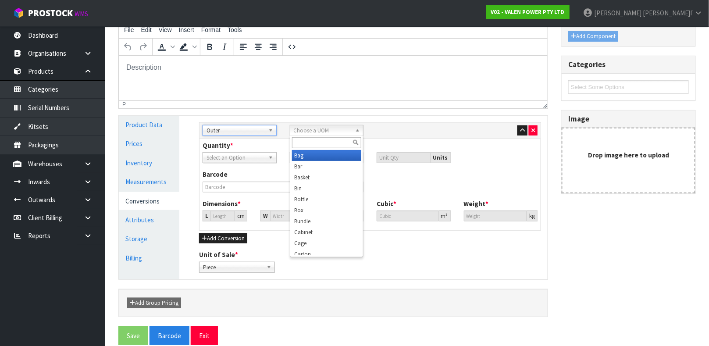
click at [346, 131] on span "Choose a UOM" at bounding box center [323, 130] width 58 height 11
click at [321, 151] on li "Car ton" at bounding box center [327, 155] width 70 height 11
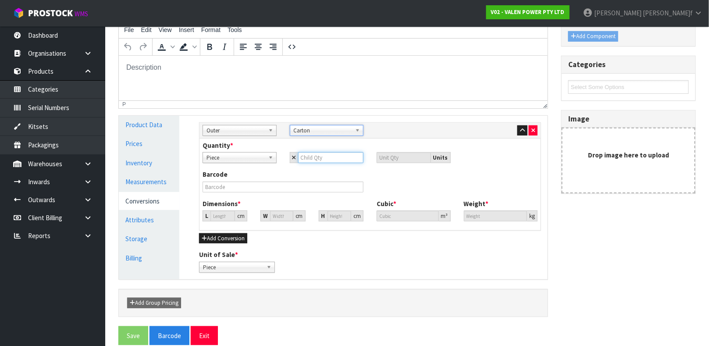
click at [321, 159] on input "number" at bounding box center [331, 157] width 66 height 11
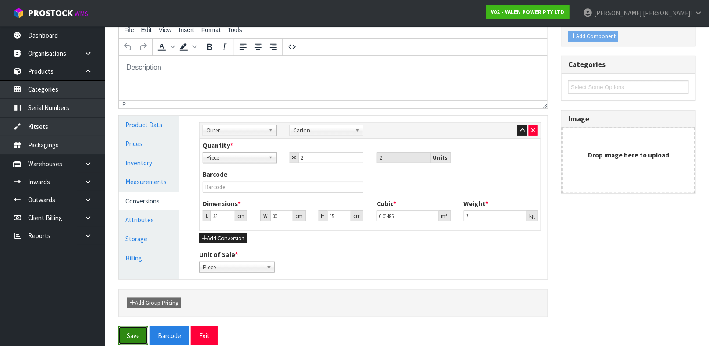
click at [134, 335] on button "Save" at bounding box center [133, 335] width 30 height 19
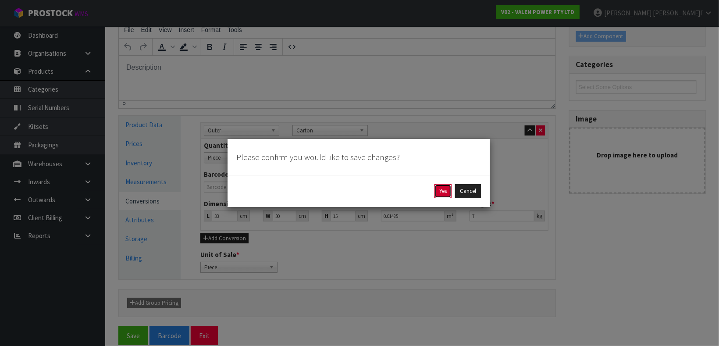
click at [446, 193] on button "Yes" at bounding box center [443, 191] width 17 height 14
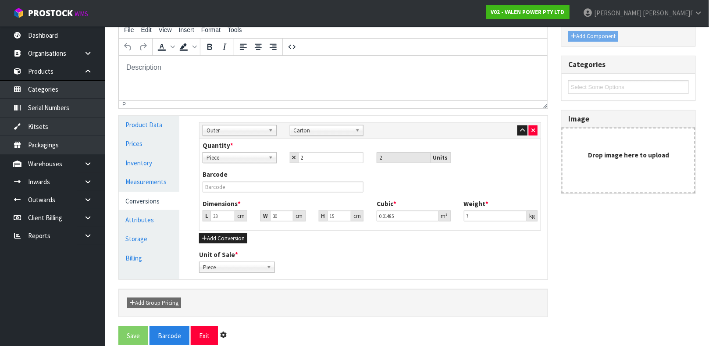
scroll to position [0, 0]
